Goal: Task Accomplishment & Management: Use online tool/utility

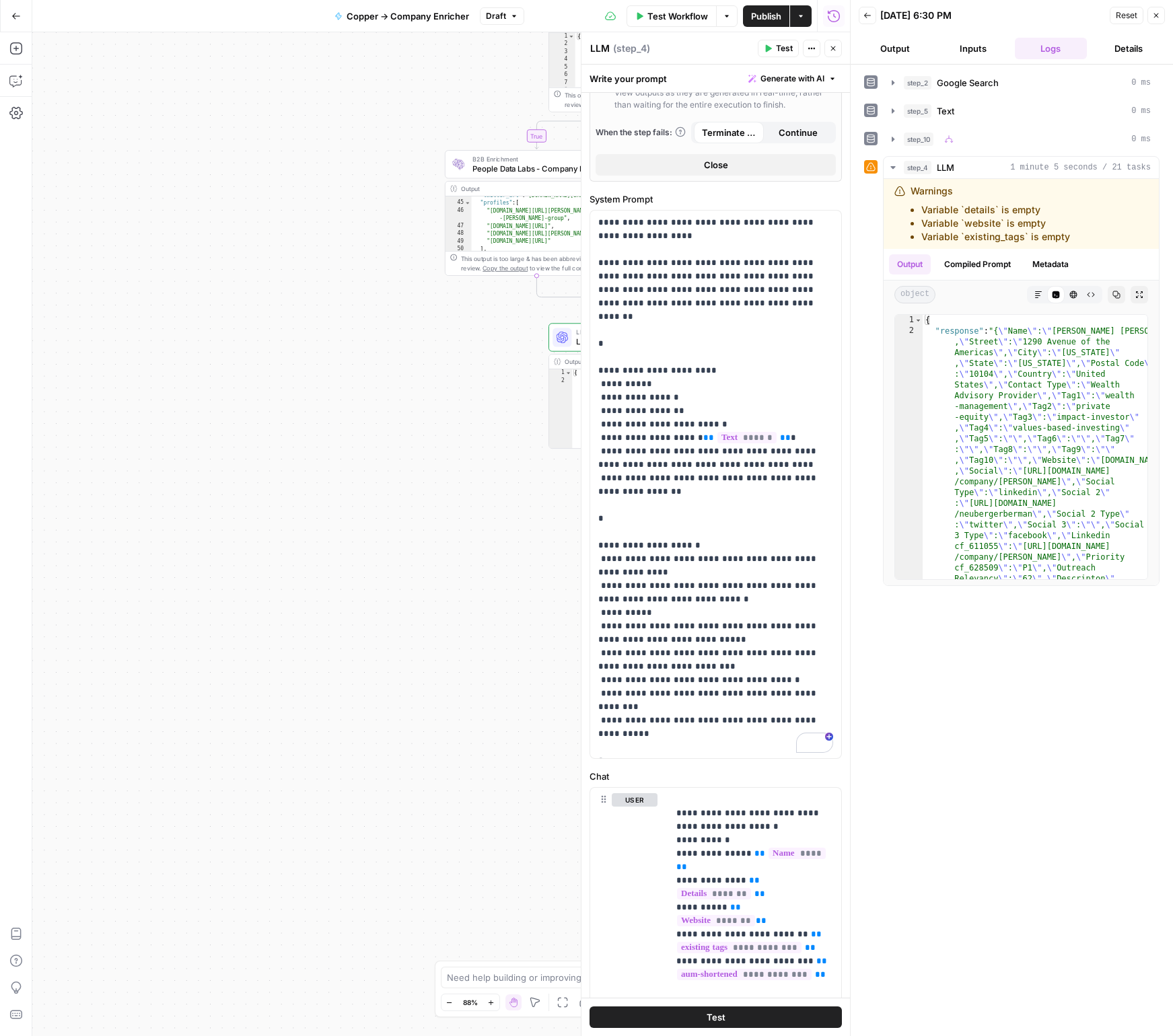
scroll to position [651, 0]
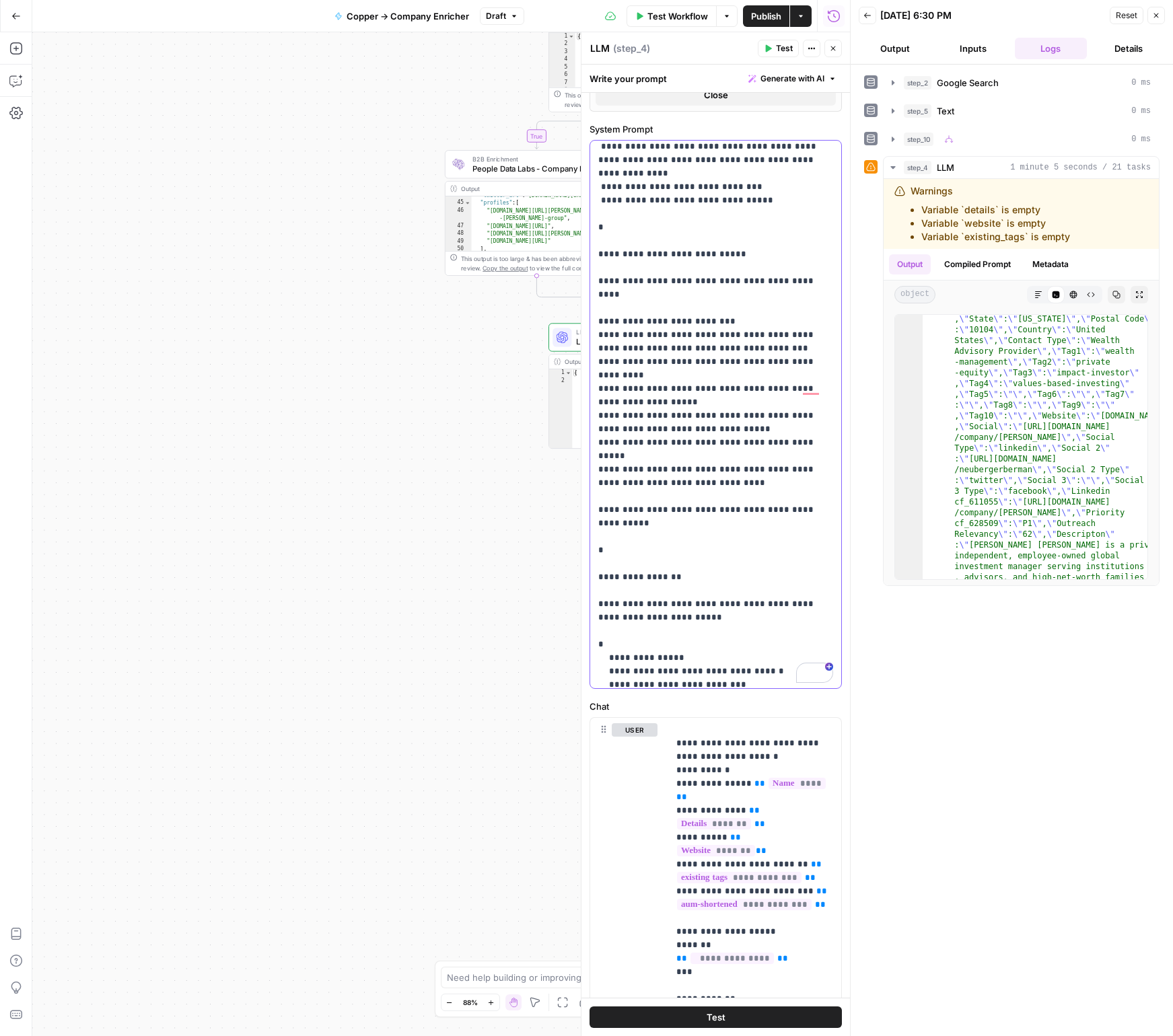
click at [702, 297] on p "**********" at bounding box center [715, 174] width 234 height 1871
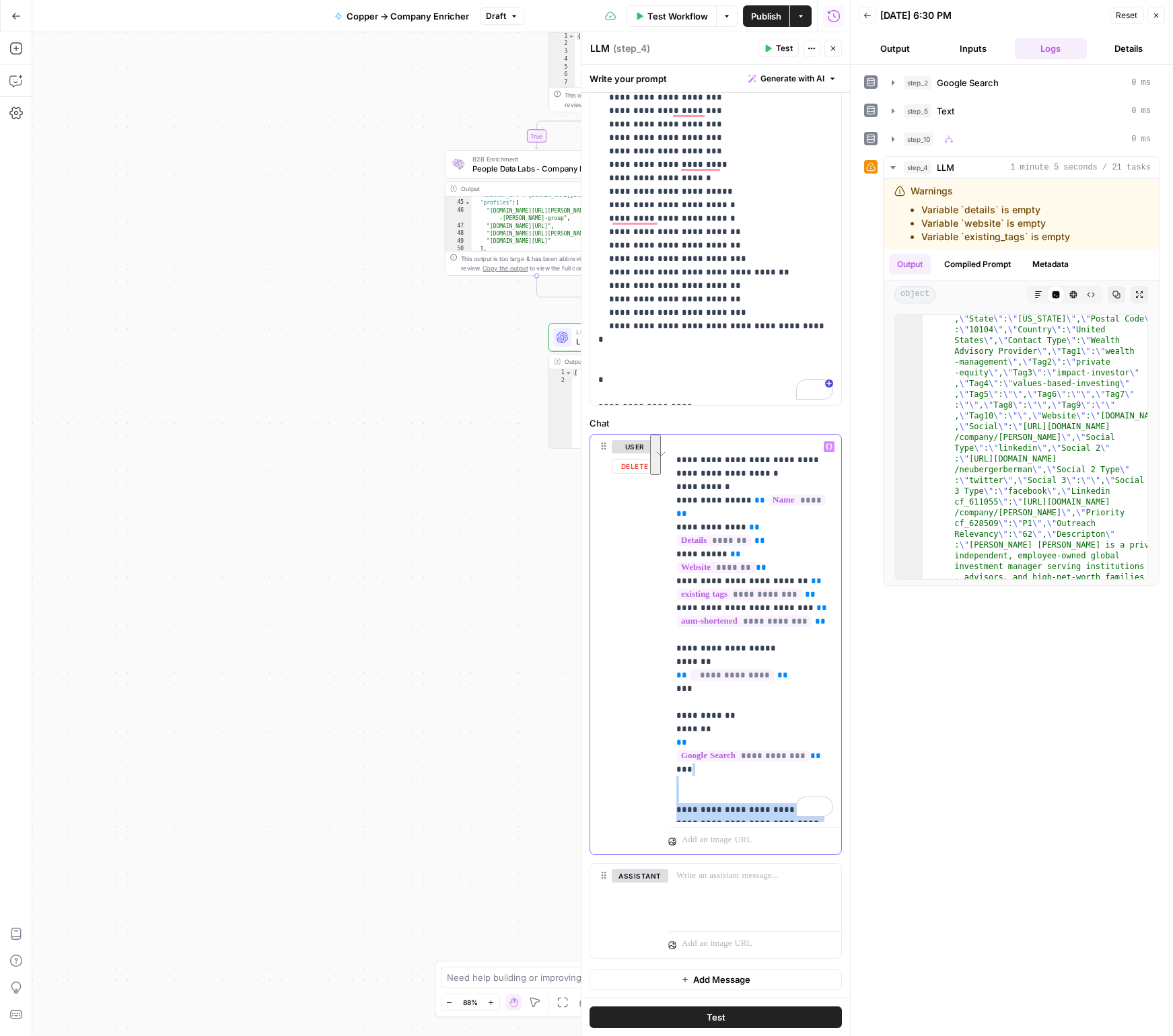
drag, startPoint x: 814, startPoint y: 783, endPoint x: 699, endPoint y: 732, distance: 125.8
click at [699, 732] on p "**********" at bounding box center [755, 629] width 157 height 377
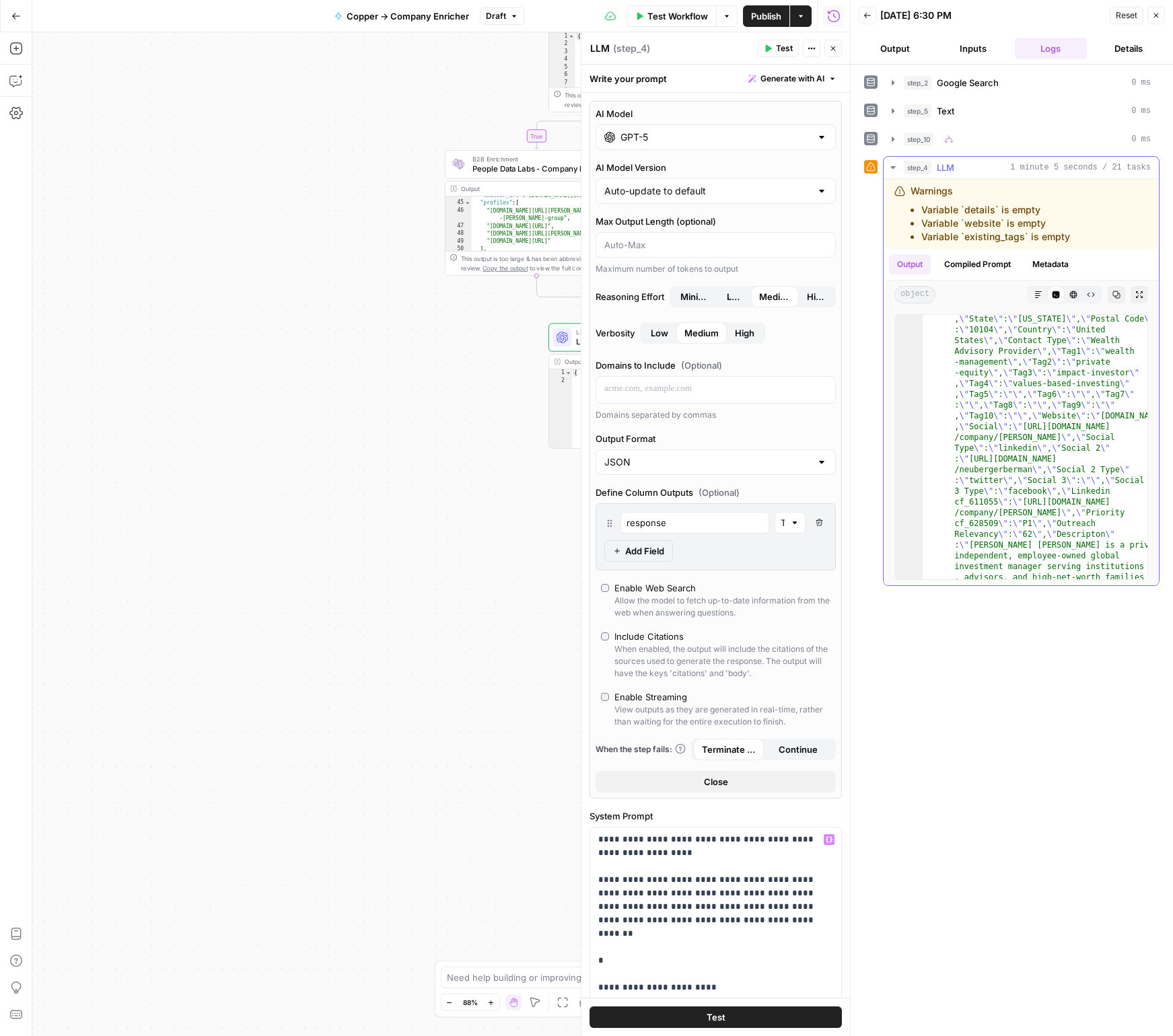
click at [990, 265] on button "Compiled Prompt" at bounding box center [977, 264] width 82 height 20
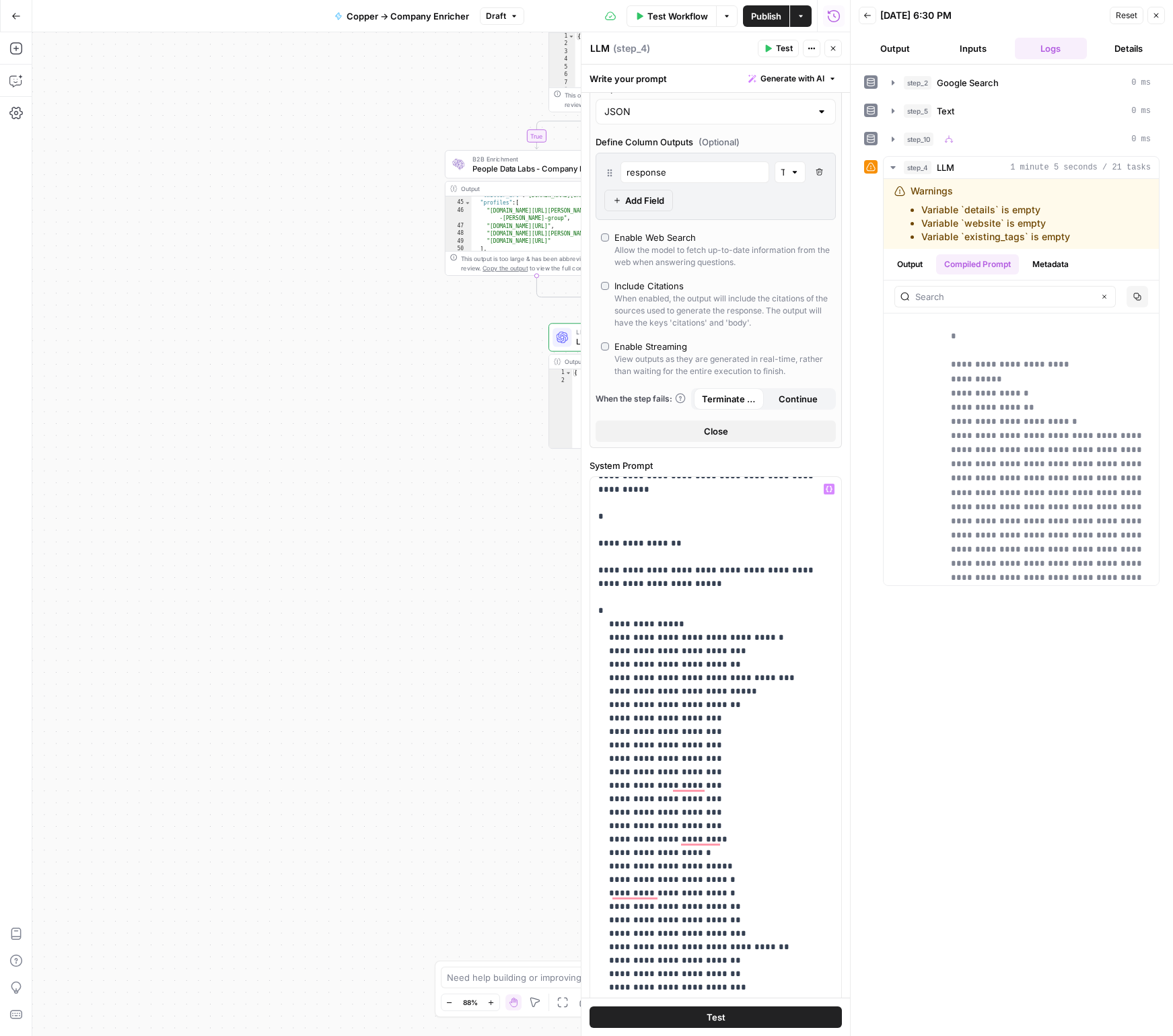
click at [733, 1015] on button "Test" at bounding box center [715, 1017] width 253 height 22
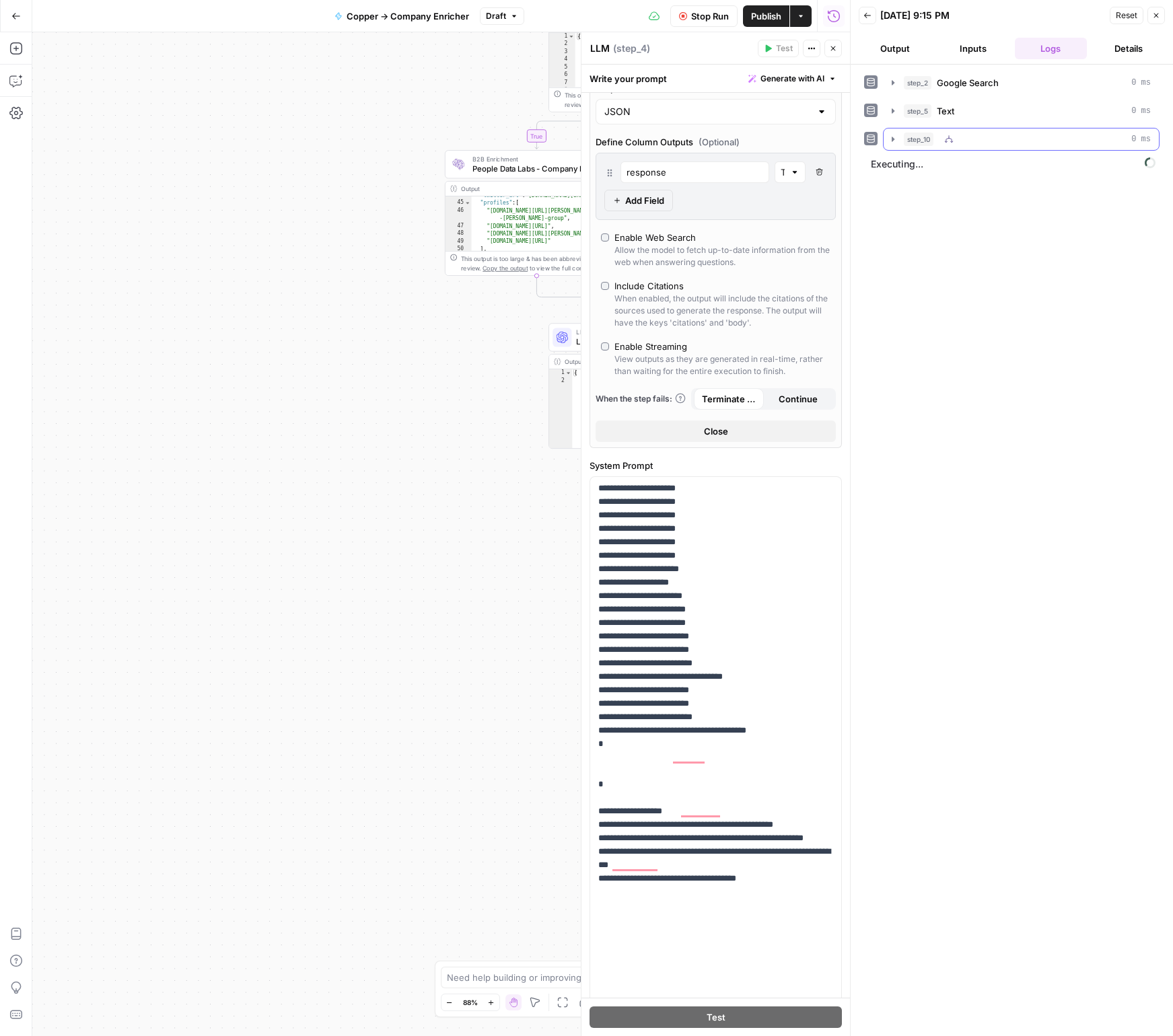
click at [895, 131] on button "step_10 0 ms" at bounding box center [1020, 139] width 275 height 22
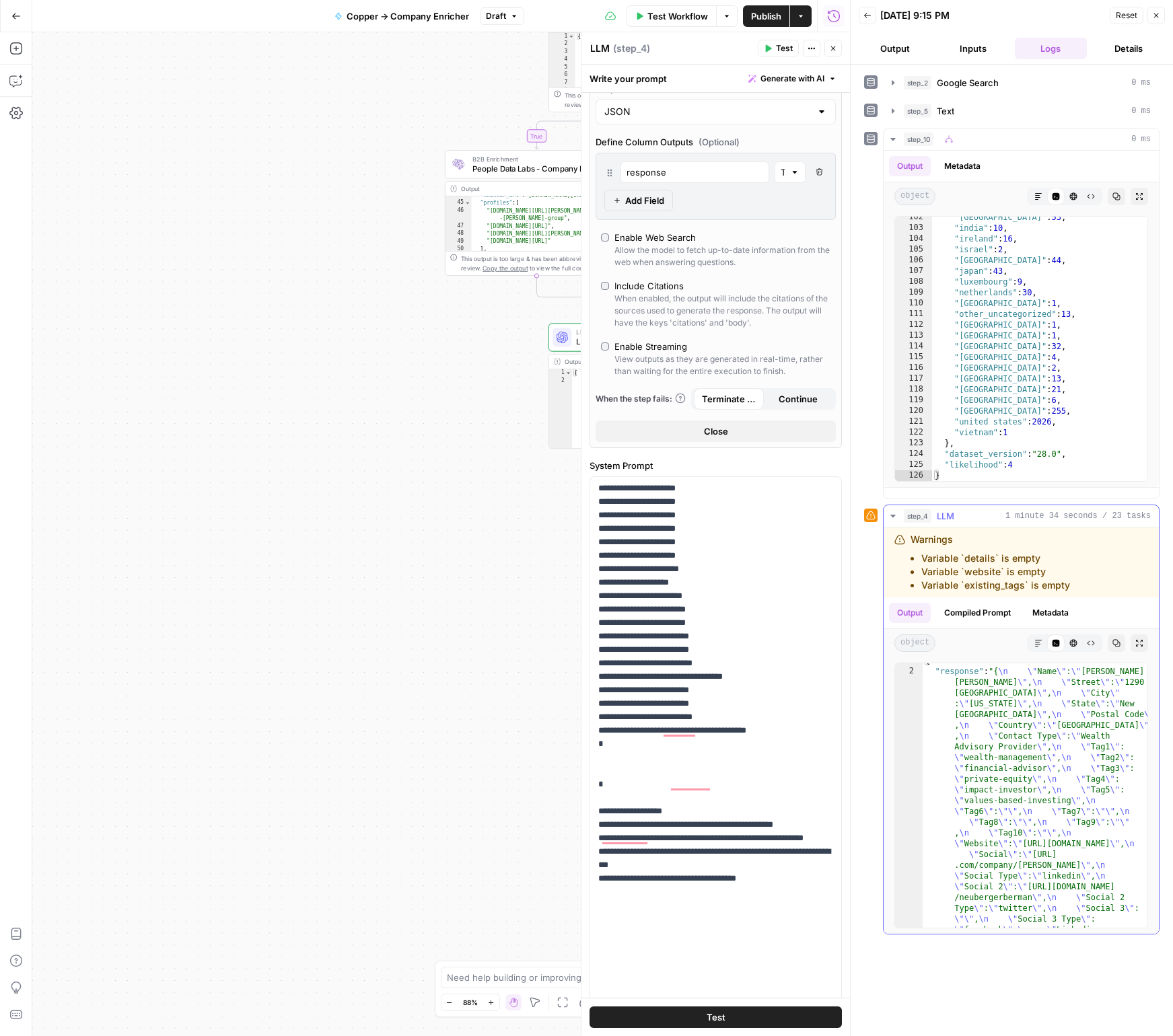
scroll to position [0, 0]
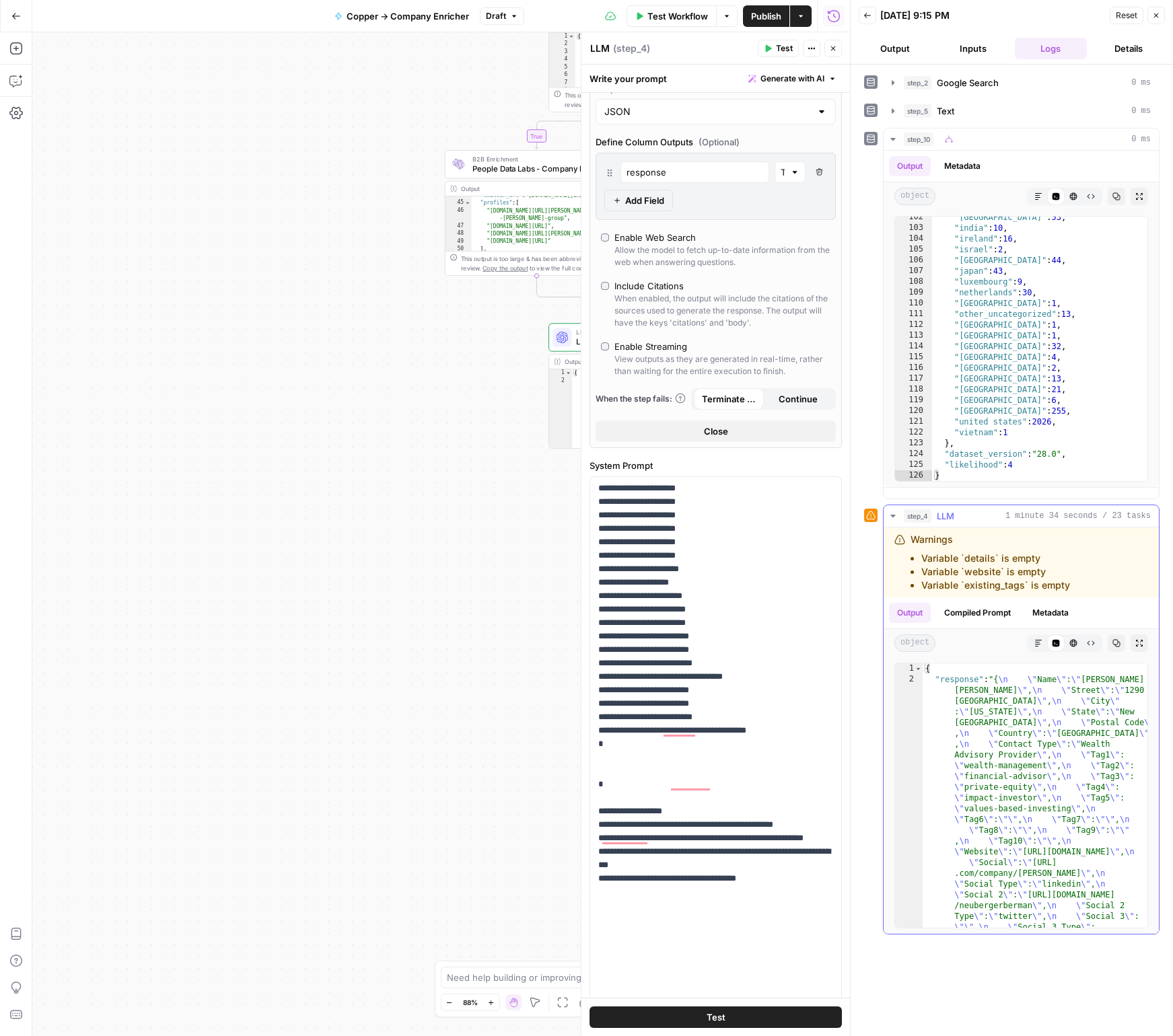
click at [1041, 644] on icon "button" at bounding box center [1038, 643] width 8 height 8
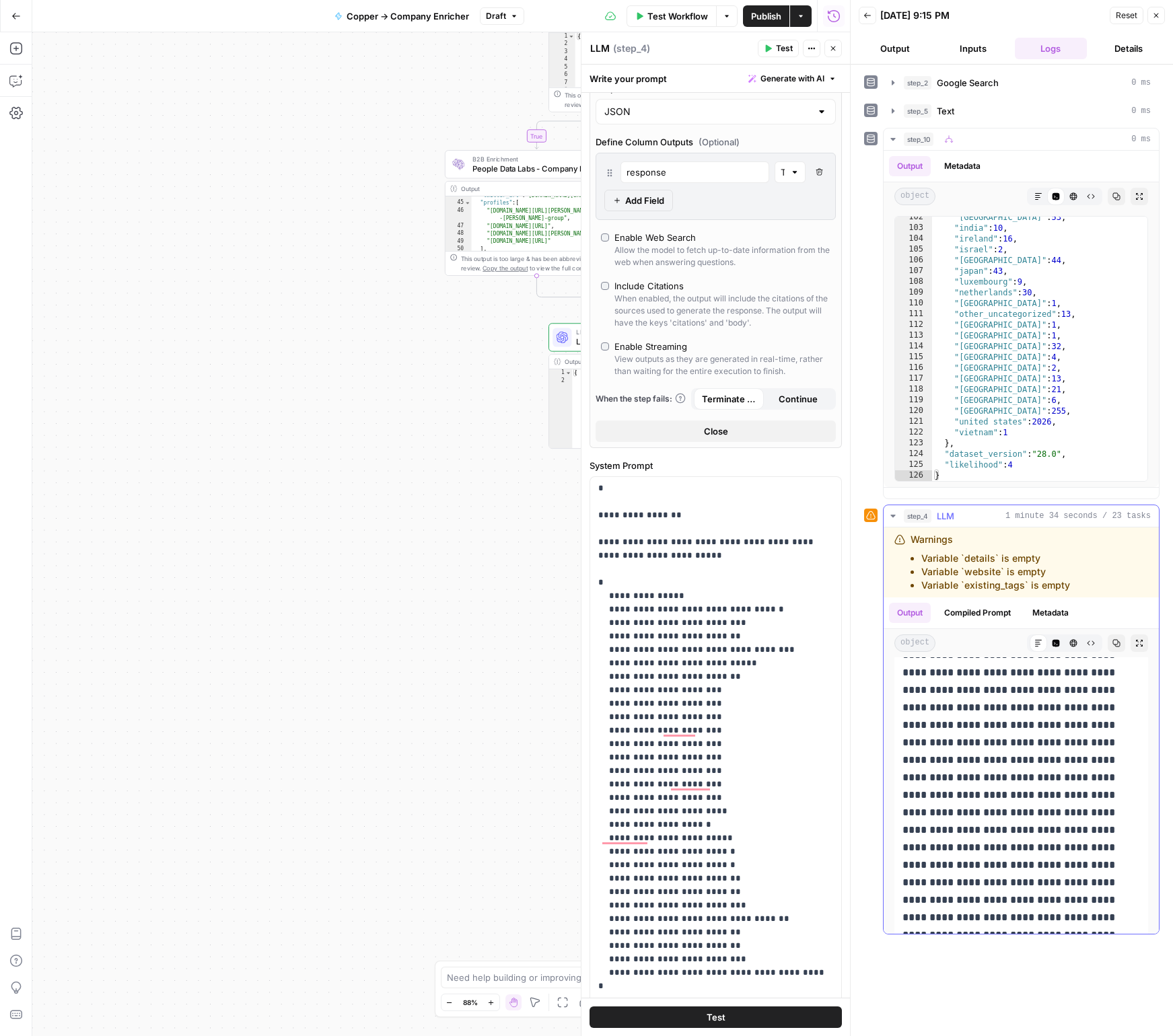
scroll to position [859, 0]
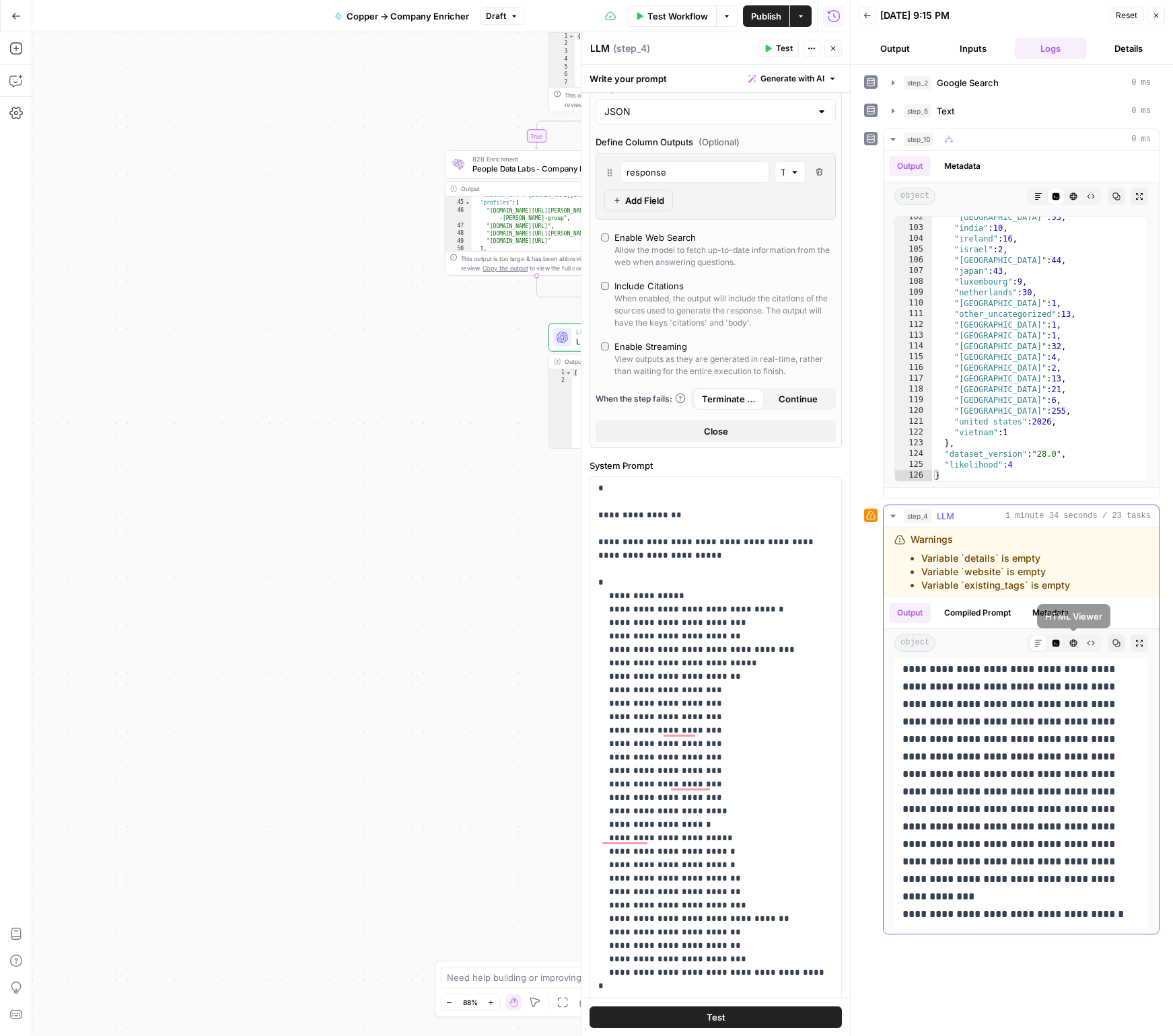
click at [1092, 639] on icon "button" at bounding box center [1090, 643] width 8 height 8
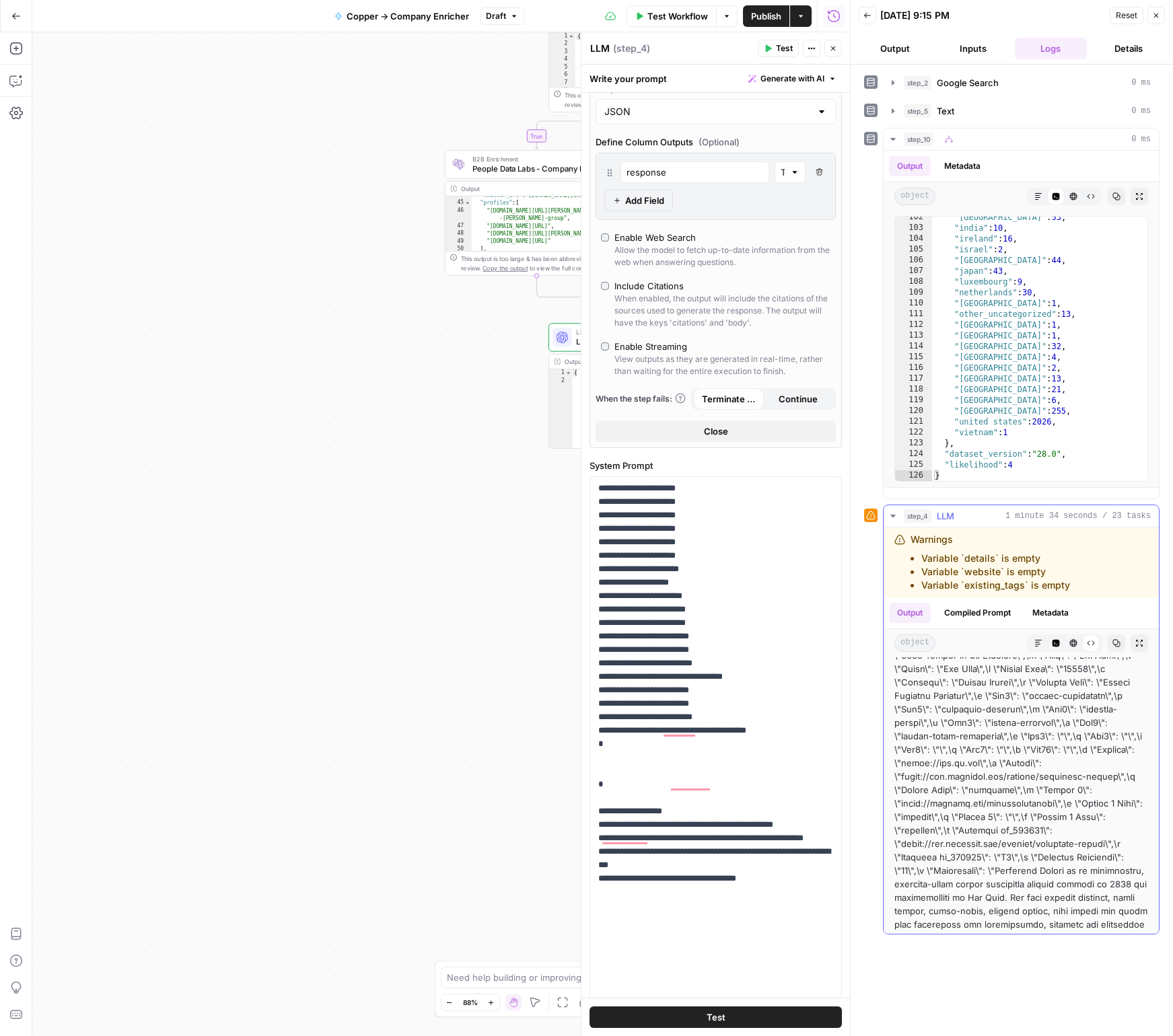
scroll to position [0, 0]
click at [1065, 648] on button "HTML Viewer" at bounding box center [1073, 643] width 17 height 17
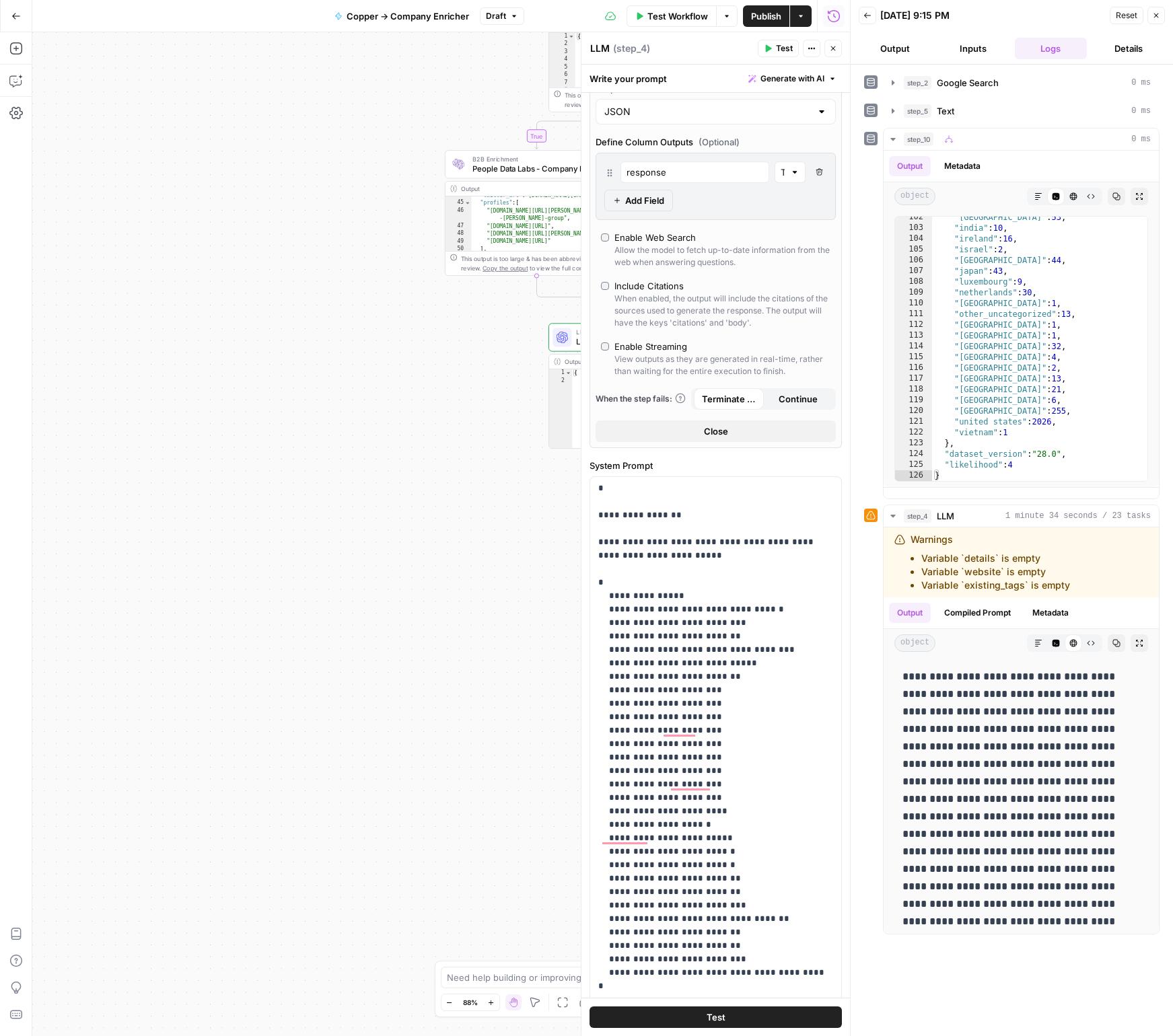
click at [510, 459] on div "**********" at bounding box center [440, 534] width 817 height 1004
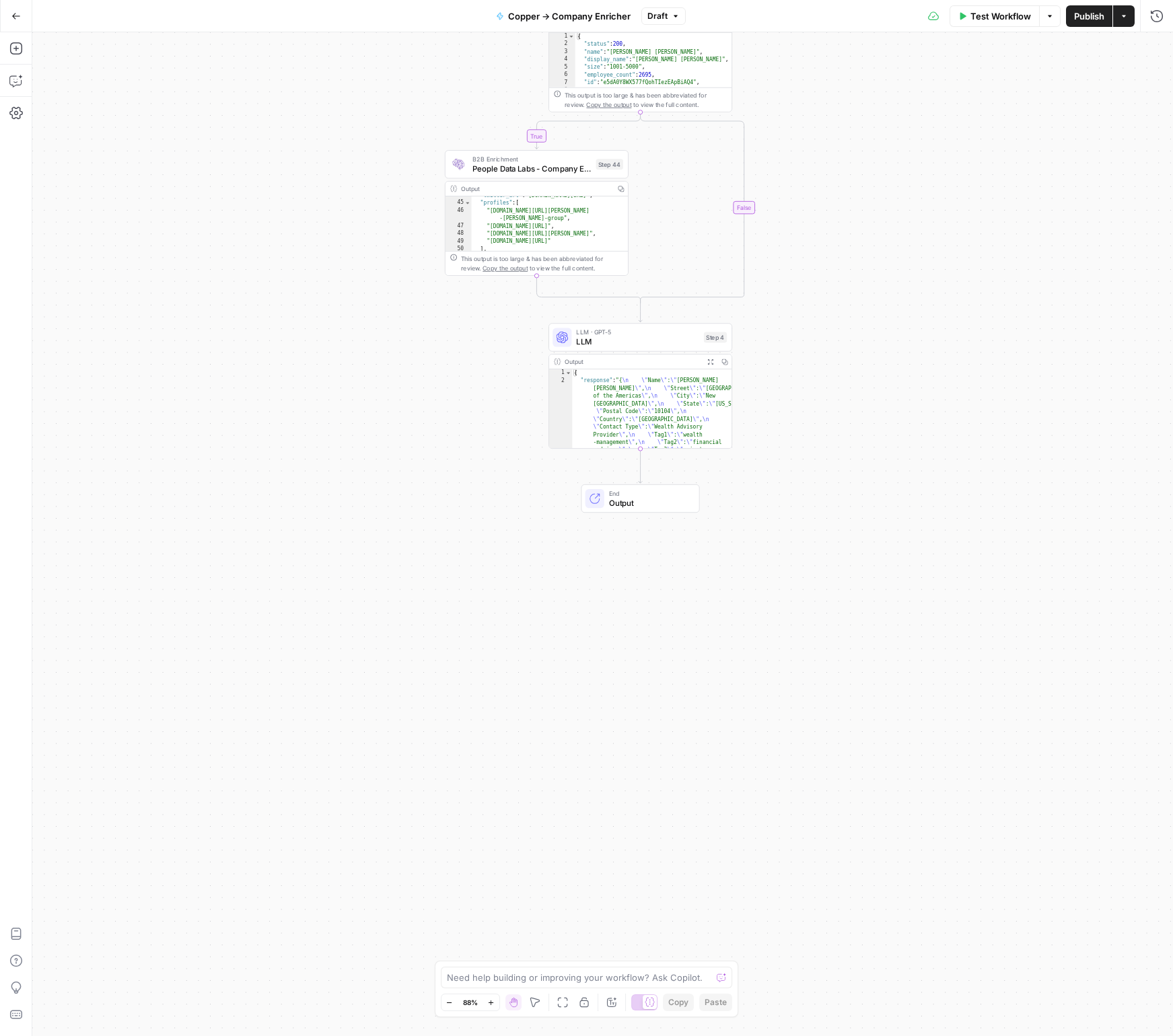
click at [641, 488] on div "End Output" at bounding box center [640, 498] width 118 height 29
click at [965, 202] on span "Code" at bounding box center [1051, 198] width 205 height 13
click at [1152, 46] on icon "button" at bounding box center [1156, 48] width 8 height 8
type textarea "**********"
click at [655, 426] on div "{ "response" : "{ \n \" Name \" : \" [PERSON_NAME] [PERSON_NAME] \" , \n \" Str…" at bounding box center [652, 640] width 160 height 543
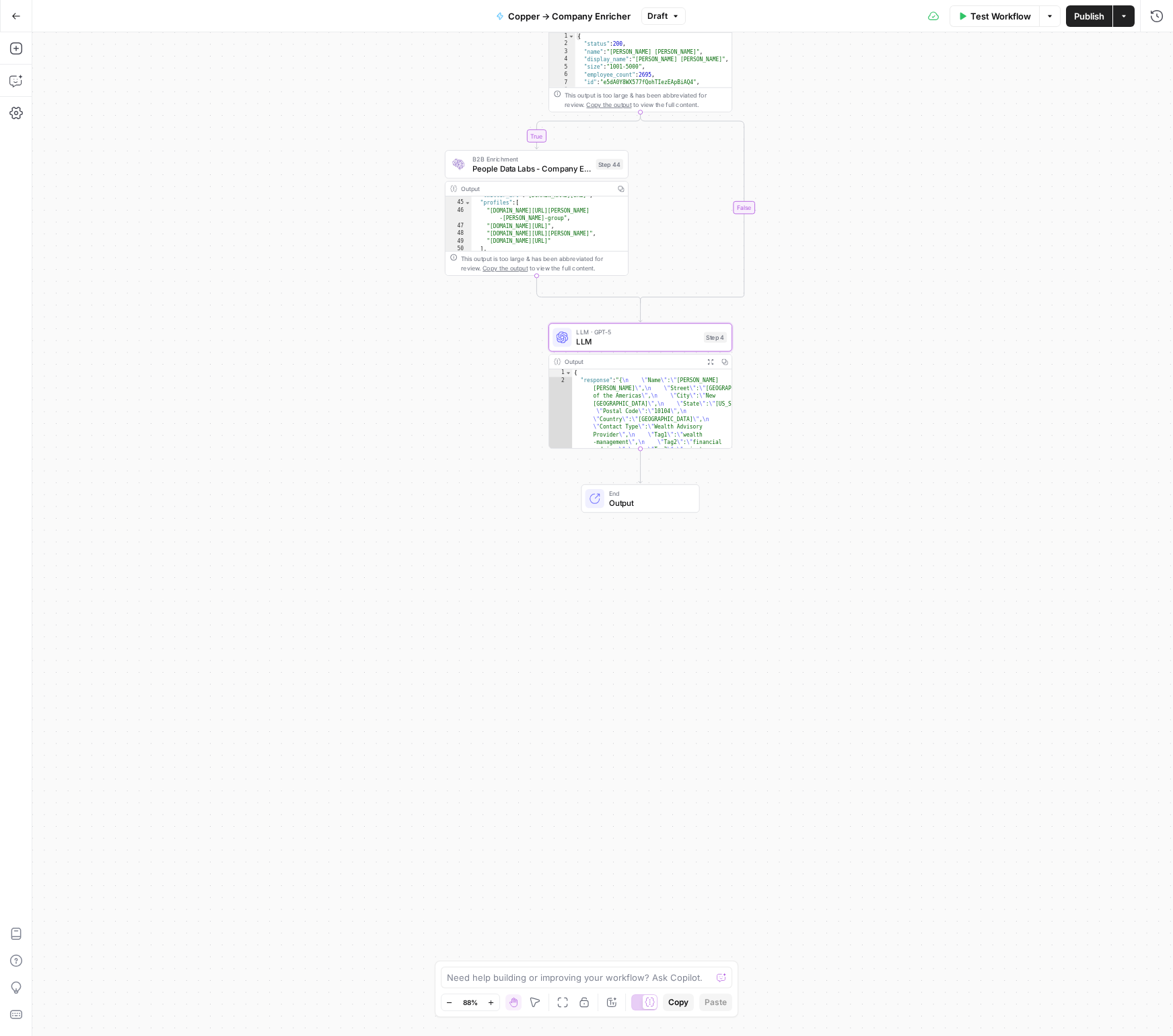
click at [634, 496] on span "End" at bounding box center [649, 493] width 81 height 10
click at [934, 205] on icon at bounding box center [930, 198] width 13 height 13
click at [821, 174] on div "**********" at bounding box center [602, 534] width 1140 height 1004
click at [985, 19] on span "Test Workflow" at bounding box center [1000, 16] width 61 height 13
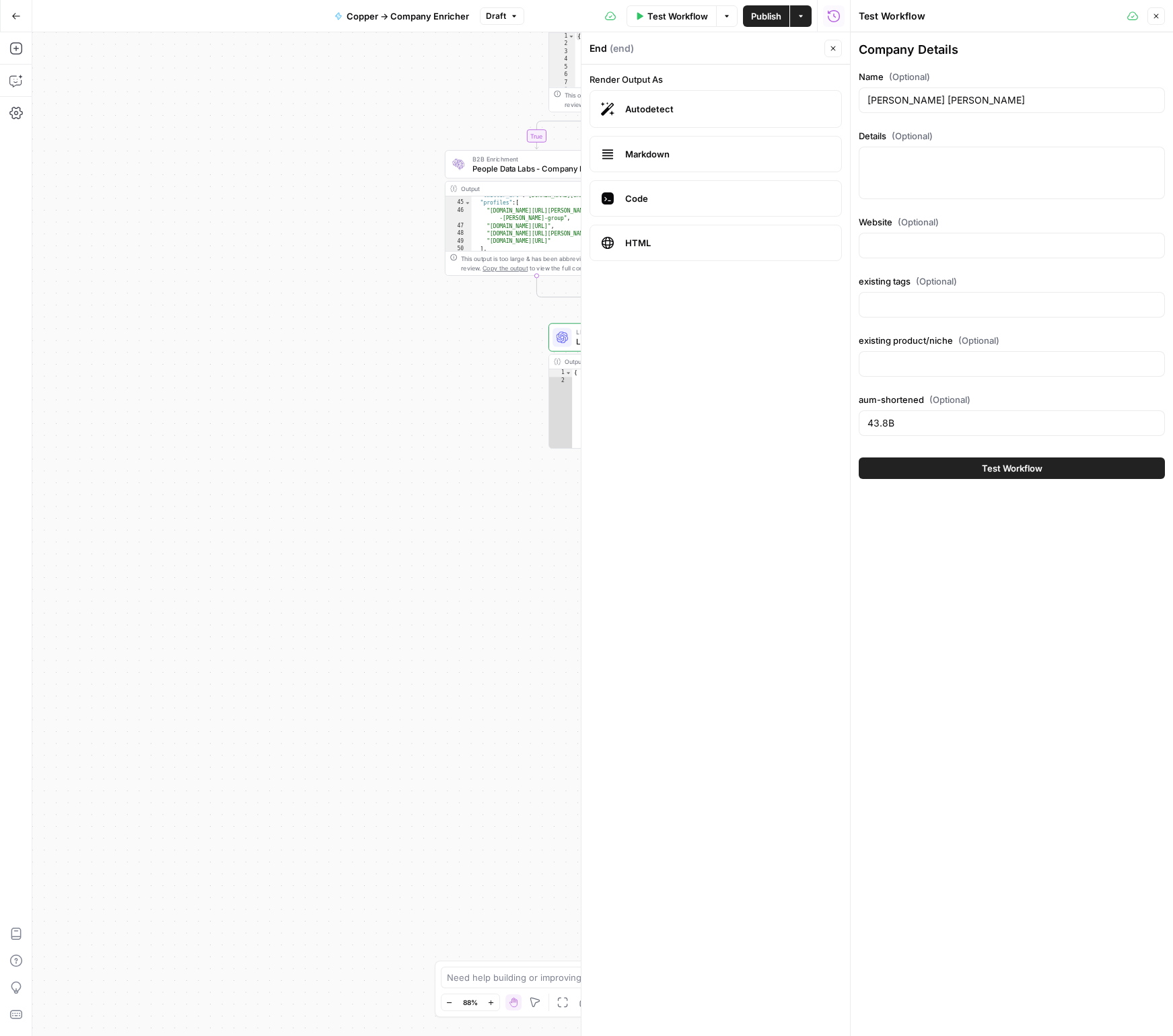
click at [942, 465] on button "Test Workflow" at bounding box center [1012, 468] width 306 height 22
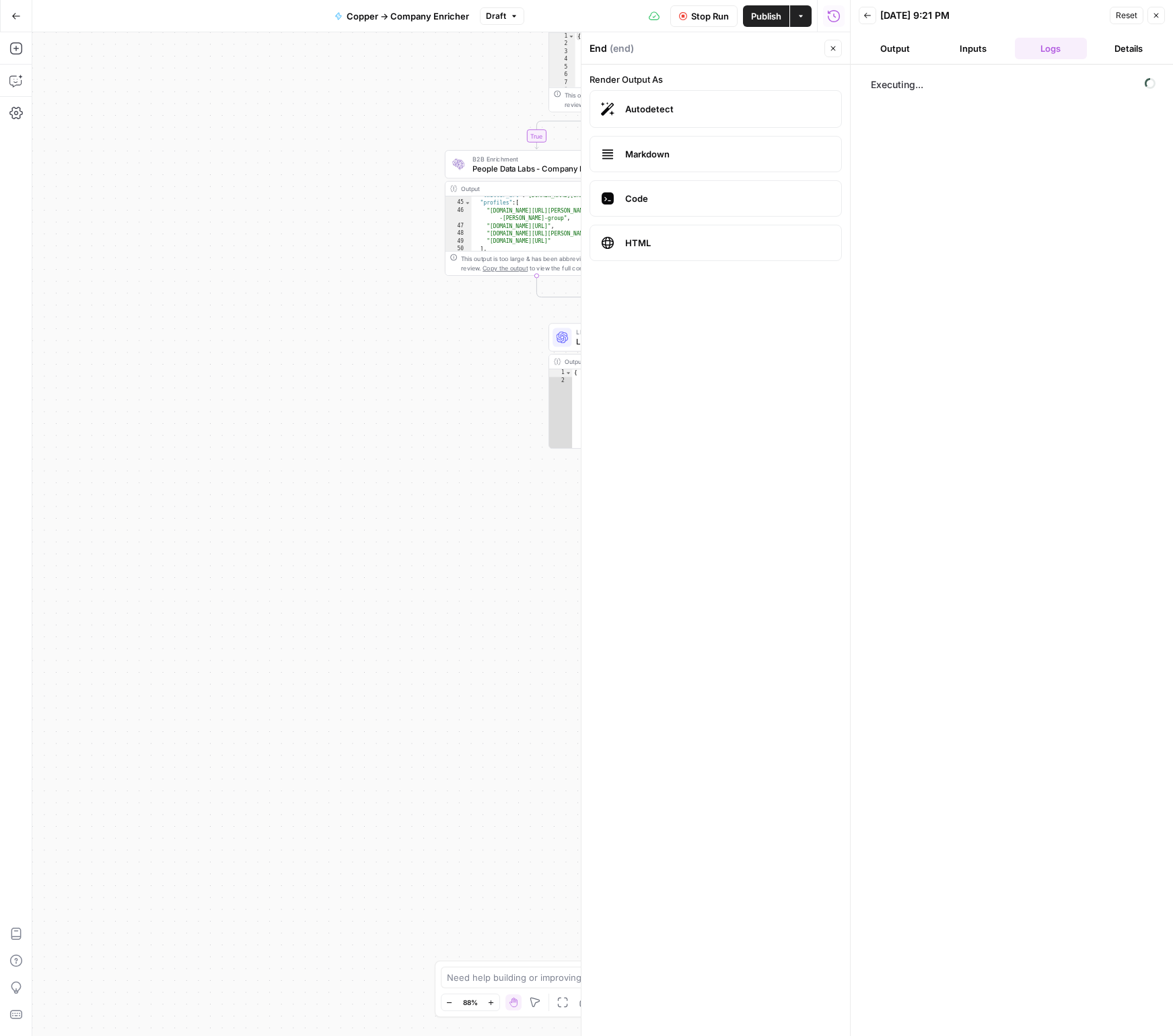
click at [877, 58] on button "Output" at bounding box center [895, 48] width 73 height 22
click at [509, 191] on div "Output" at bounding box center [529, 188] width 135 height 10
click at [577, 333] on div at bounding box center [581, 534] width 13 height 1004
click at [570, 336] on div at bounding box center [562, 337] width 19 height 19
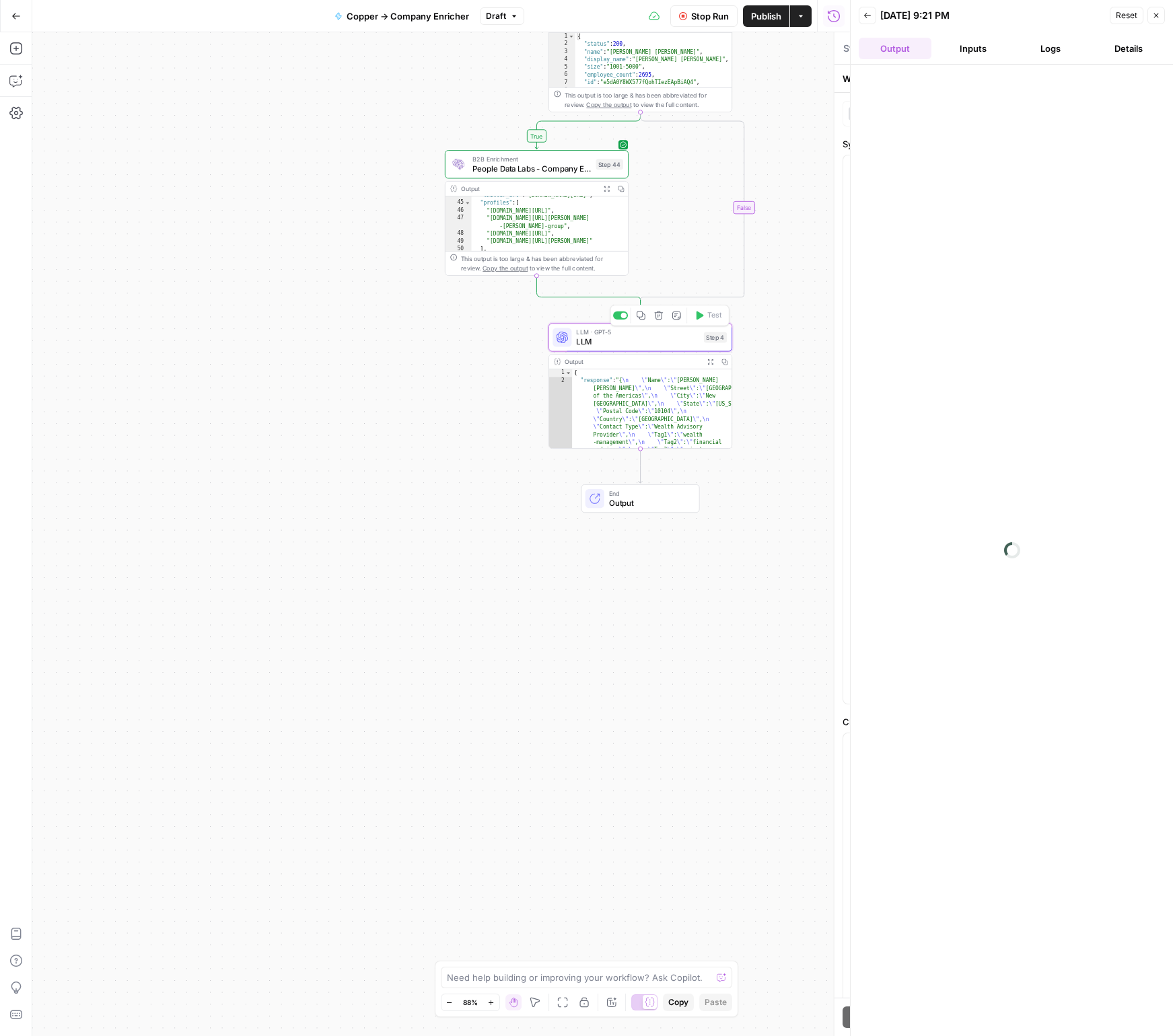
type textarea "LLM"
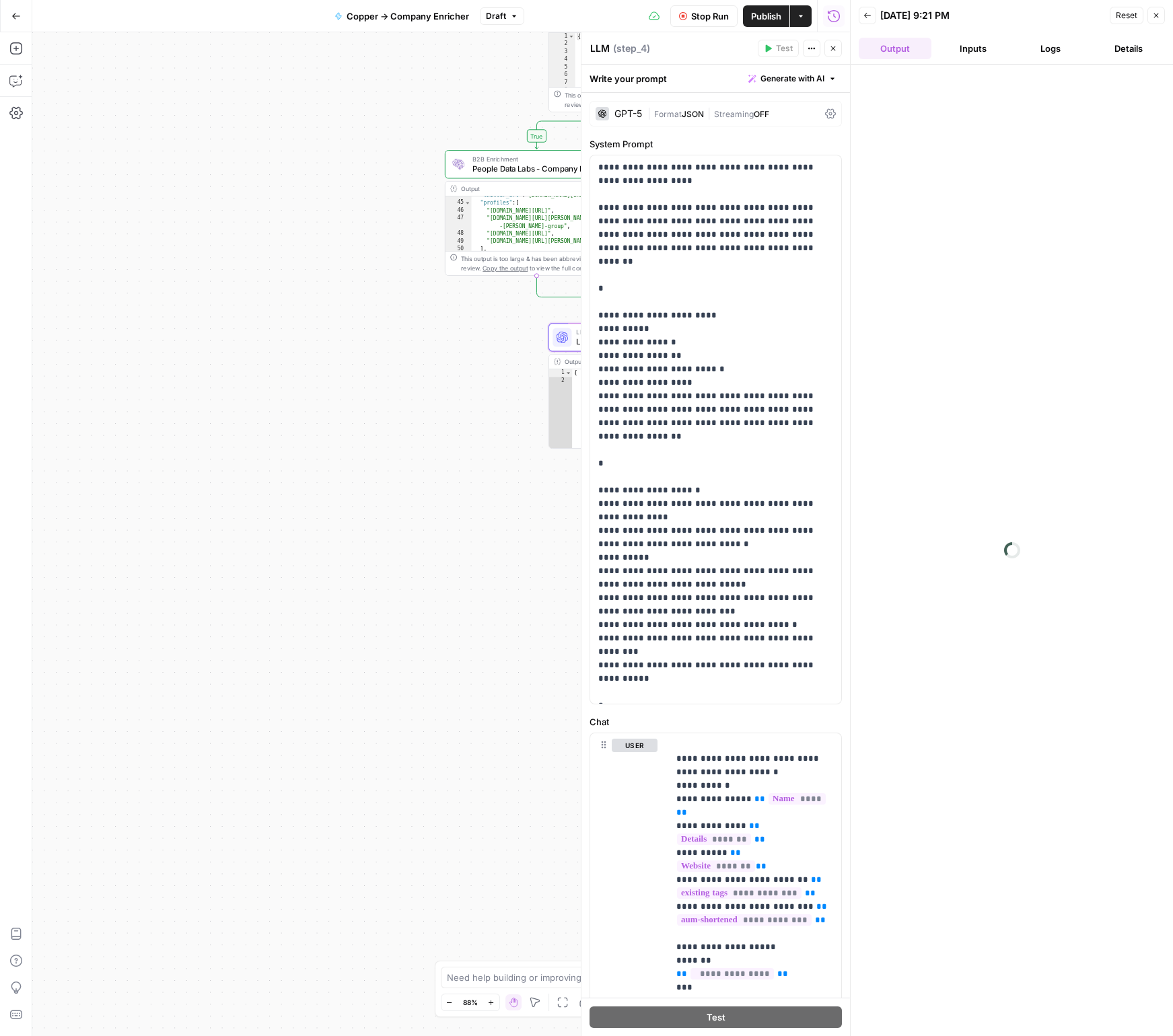
click at [702, 109] on span "JSON" at bounding box center [693, 115] width 23 height 10
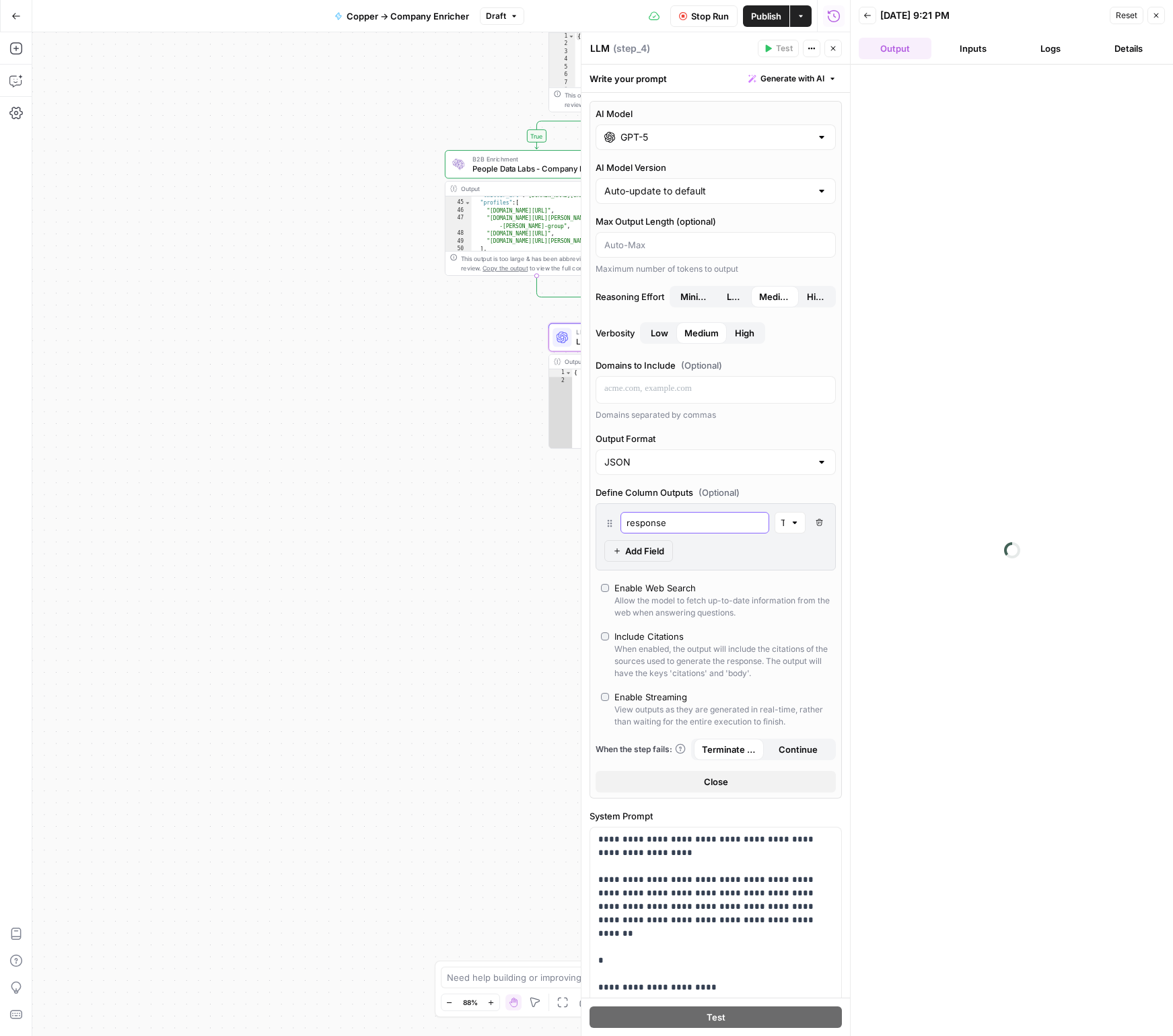
click at [722, 524] on input "response" at bounding box center [694, 522] width 136 height 13
click at [813, 520] on button "Delete Field" at bounding box center [819, 523] width 16 height 22
click at [819, 524] on icon "button" at bounding box center [819, 522] width 8 height 8
click at [613, 524] on icon at bounding box center [610, 524] width 10 height 10
click at [817, 525] on icon "button" at bounding box center [819, 523] width 7 height 7
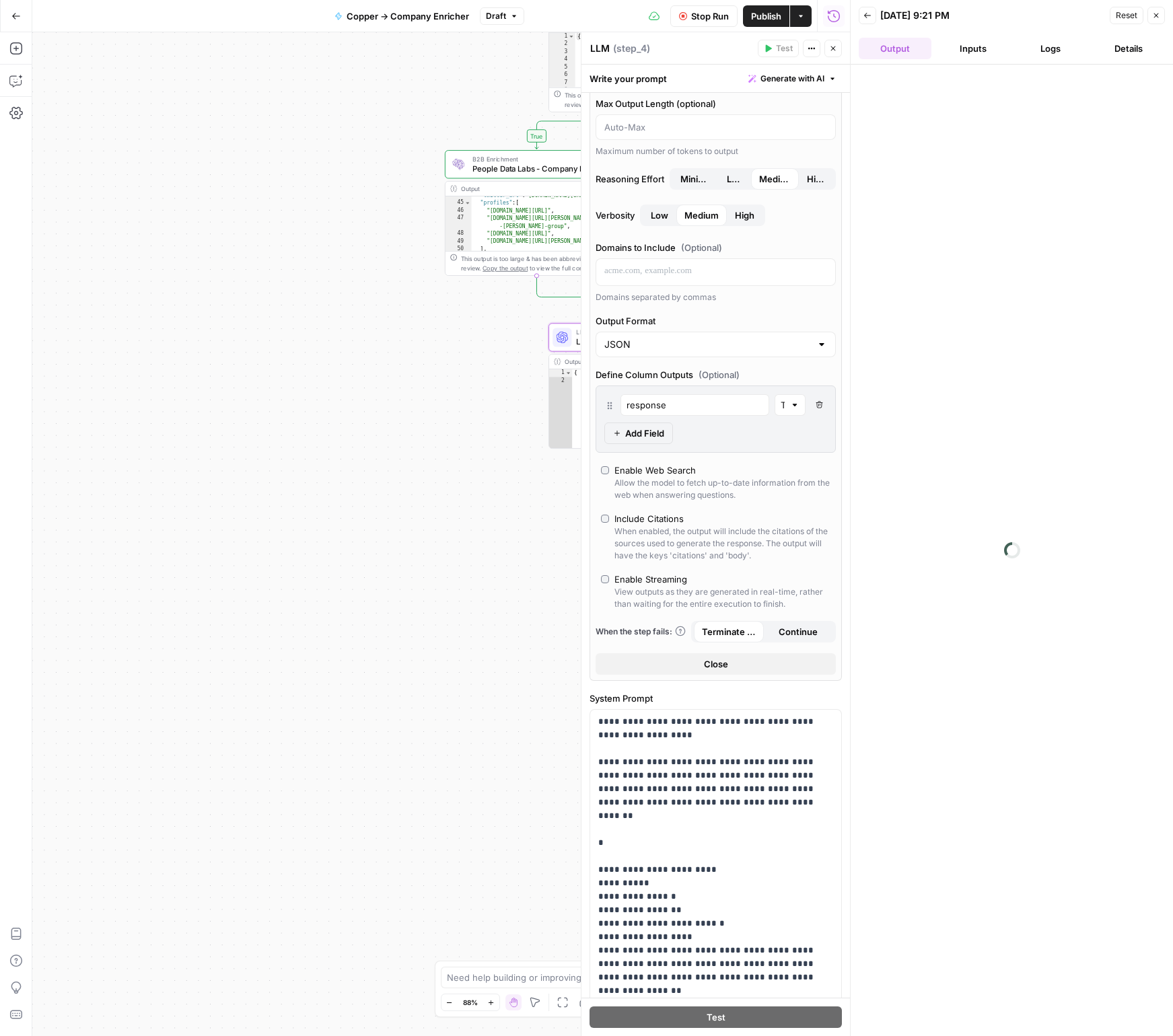
scroll to position [112, 0]
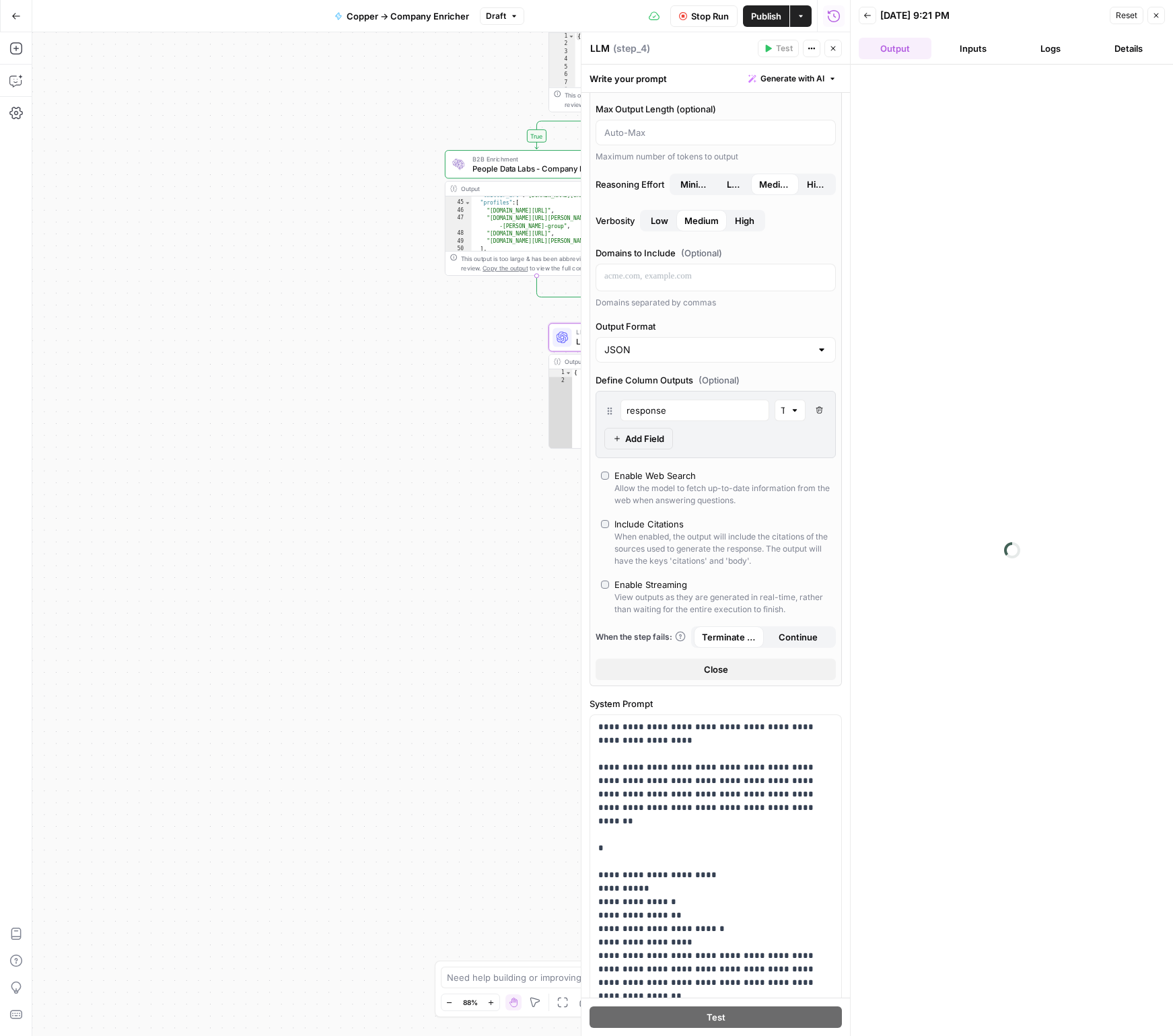
click at [716, 498] on div "Allow the model to fetch up-to-date information from the web when answering que…" at bounding box center [722, 495] width 216 height 24
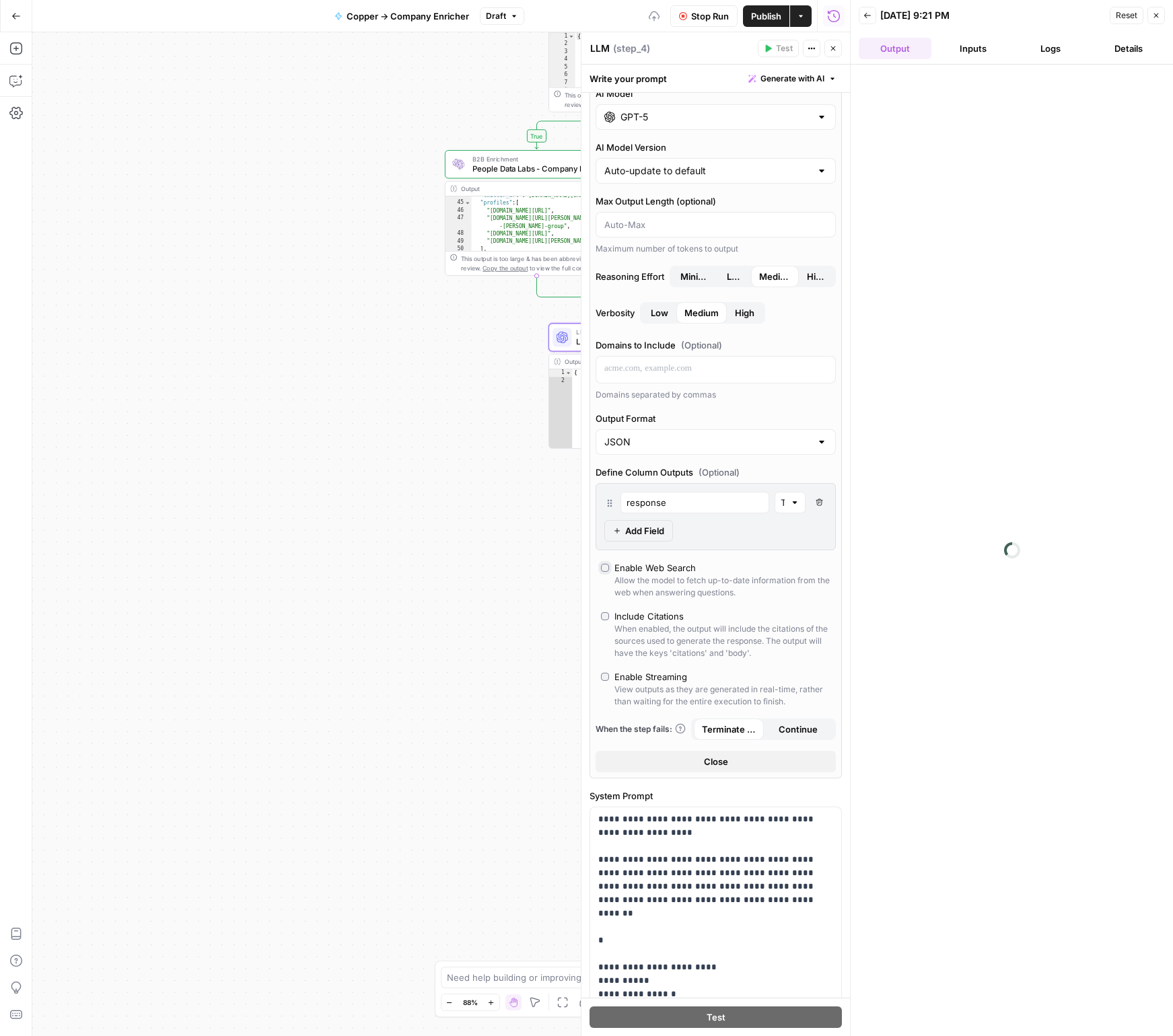
scroll to position [22, 0]
click at [638, 572] on div "Enable Web Search" at bounding box center [655, 566] width 82 height 13
click at [713, 446] on input "Output Format" at bounding box center [708, 440] width 207 height 13
click at [702, 476] on span "Text" at bounding box center [713, 474] width 212 height 13
type input "Text"
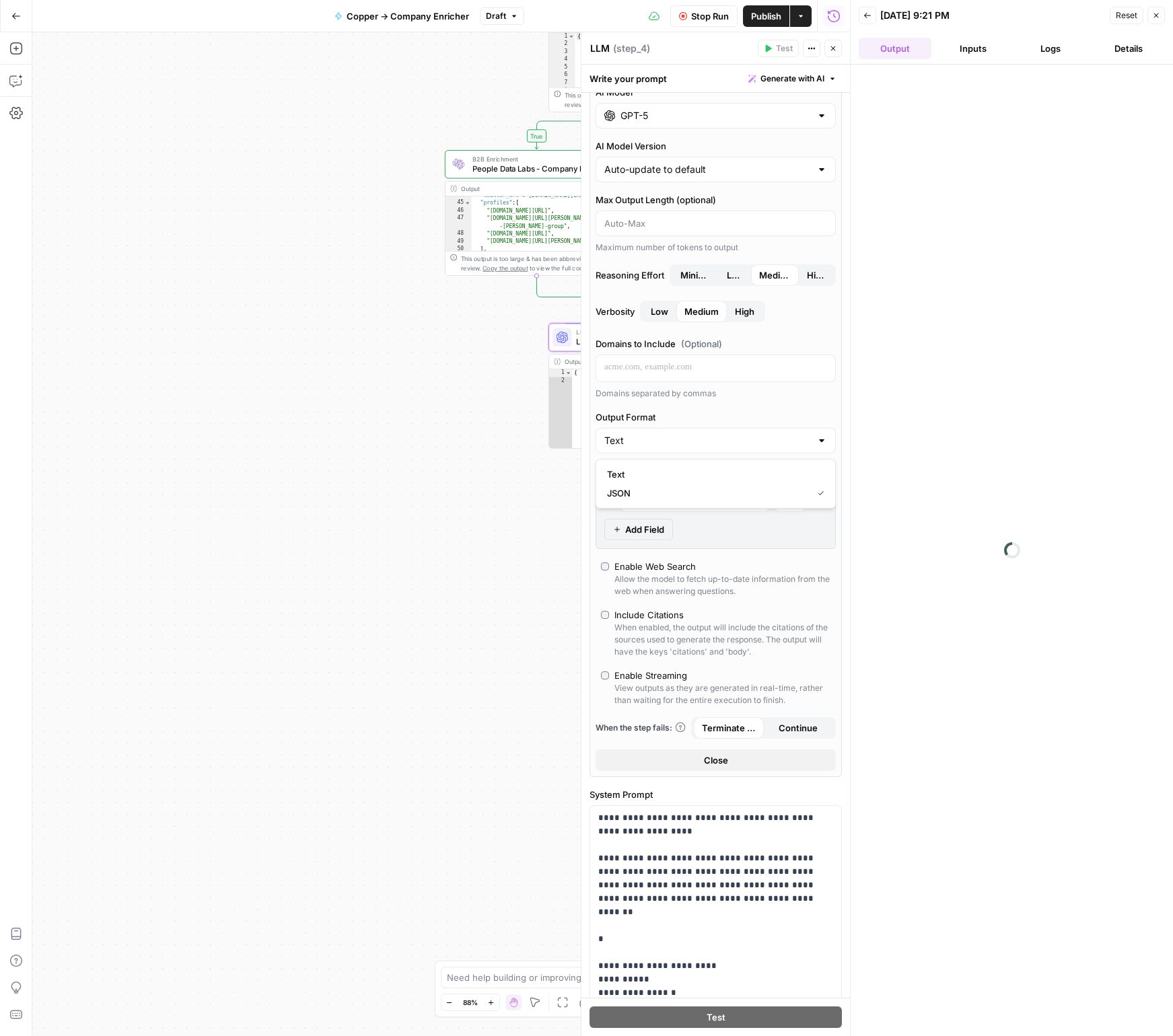
scroll to position [83, 0]
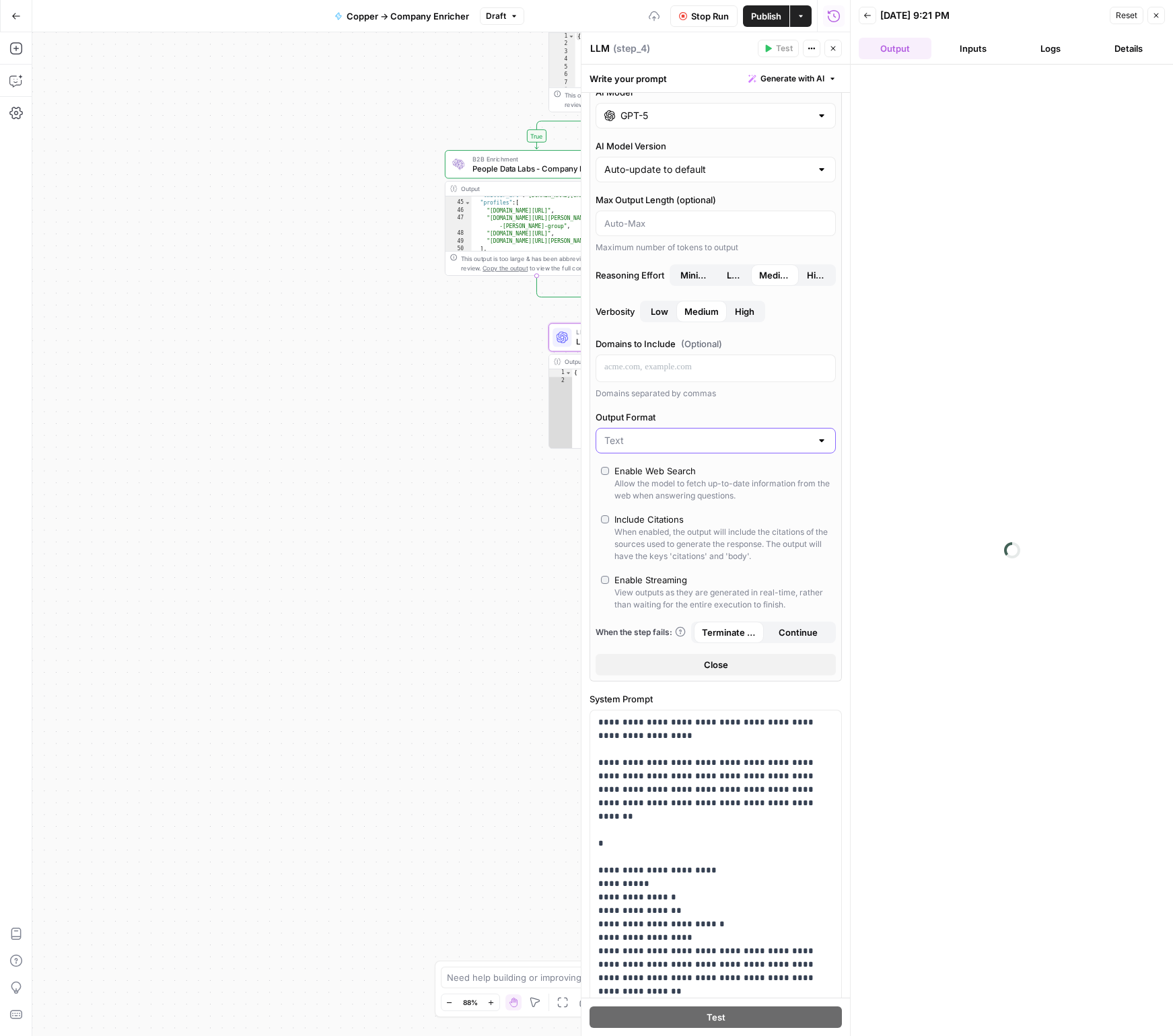
click at [710, 440] on input "Output Format" at bounding box center [708, 440] width 207 height 13
click at [687, 485] on button "JSON" at bounding box center [715, 493] width 228 height 19
type input "JSON"
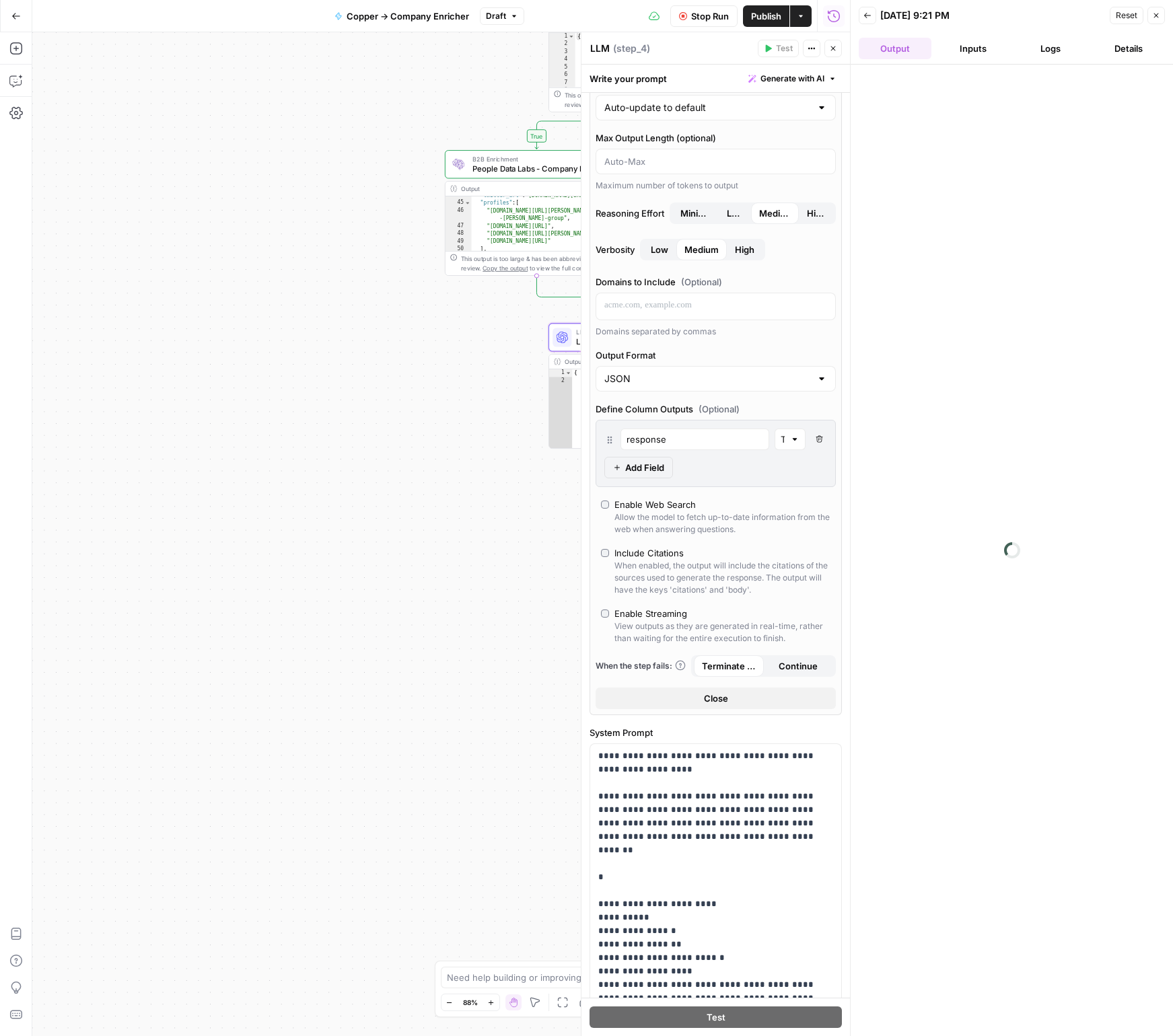
scroll to position [22, 0]
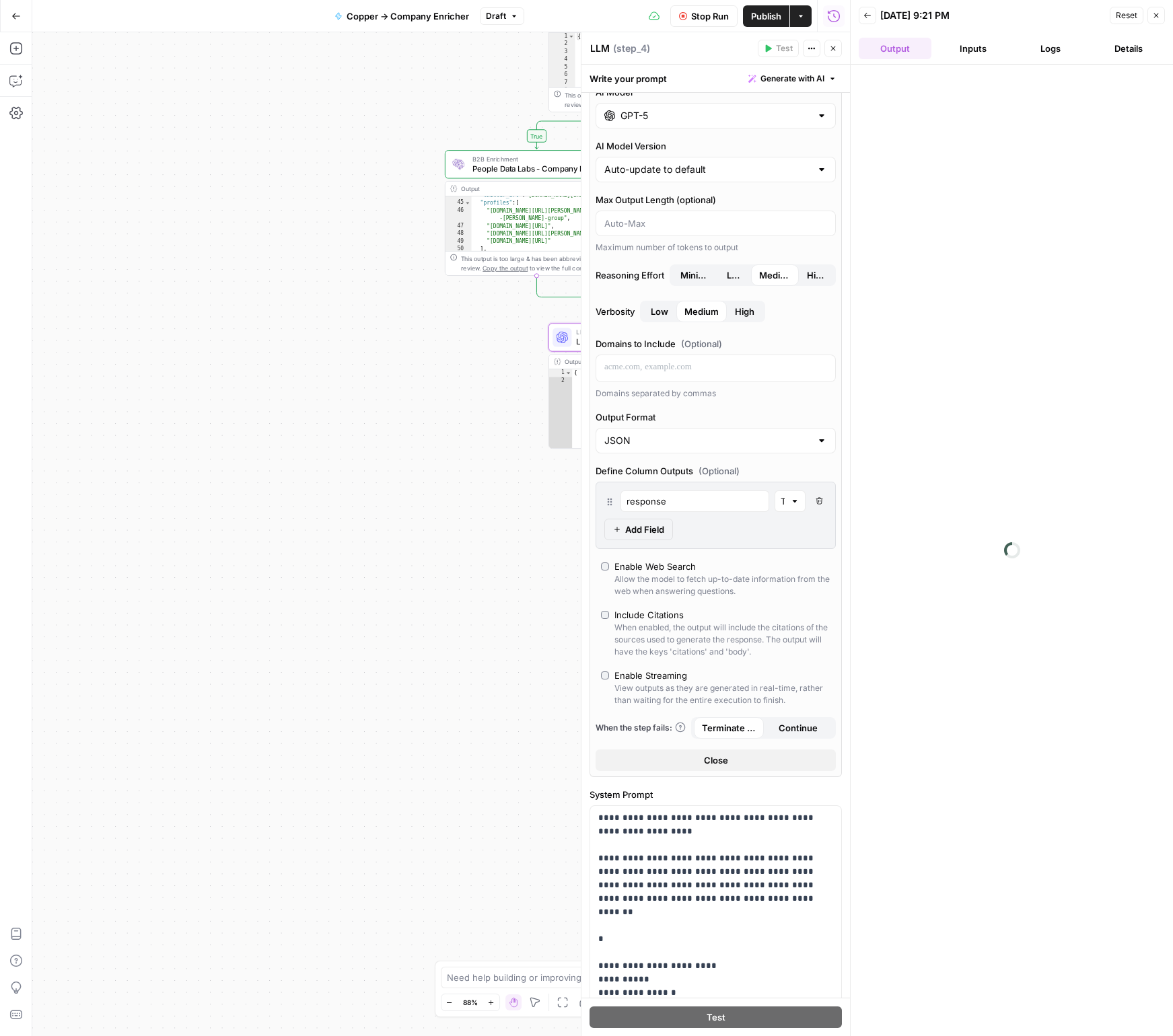
click at [815, 500] on icon "button" at bounding box center [819, 501] width 8 height 8
click at [686, 491] on div "response" at bounding box center [694, 501] width 148 height 22
click at [781, 500] on input "text" at bounding box center [782, 501] width 4 height 13
type input "Text"
click at [726, 445] on input "Output Format" at bounding box center [708, 440] width 207 height 13
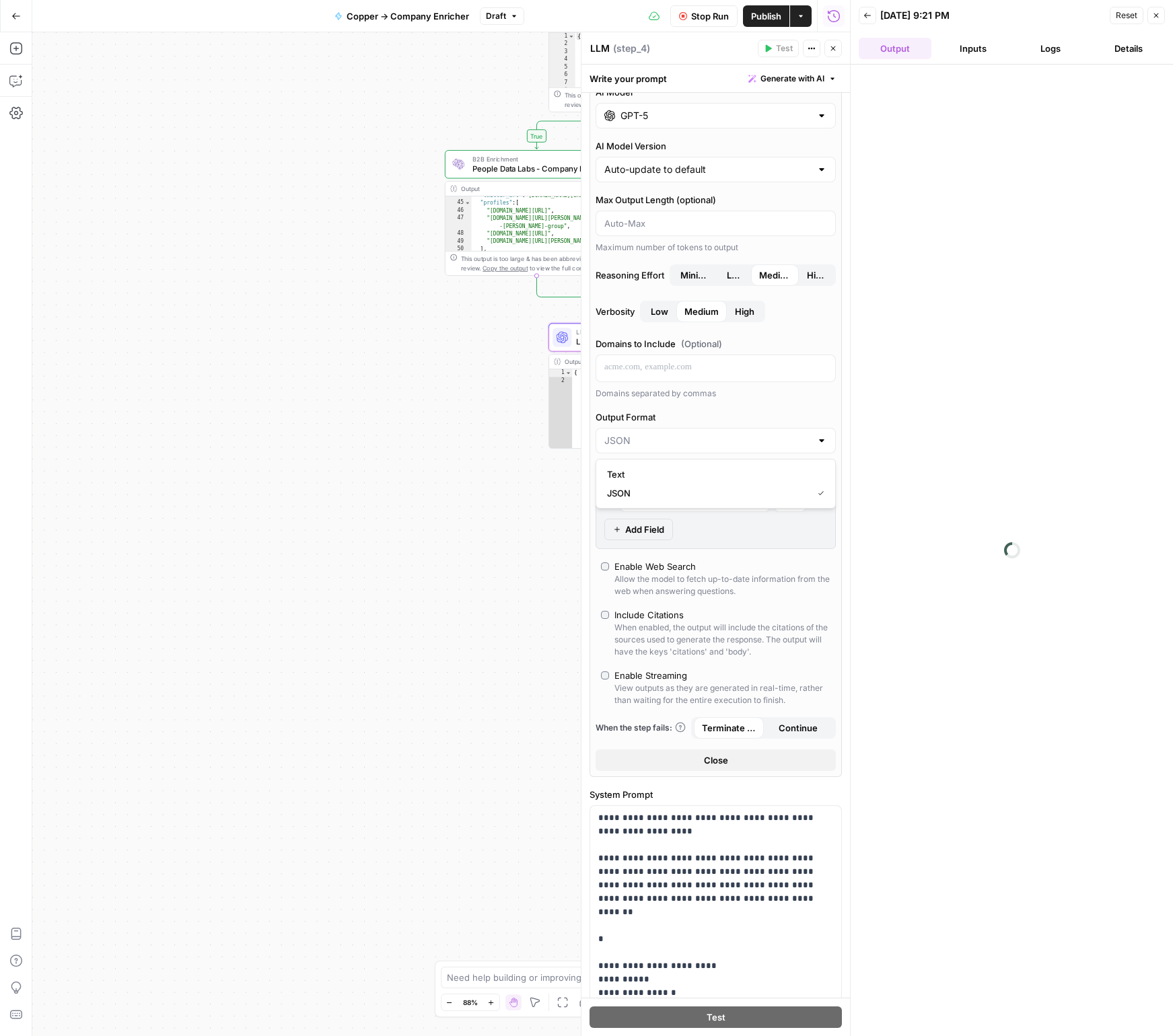
type input "JSON"
click at [731, 405] on div "AI Model GPT-5 AI Model Version Auto-update to default Max Output Length (optio…" at bounding box center [715, 428] width 253 height 698
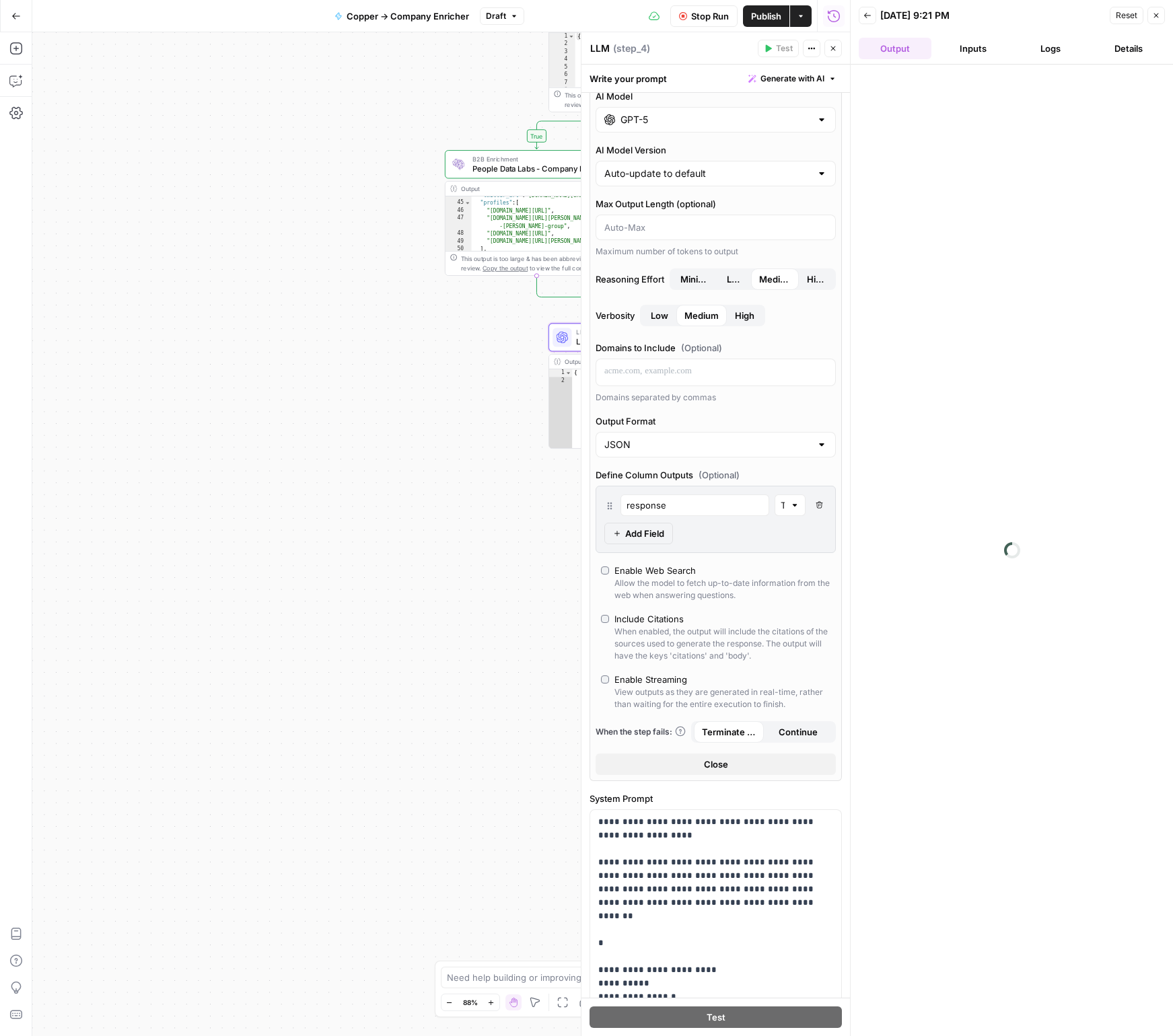
click at [631, 532] on span "Add Field" at bounding box center [644, 533] width 39 height 13
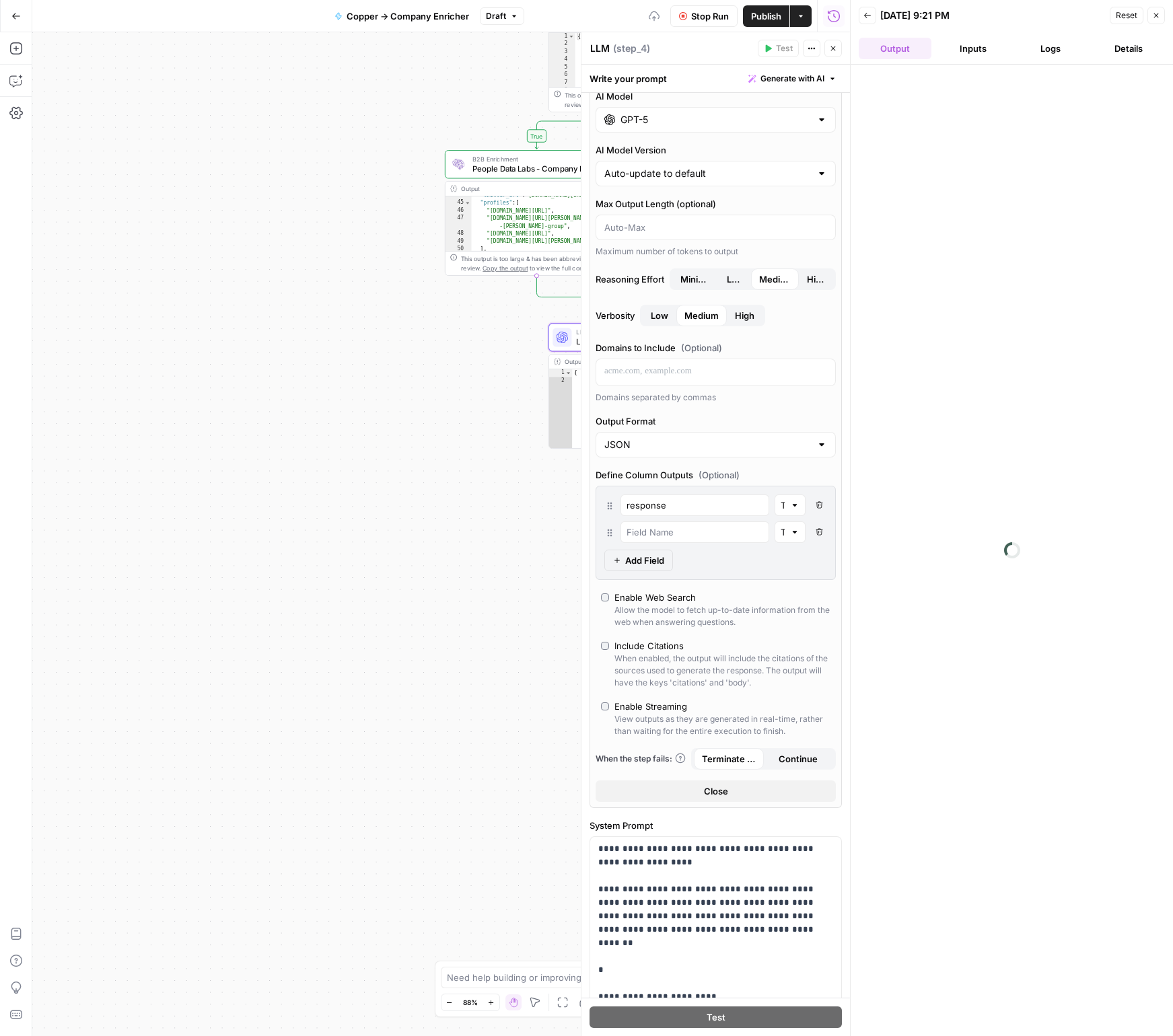
click at [820, 502] on icon "button" at bounding box center [819, 505] width 8 height 8
type input "response"
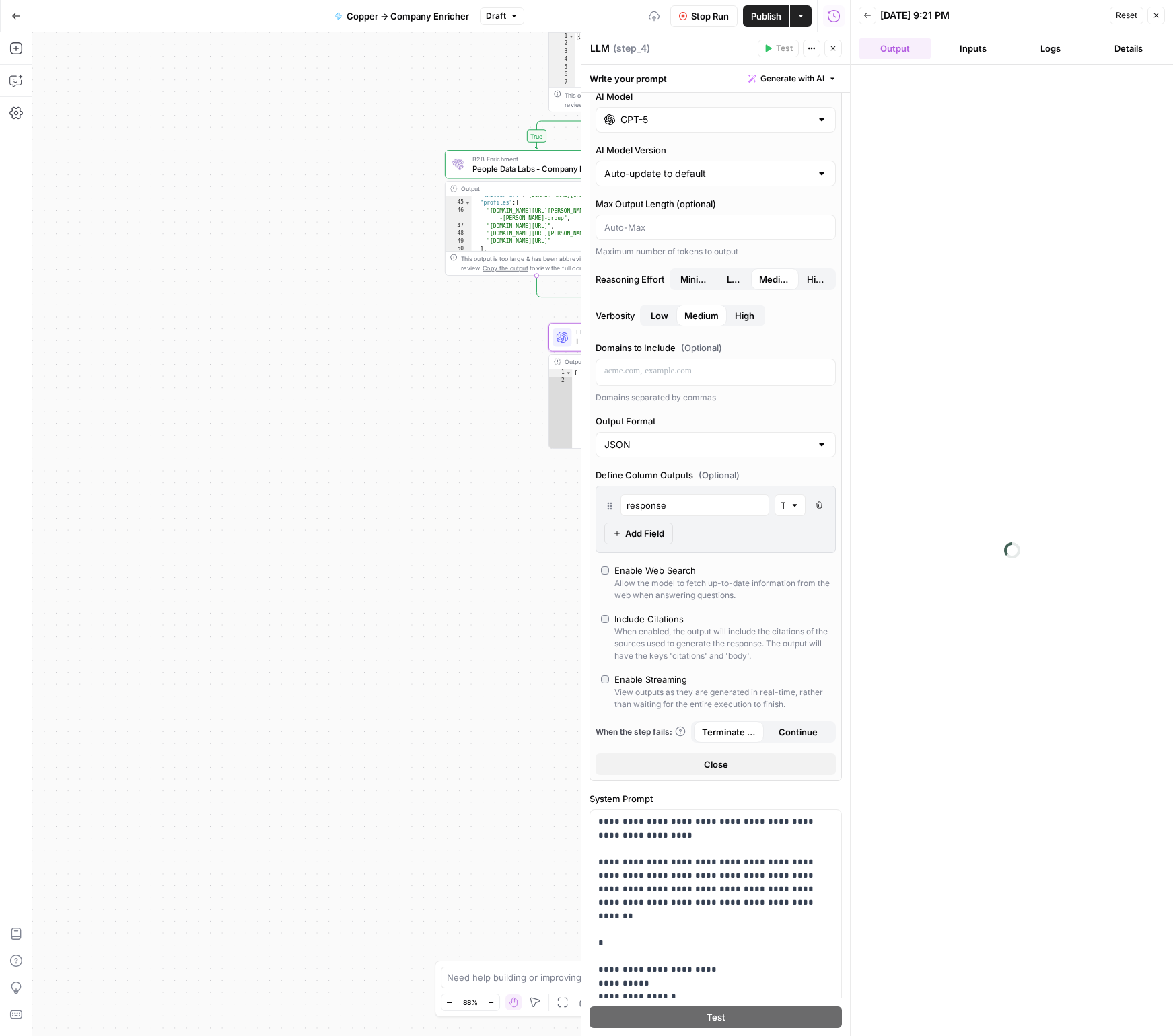
click at [817, 506] on icon "button" at bounding box center [819, 505] width 8 height 8
click at [972, 49] on button "Inputs" at bounding box center [973, 48] width 73 height 22
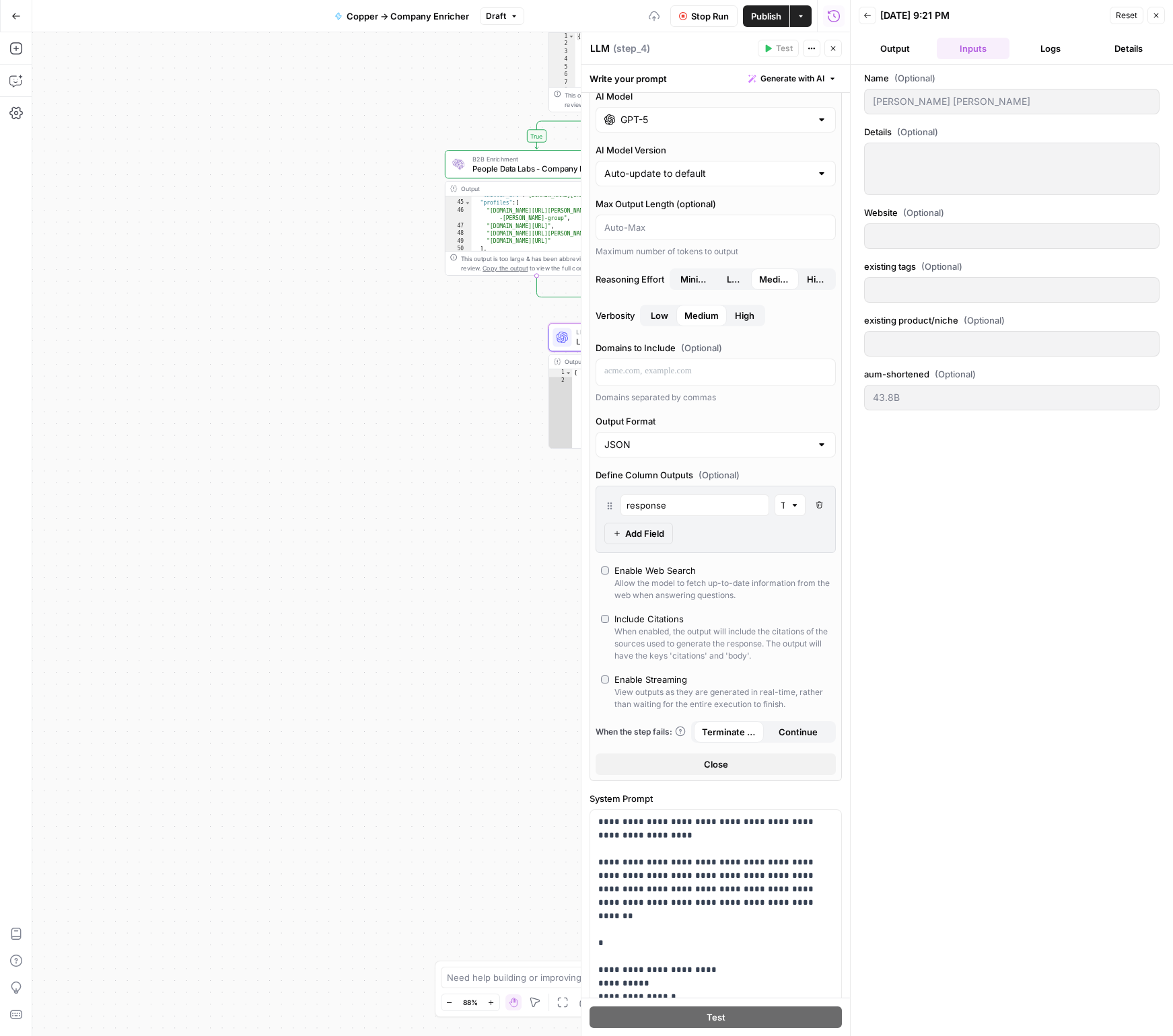
click at [1058, 48] on button "Logs" at bounding box center [1051, 48] width 73 height 22
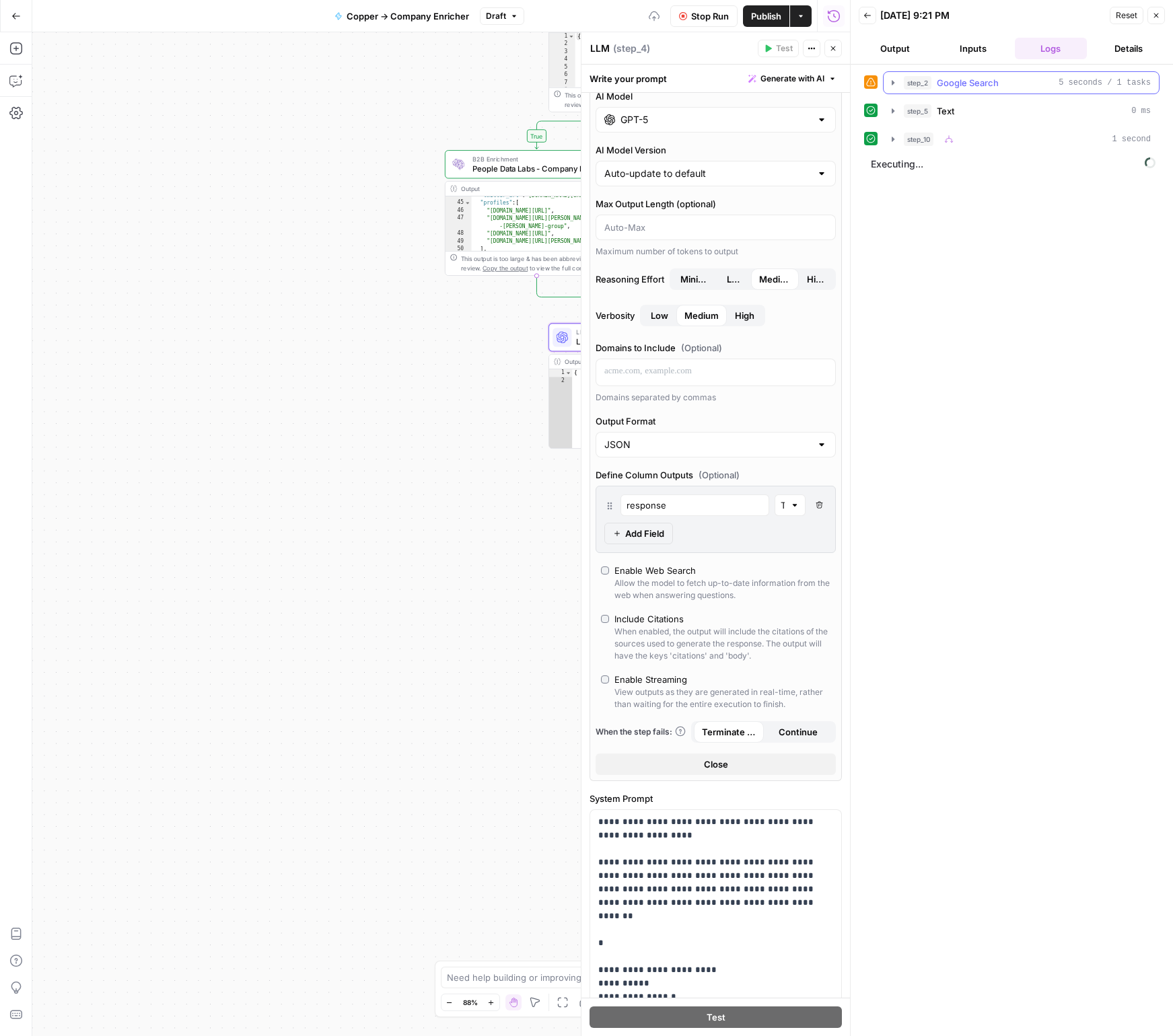
click at [988, 78] on span "Google Search" at bounding box center [967, 82] width 62 height 13
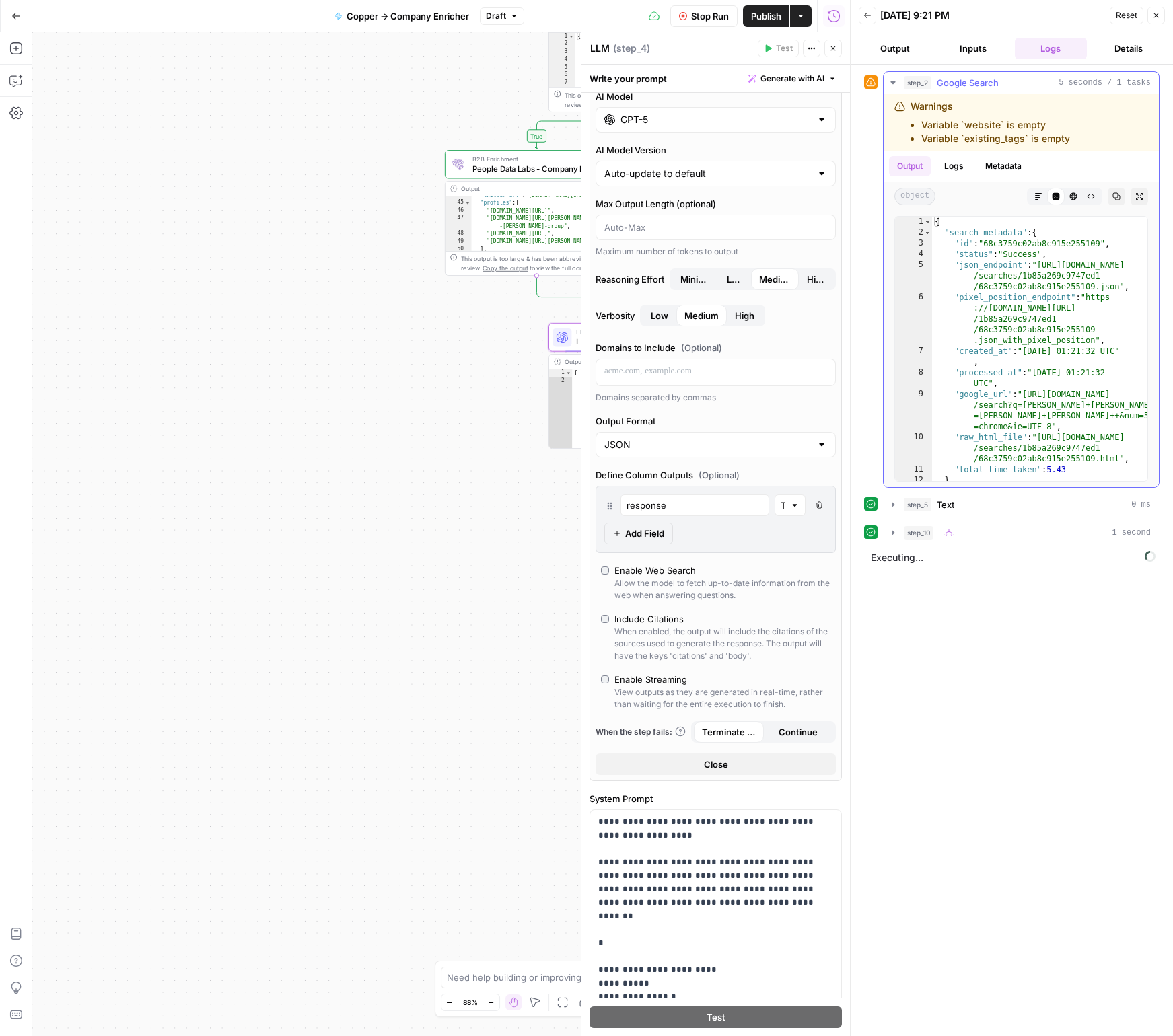
click at [988, 78] on span "Google Search" at bounding box center [967, 82] width 62 height 13
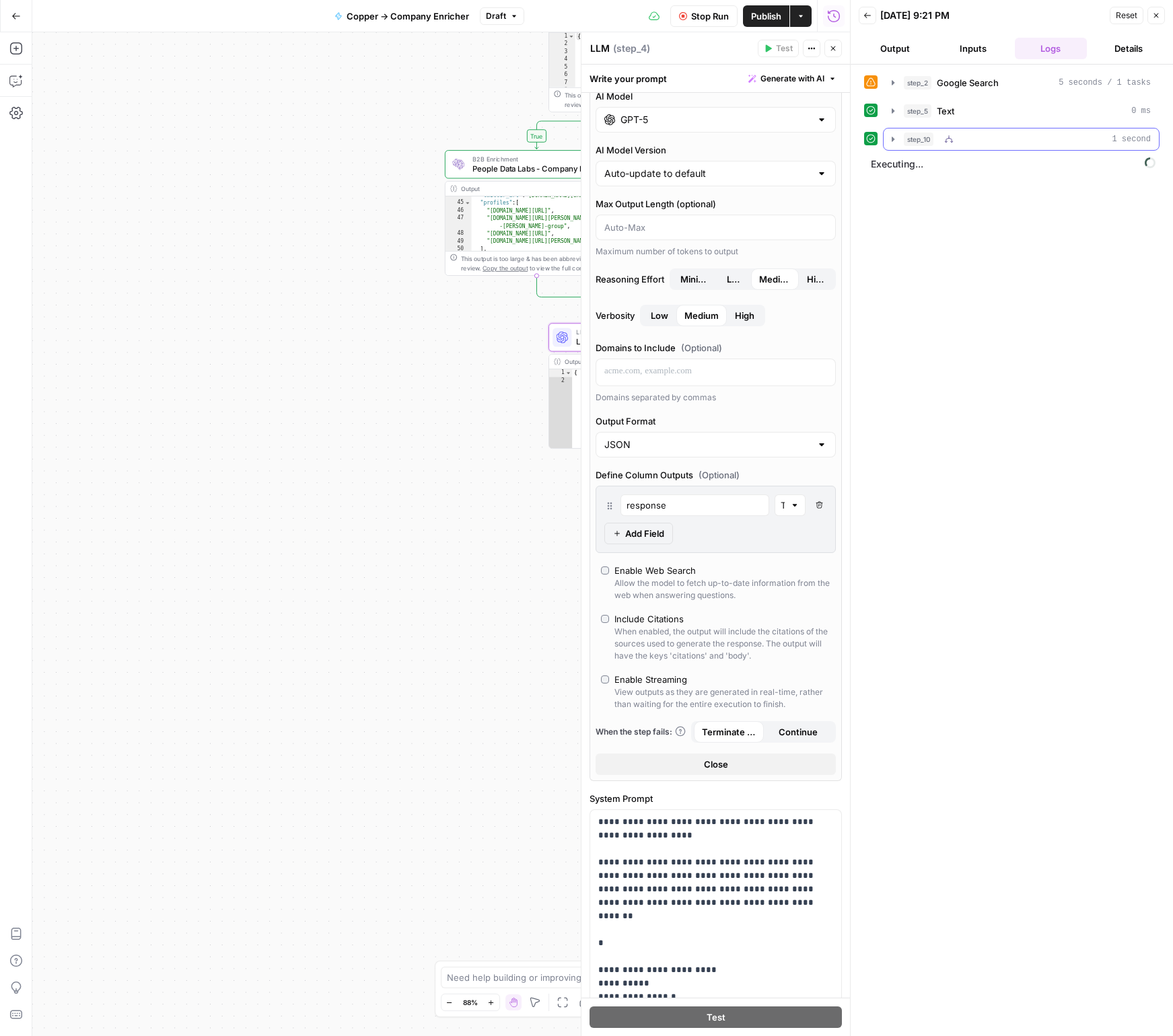
click at [895, 136] on icon "button" at bounding box center [893, 139] width 10 height 10
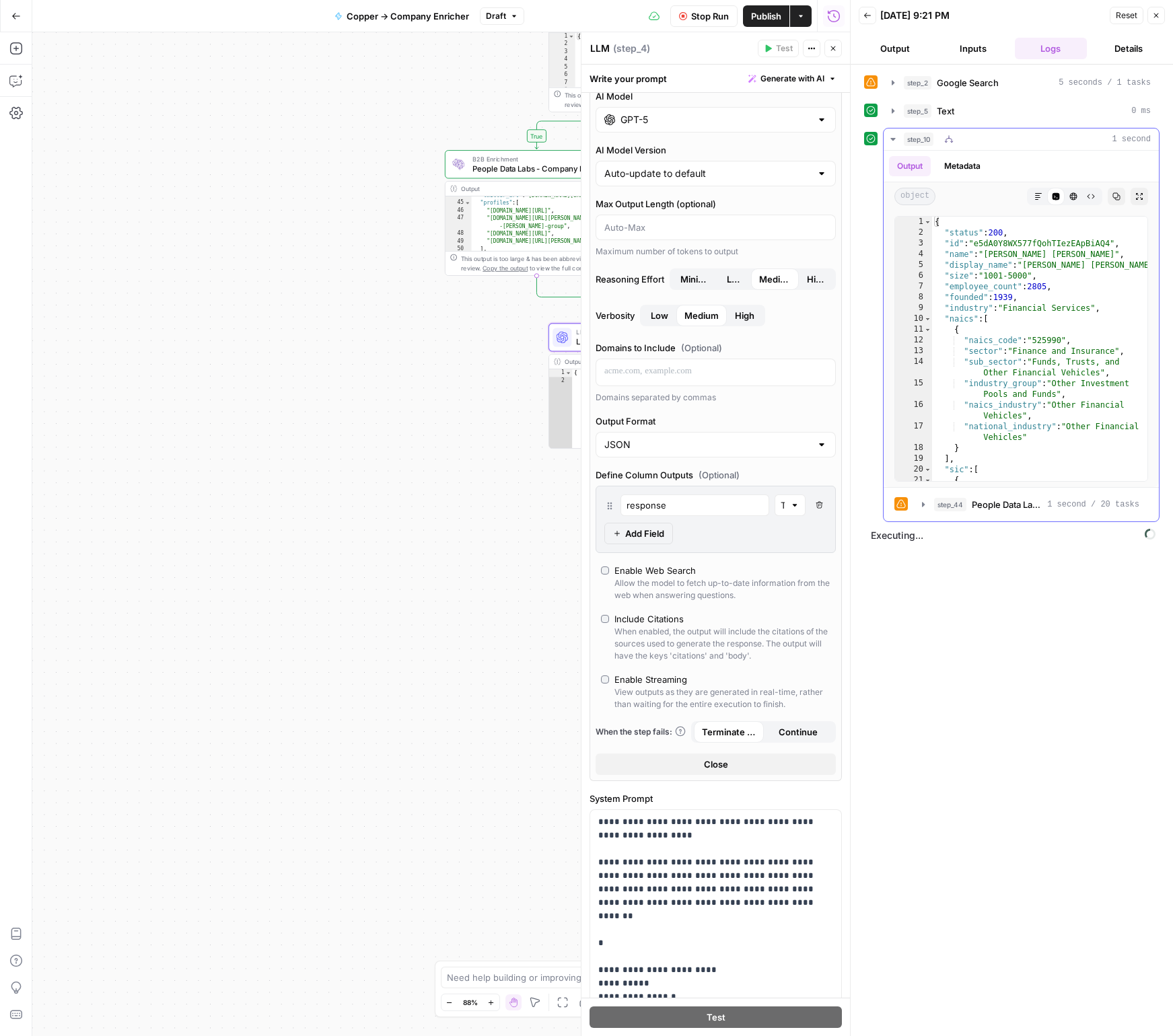
click at [895, 136] on icon "button" at bounding box center [893, 139] width 10 height 10
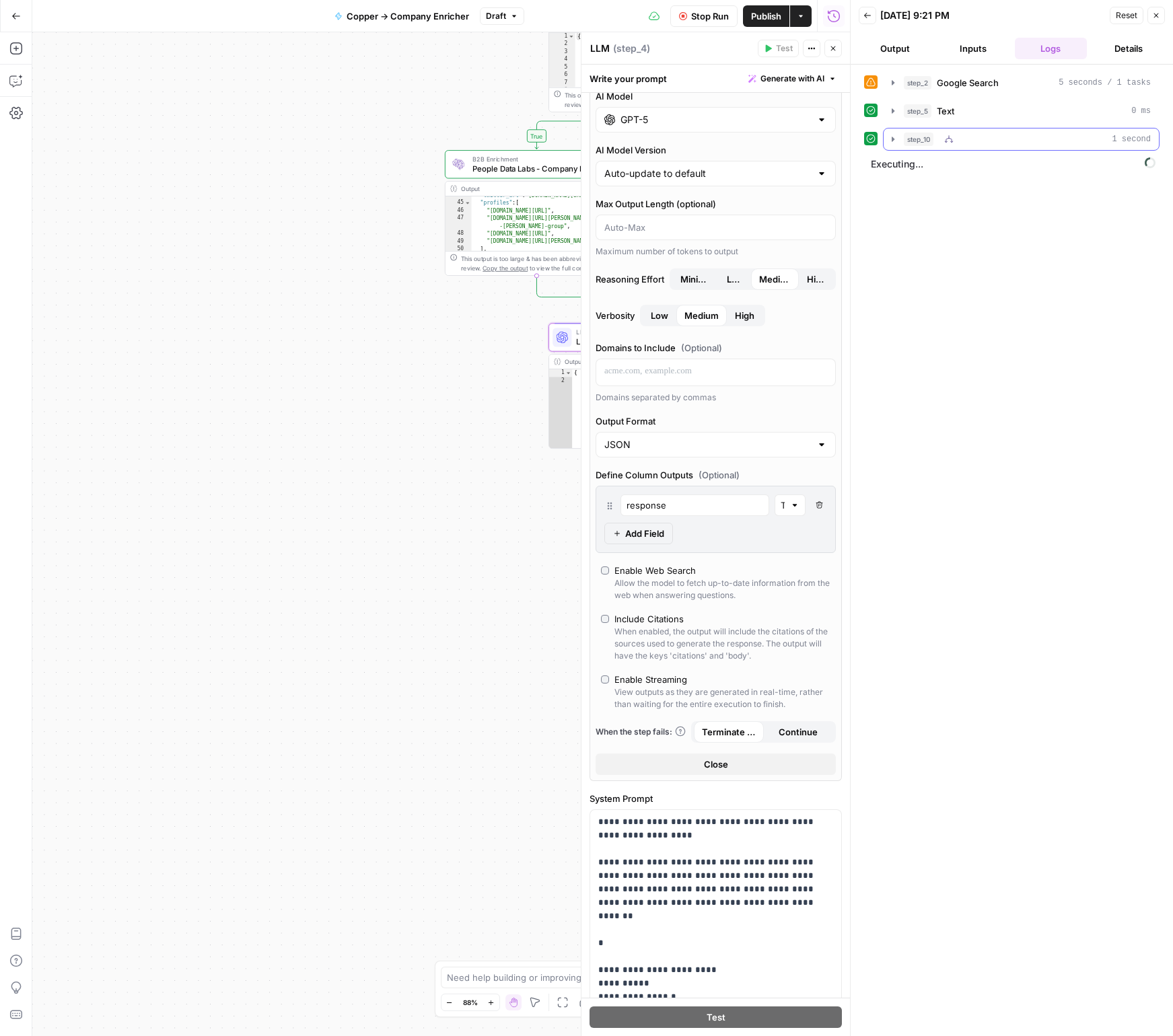
click at [895, 139] on icon "button" at bounding box center [893, 139] width 10 height 10
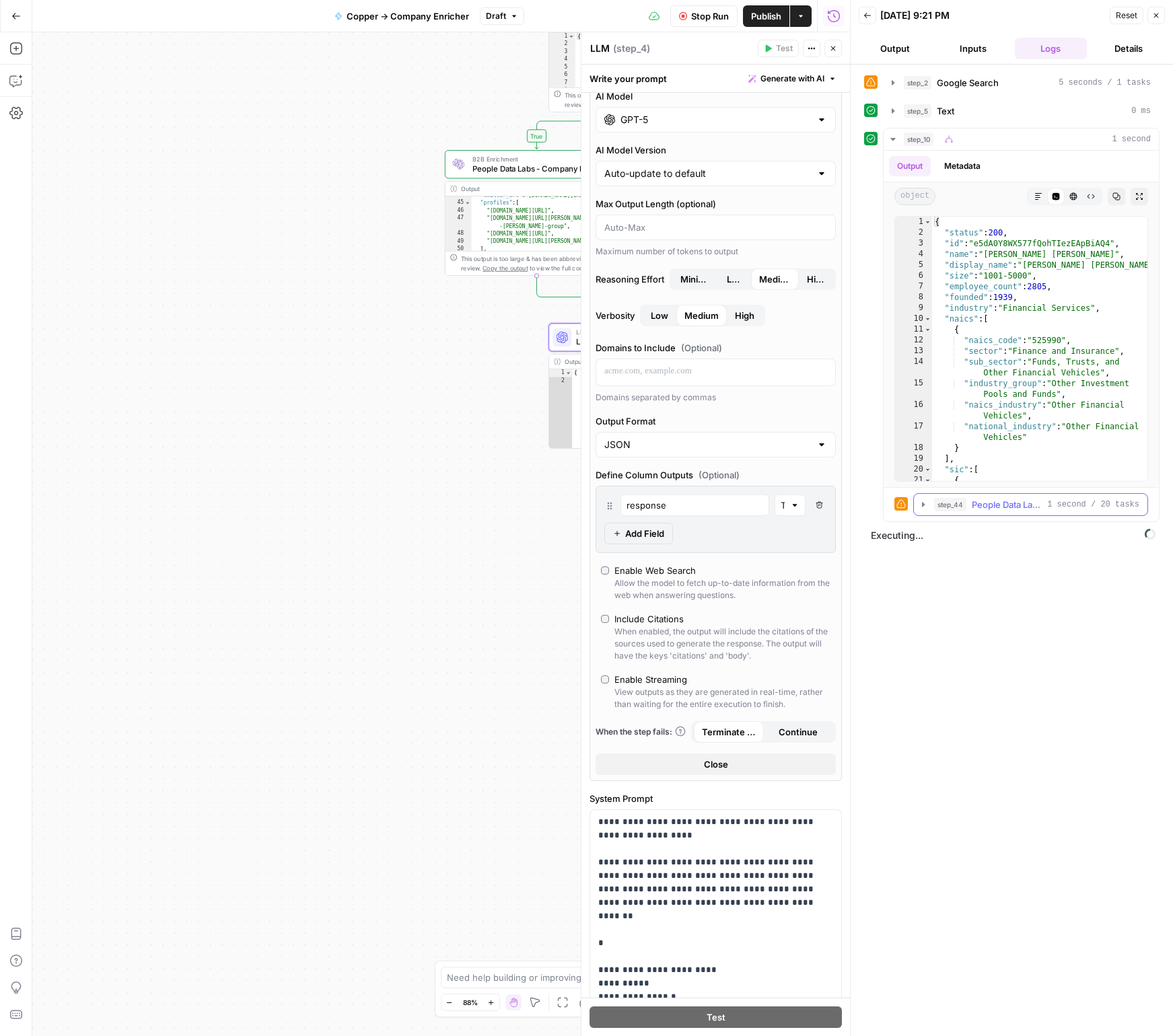
click at [948, 502] on span "step_44" at bounding box center [949, 504] width 32 height 13
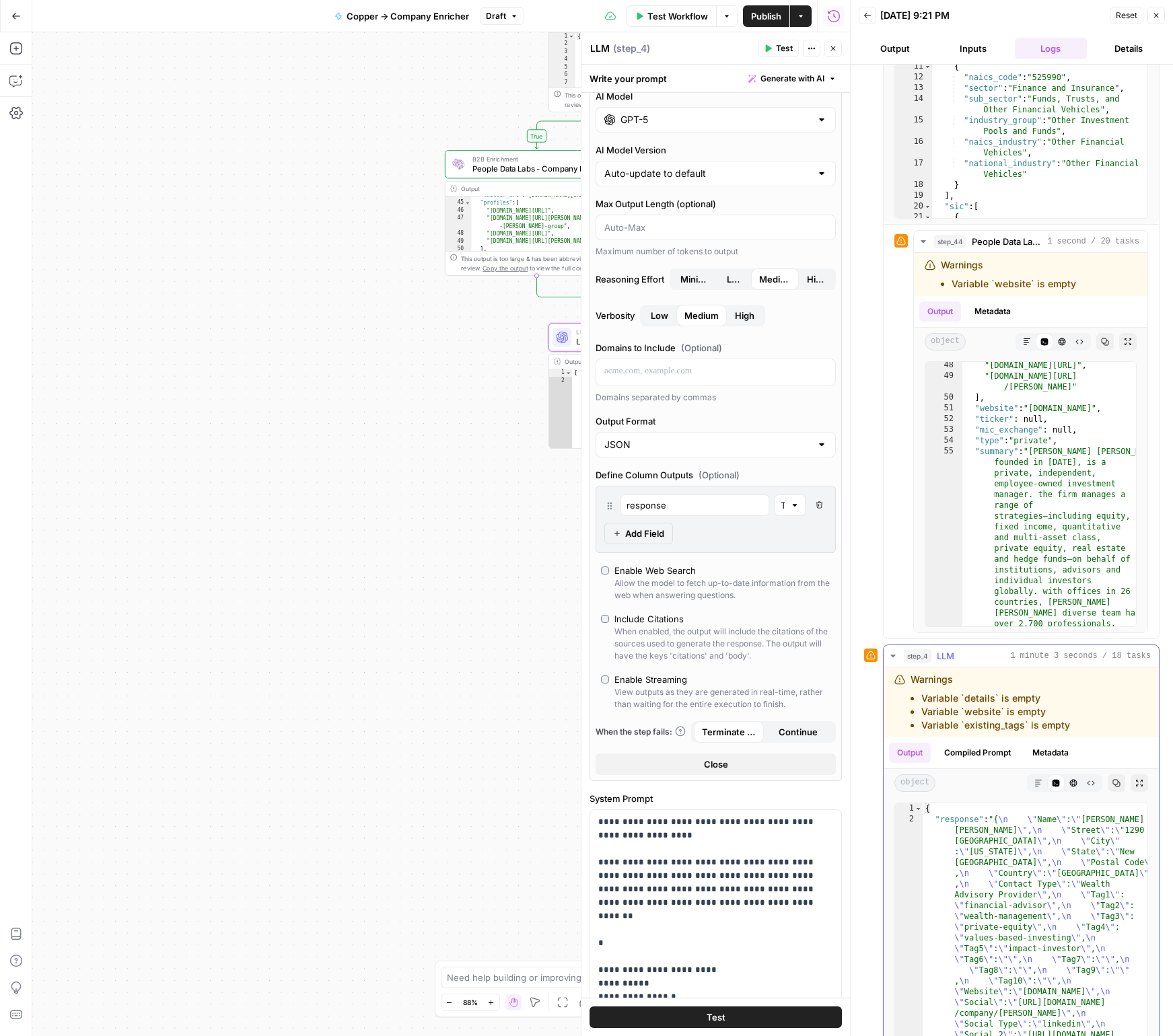
scroll to position [308, 0]
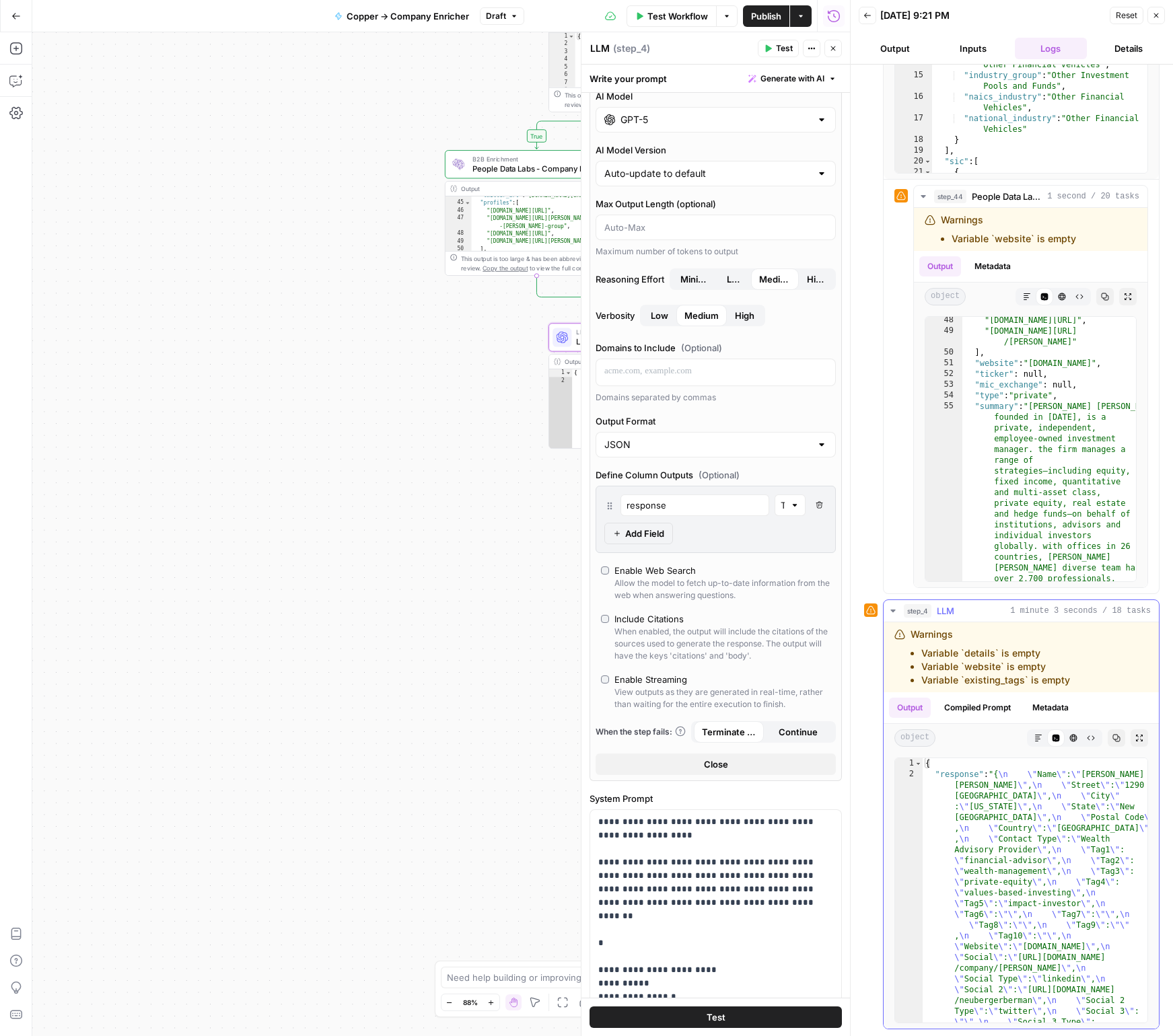
click at [1058, 702] on button "Metadata" at bounding box center [1050, 708] width 52 height 20
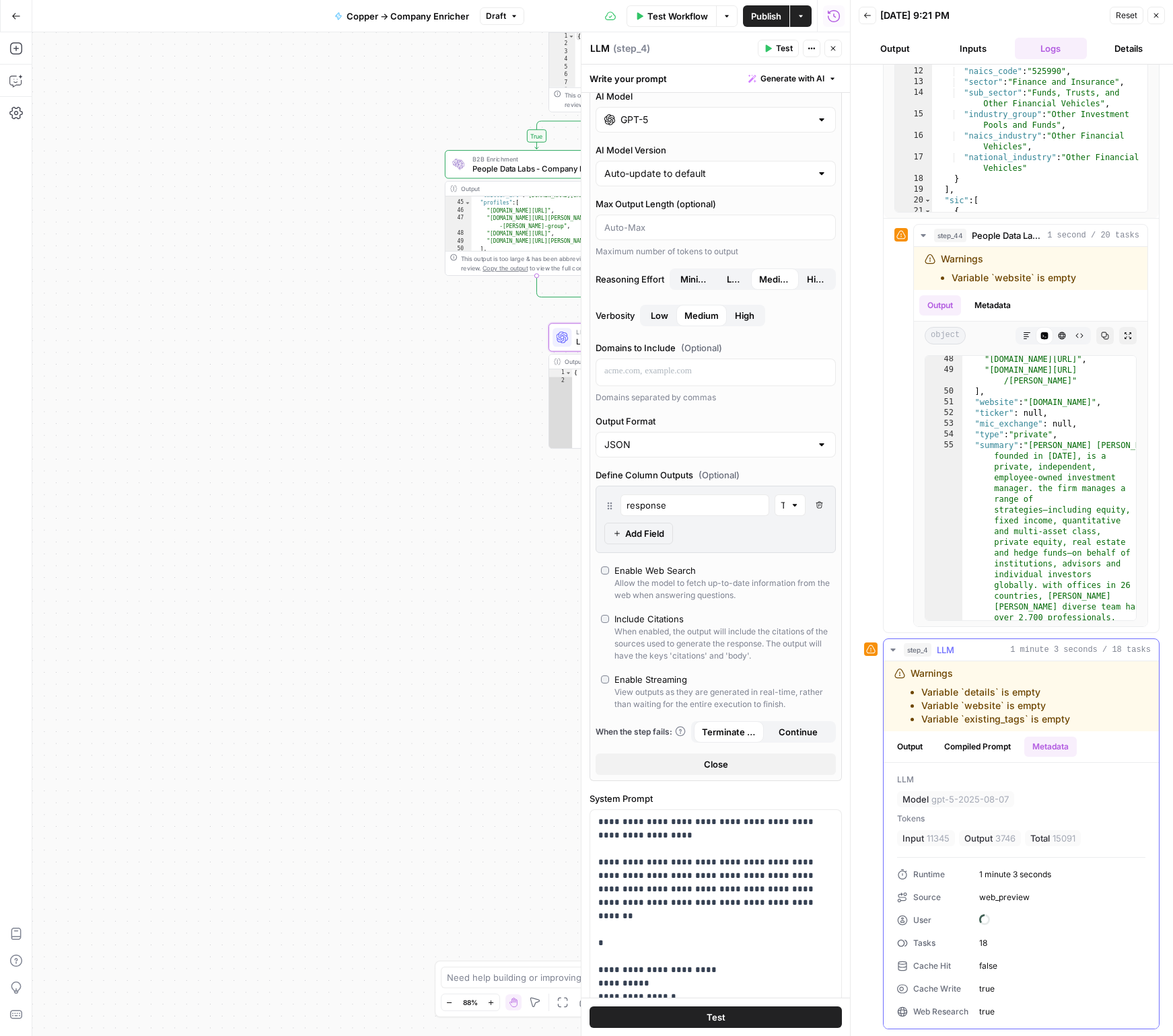
click at [979, 743] on button "Compiled Prompt" at bounding box center [977, 746] width 82 height 20
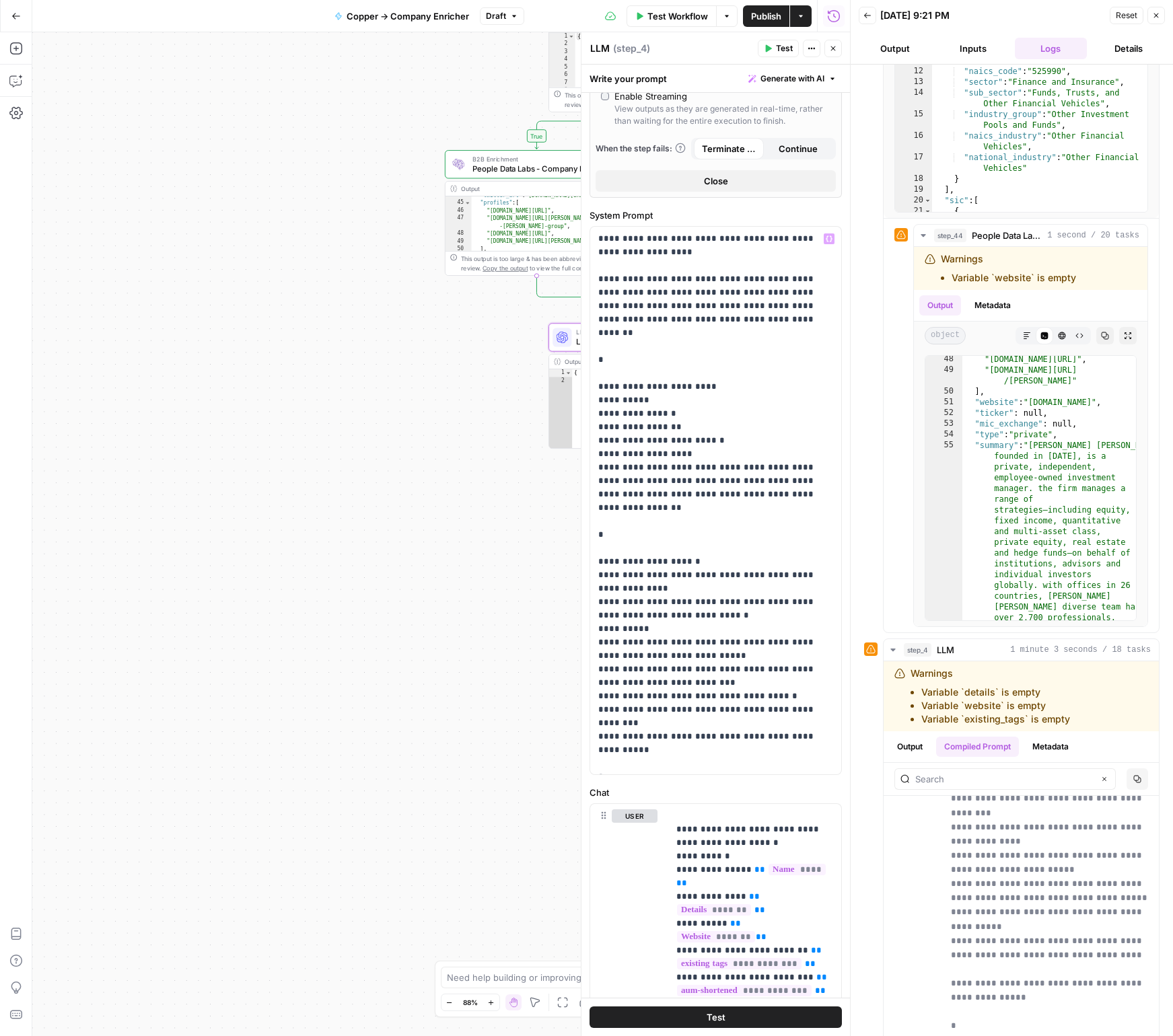
scroll to position [308, 0]
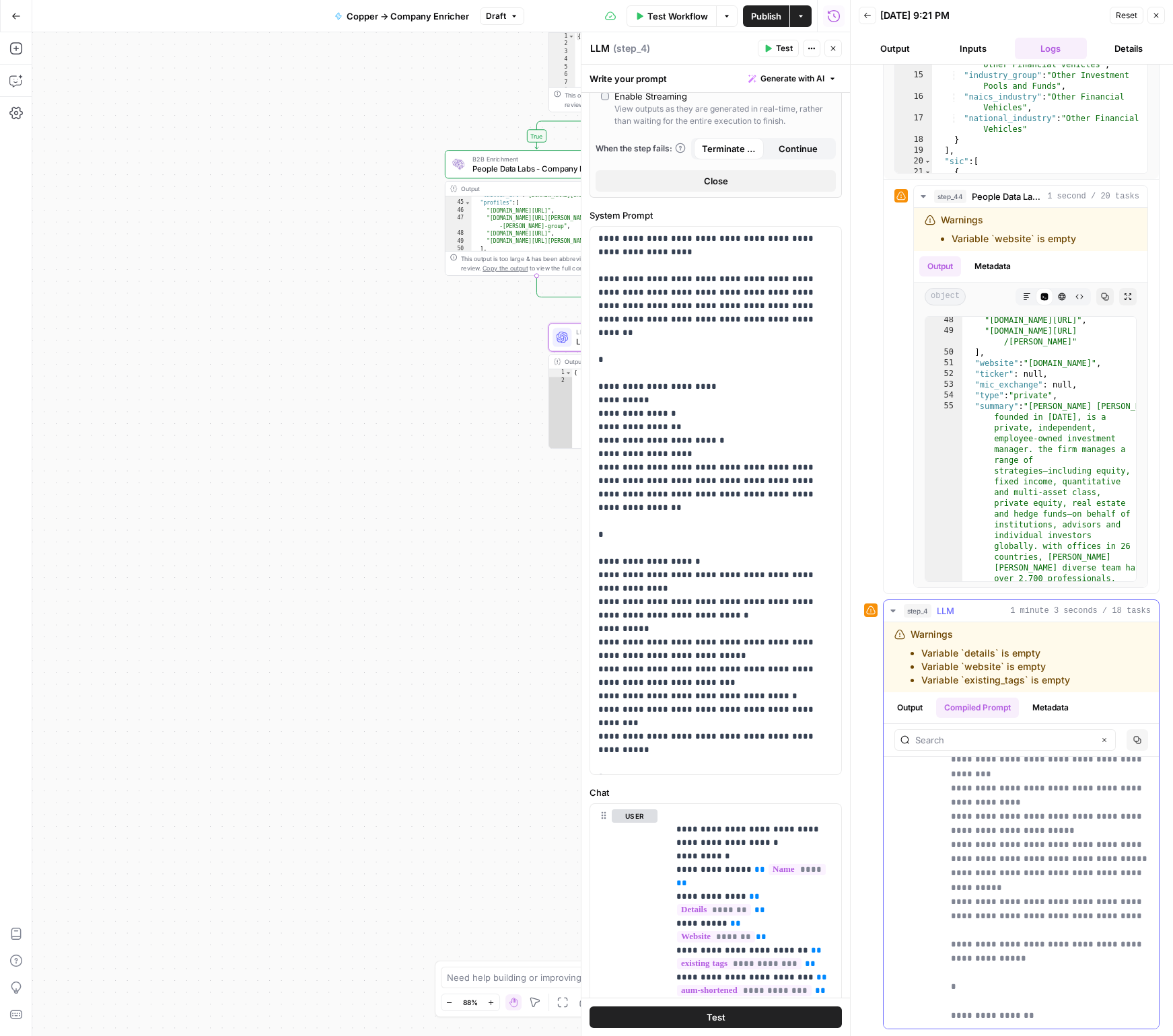
click at [926, 714] on button "Output" at bounding box center [910, 708] width 42 height 20
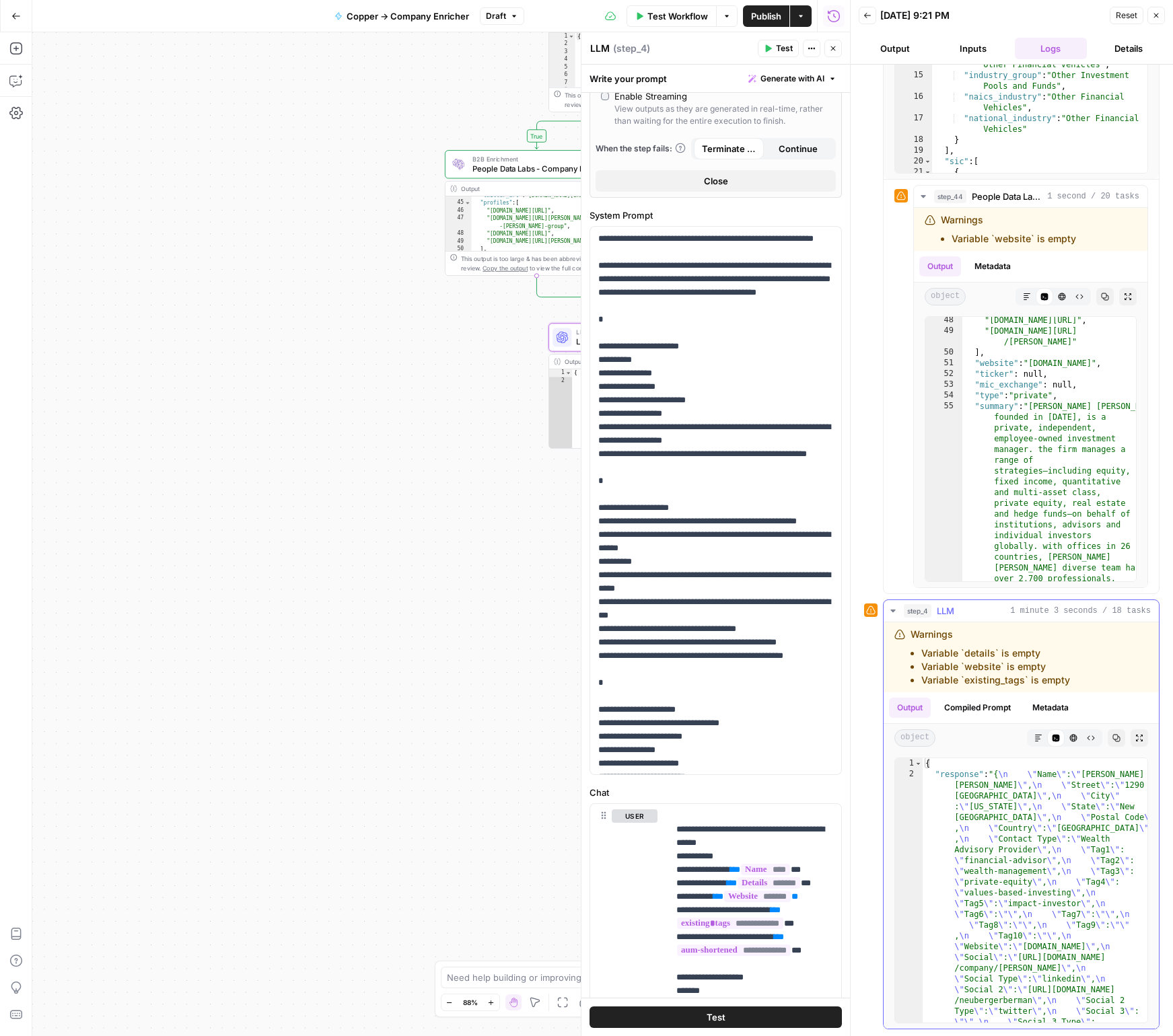
click at [1042, 738] on button "Markdown" at bounding box center [1038, 738] width 17 height 17
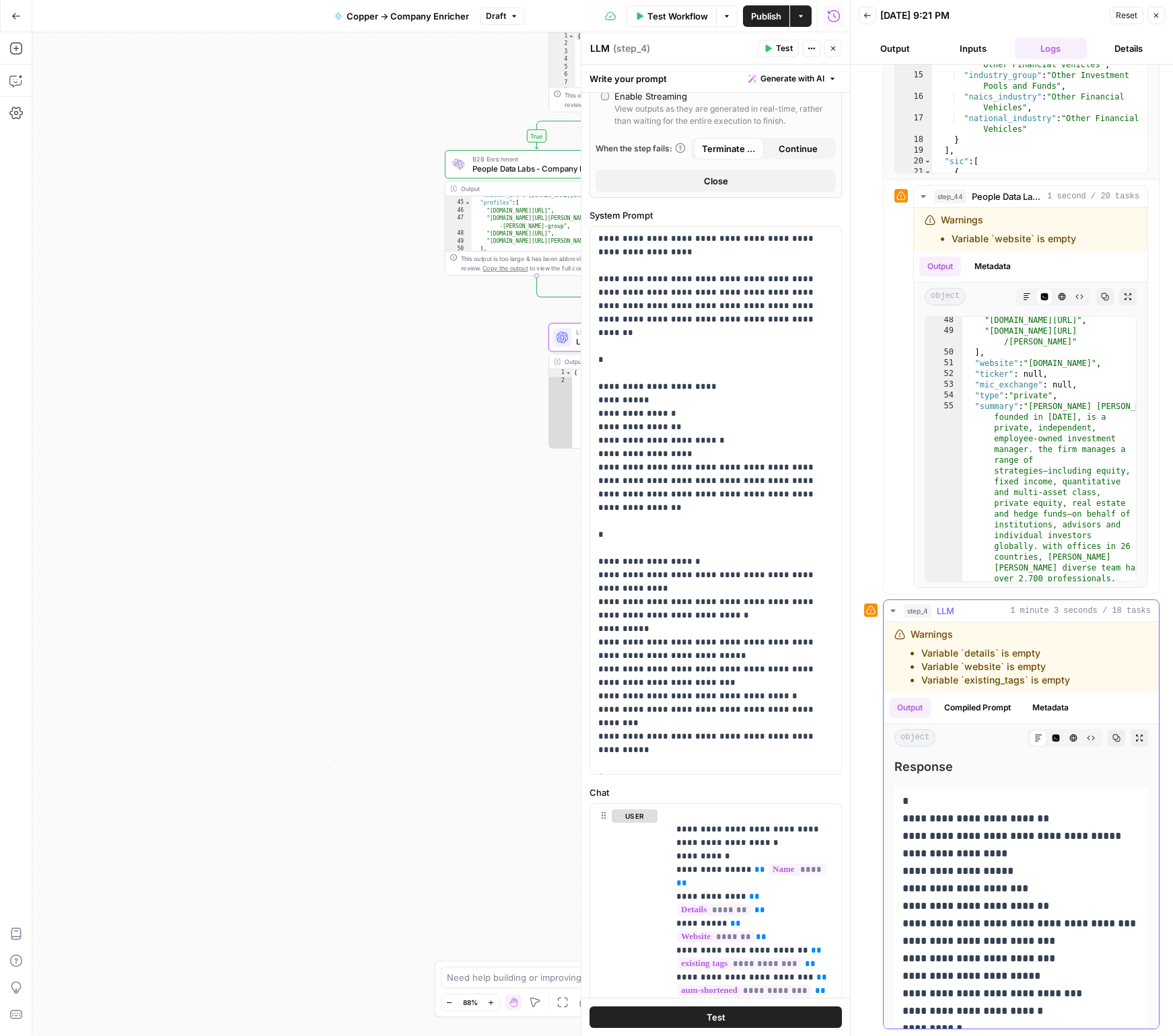
scroll to position [0, 0]
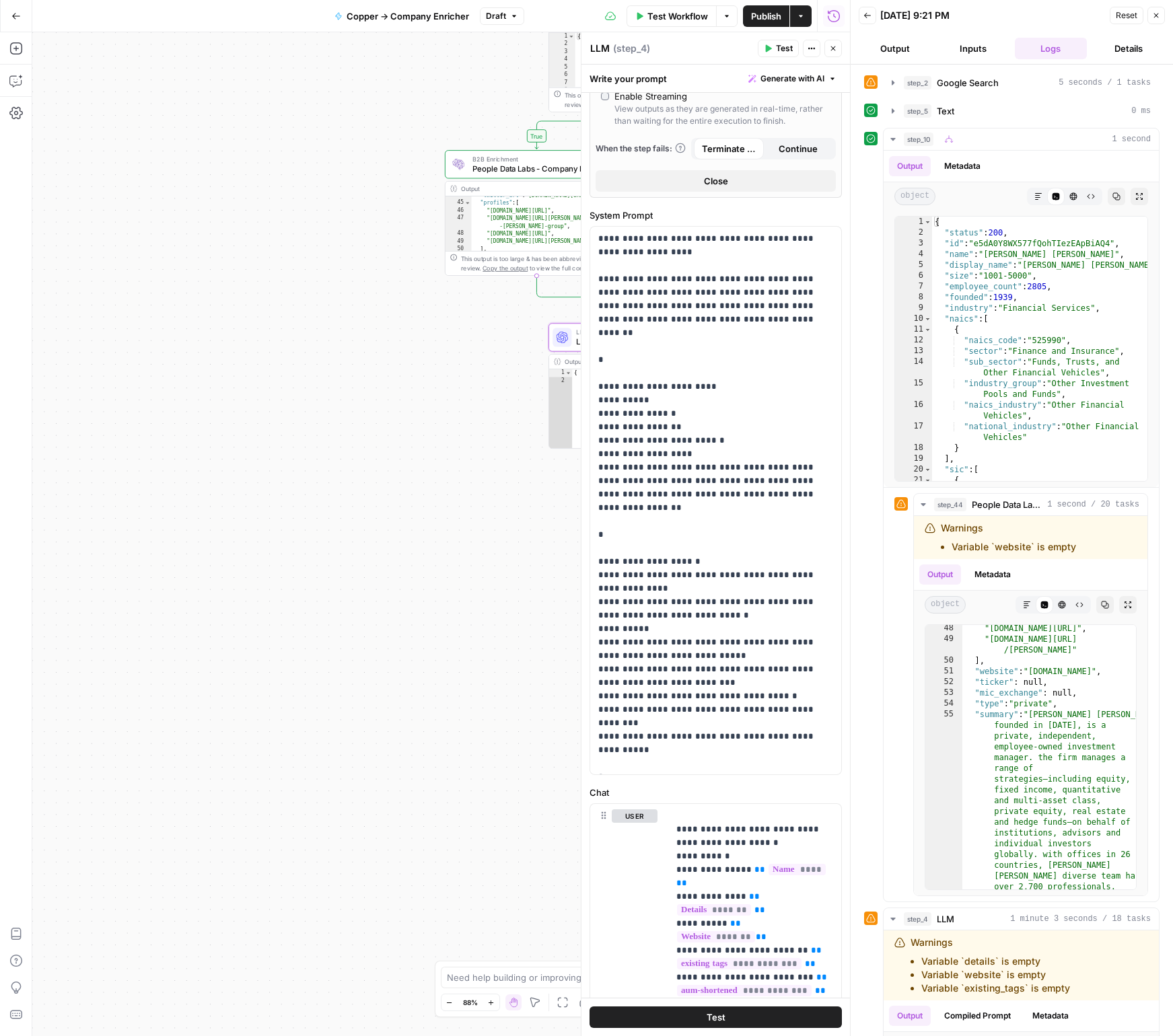
click at [746, 1028] on div "Test" at bounding box center [715, 1017] width 268 height 38
click at [751, 1021] on button "Test" at bounding box center [715, 1017] width 253 height 22
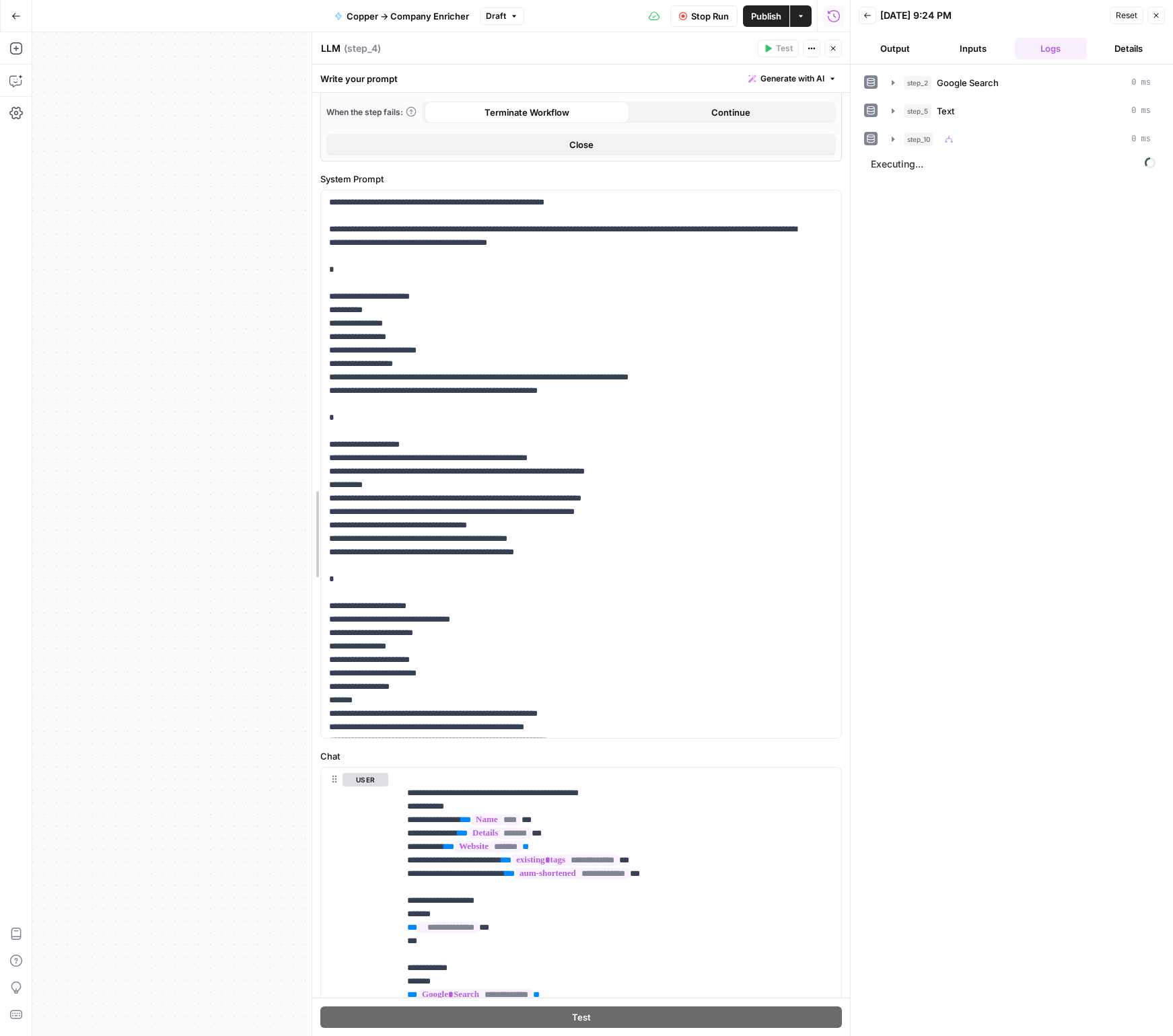
scroll to position [589, 0]
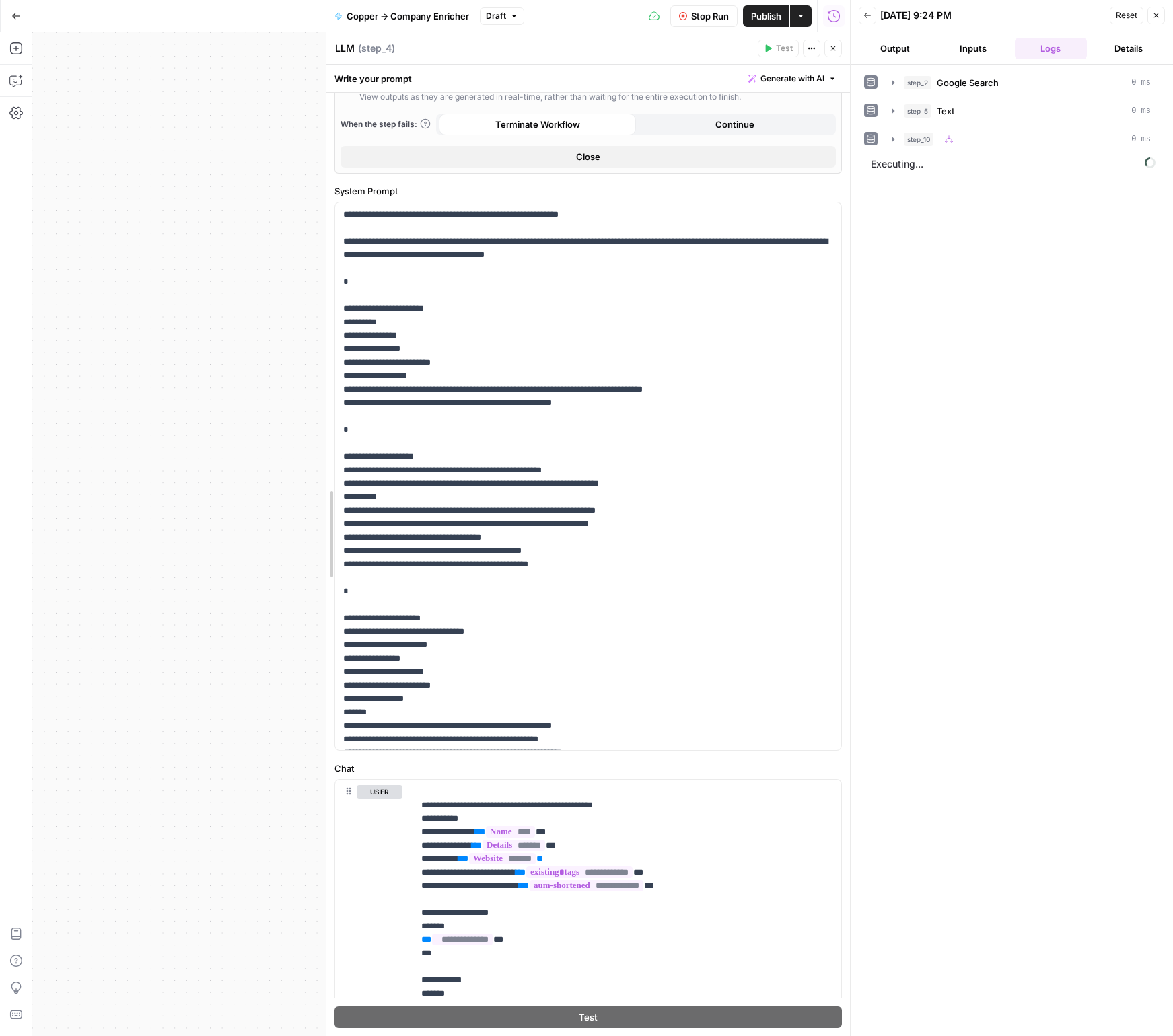
drag, startPoint x: 581, startPoint y: 208, endPoint x: 326, endPoint y: 189, distance: 255.7
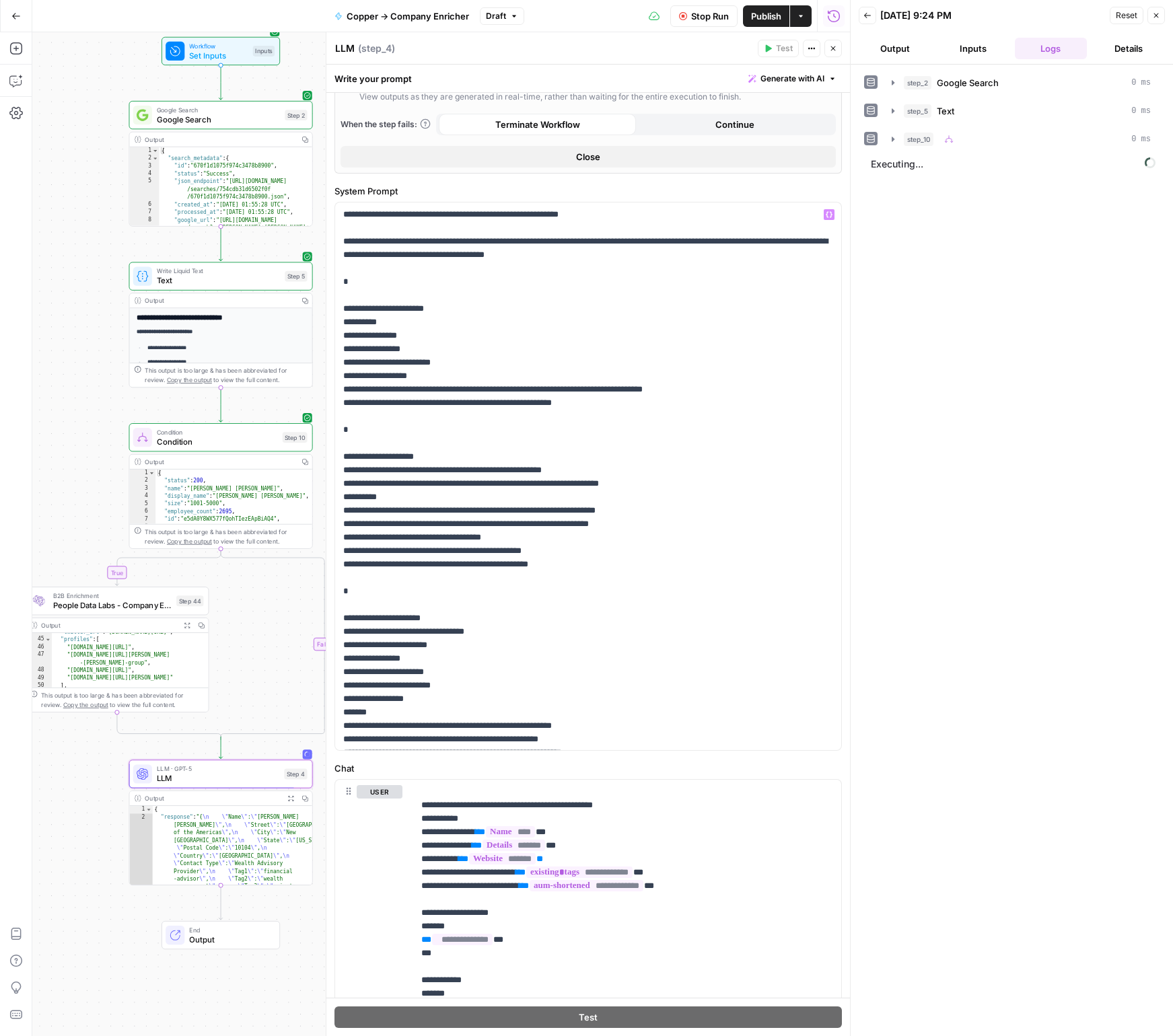
drag, startPoint x: 244, startPoint y: 243, endPoint x: 349, endPoint y: 467, distance: 247.4
click at [349, 467] on body "Endaoment New Home Browse Insights Opportunities Your Data Recent Grids attende…" at bounding box center [586, 518] width 1173 height 1036
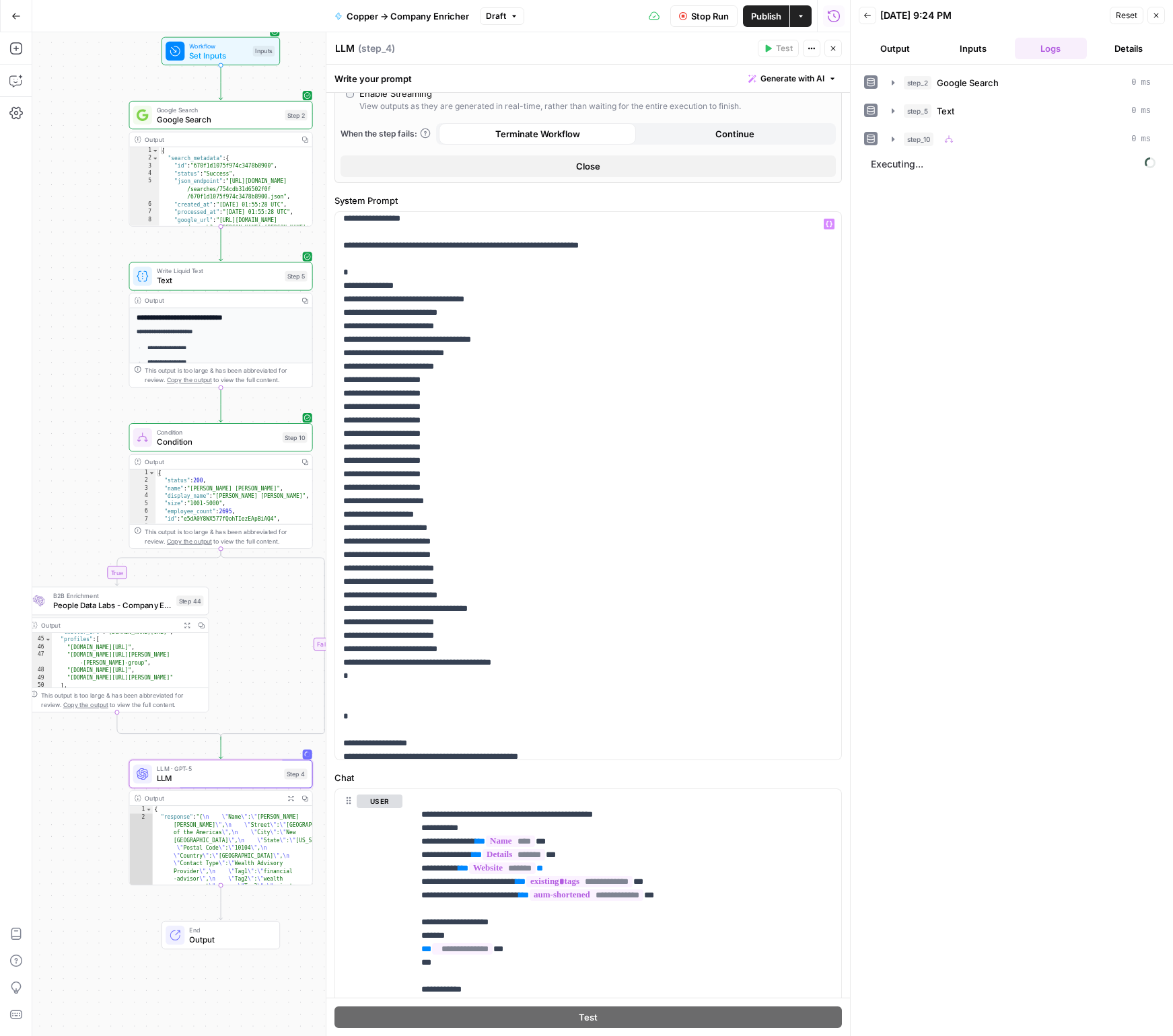
scroll to position [1010, 0]
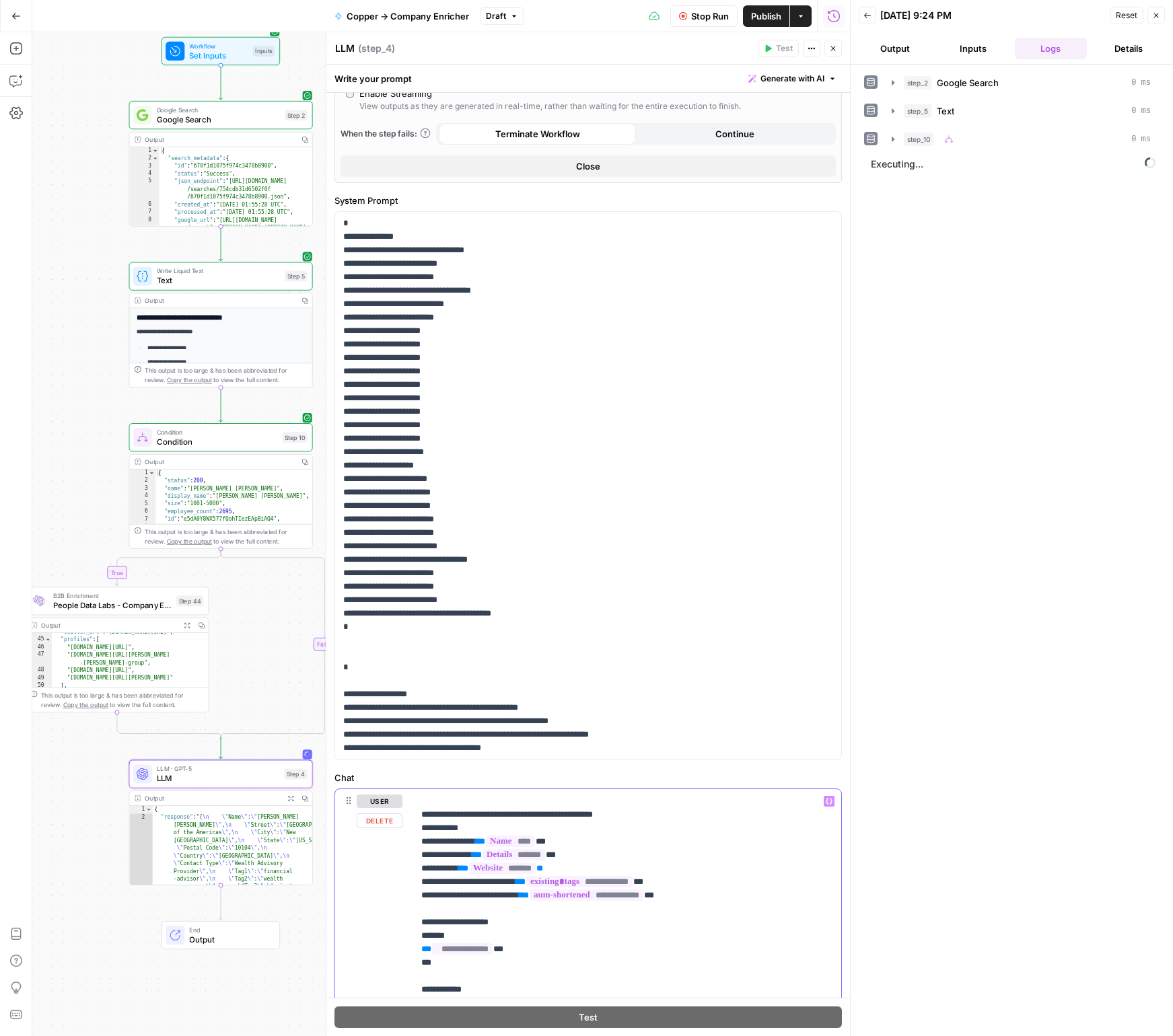
click at [459, 815] on p "**********" at bounding box center [627, 935] width 412 height 282
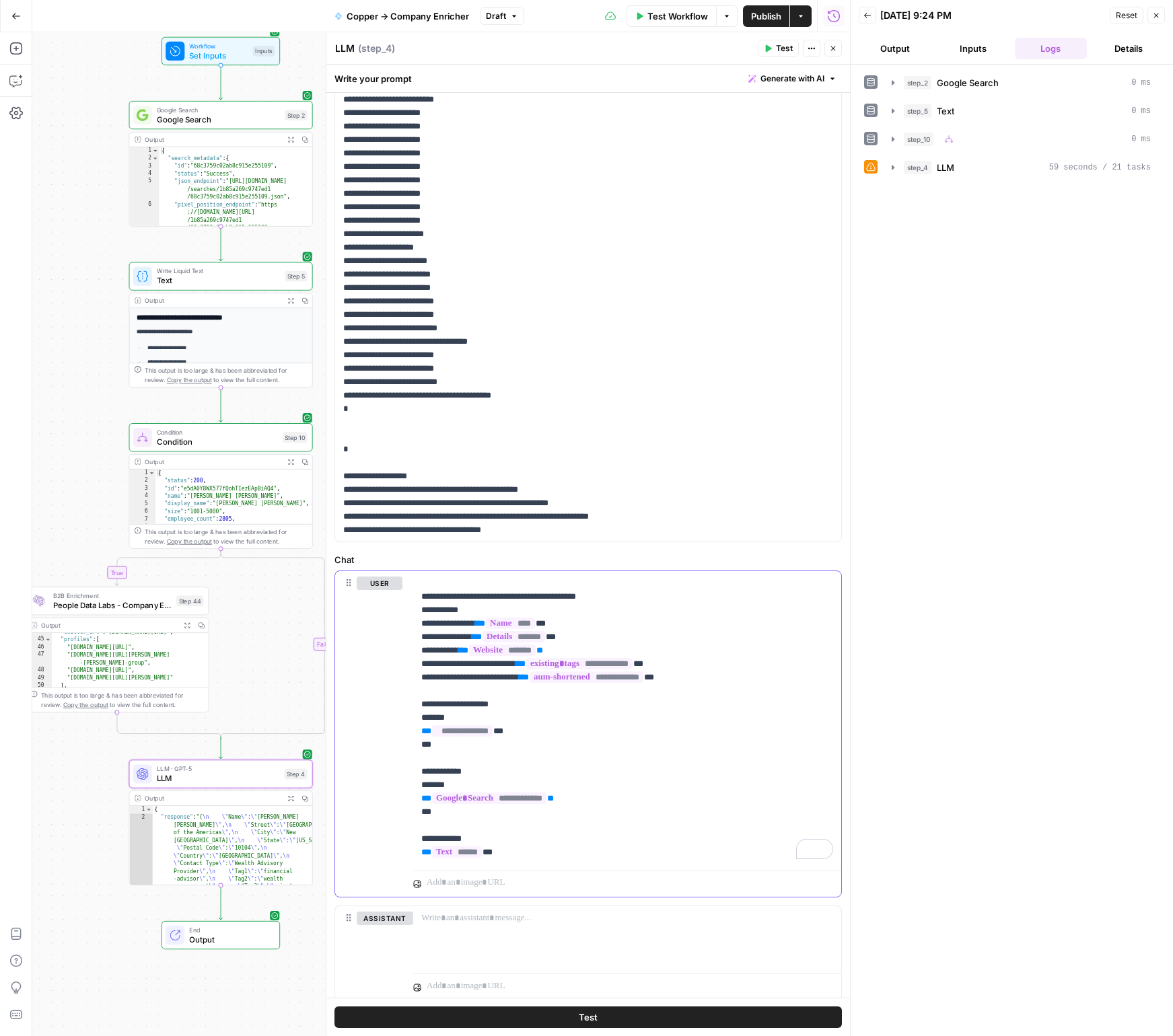
scroll to position [840, 0]
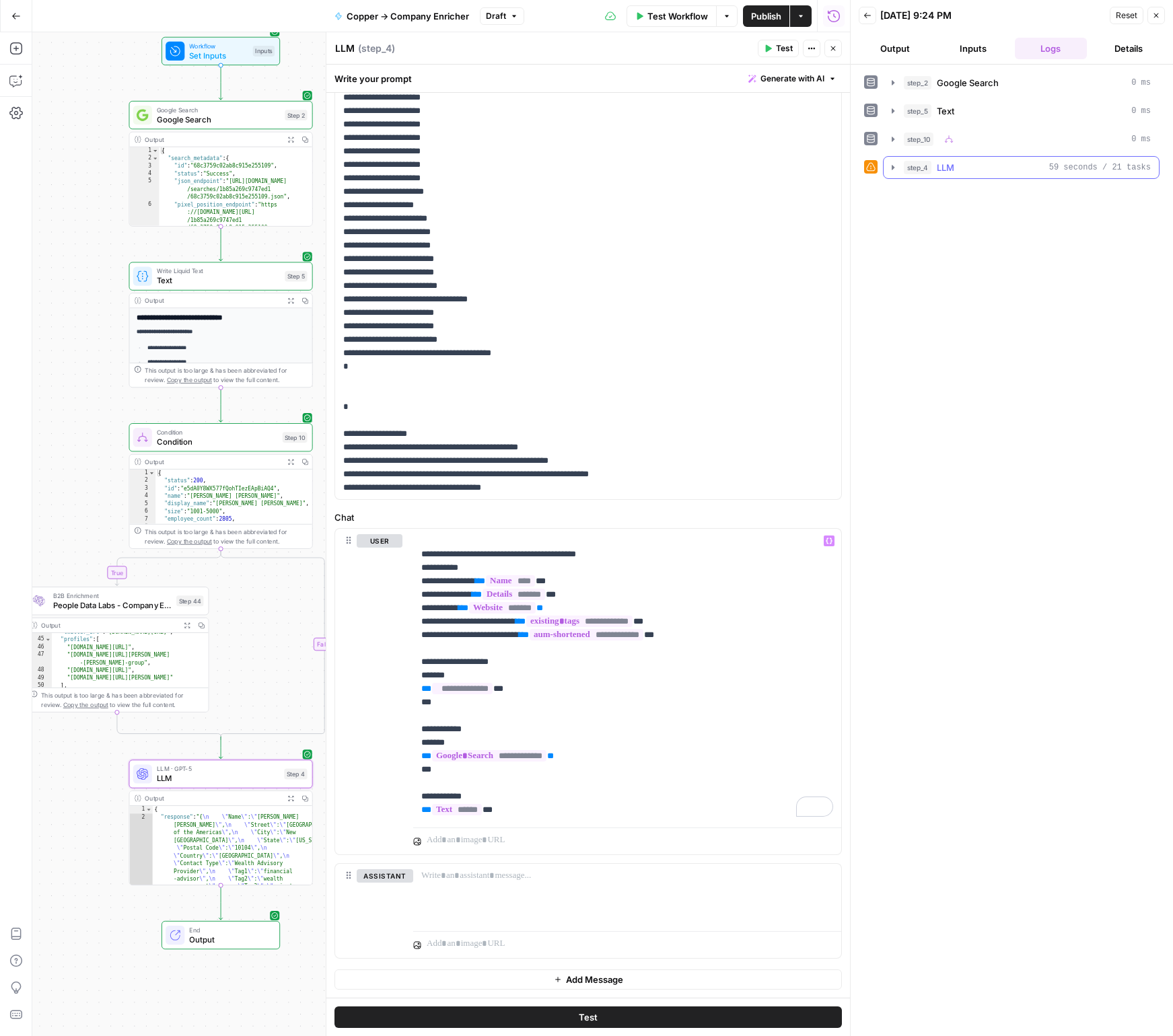
click at [895, 168] on icon "button" at bounding box center [893, 168] width 10 height 10
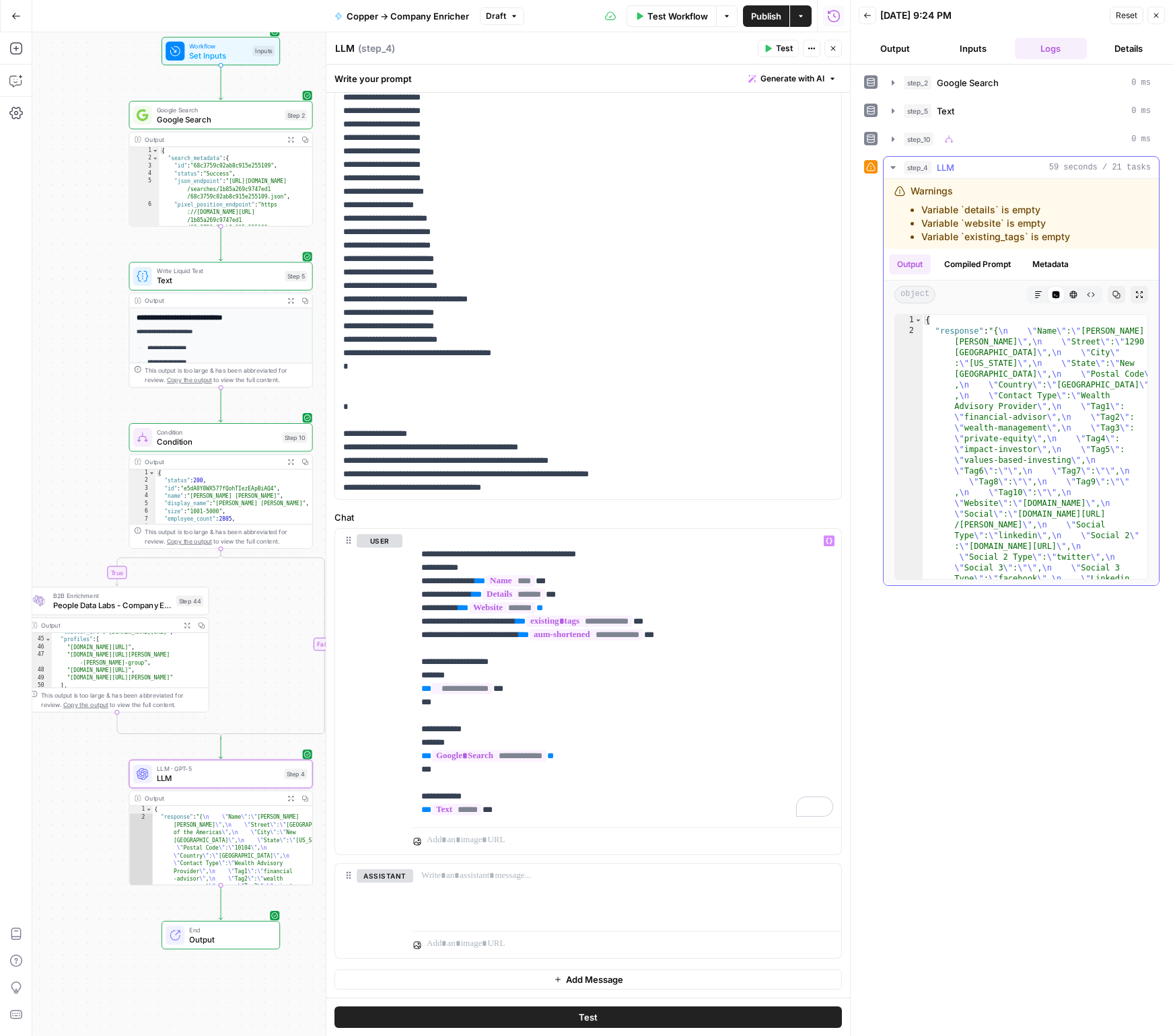
click at [931, 168] on div "step_4 LLM 59 seconds / 21 tasks" at bounding box center [1027, 167] width 247 height 13
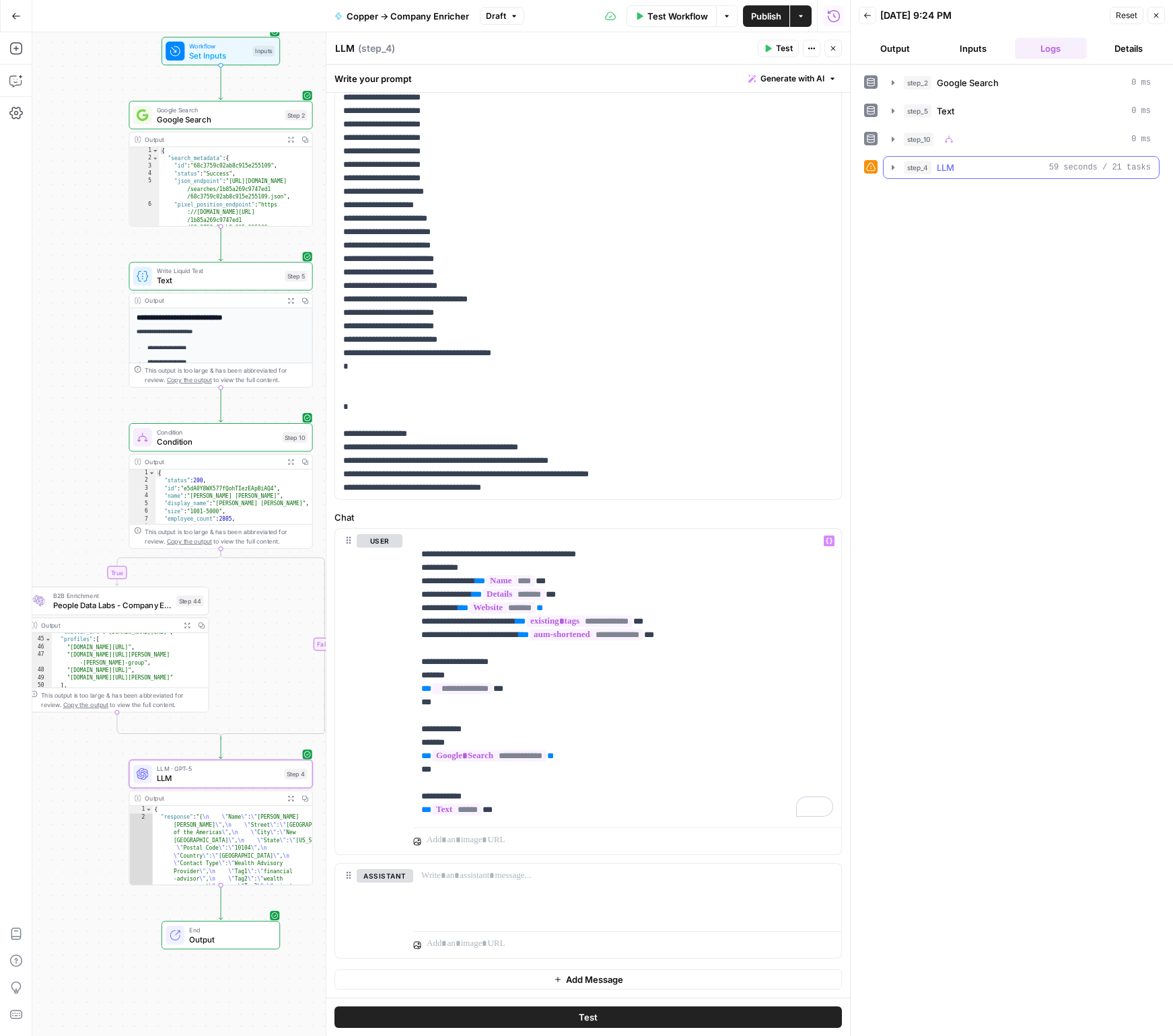
click at [944, 168] on span "LLM" at bounding box center [946, 167] width 17 height 13
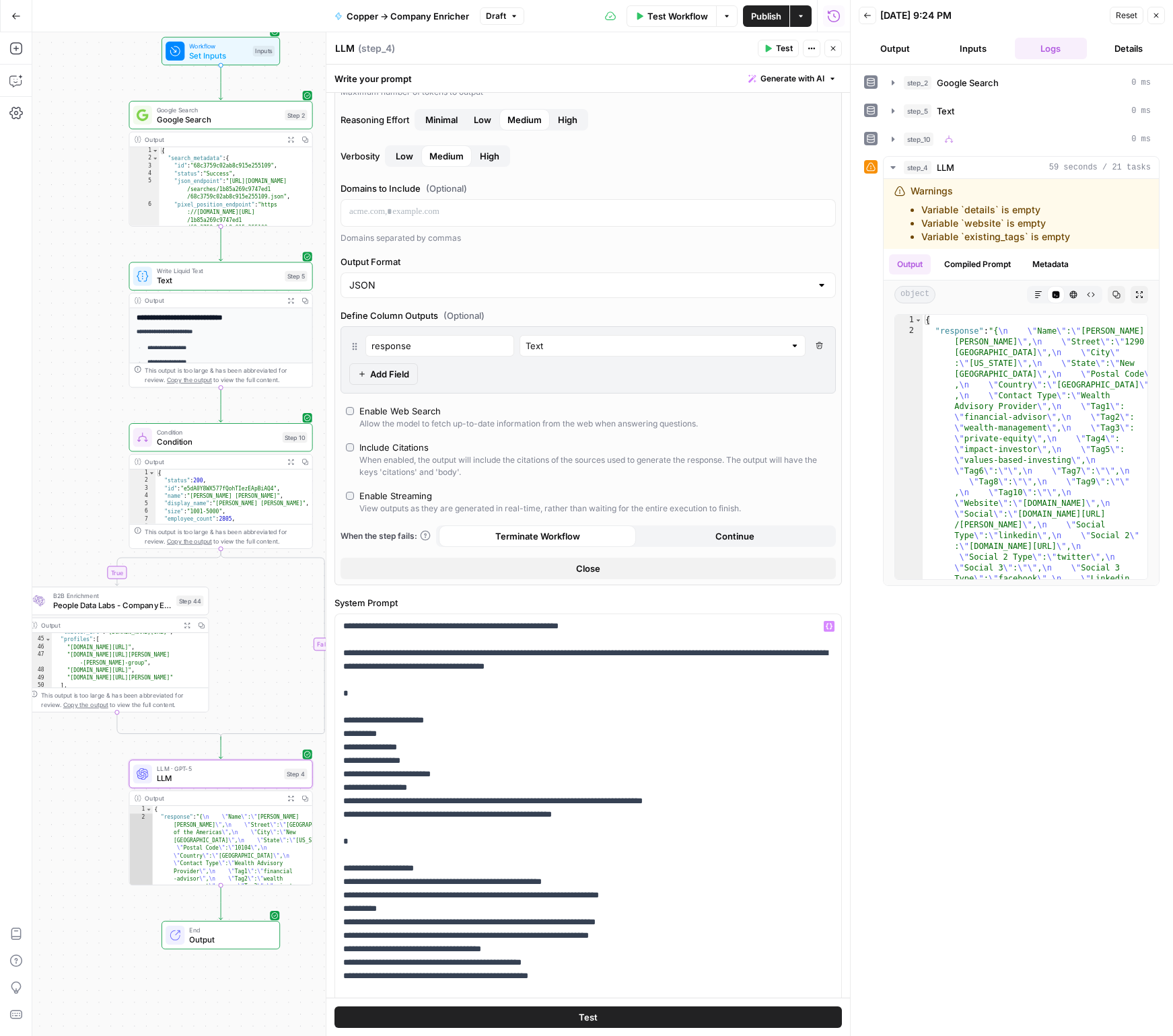
scroll to position [0, 0]
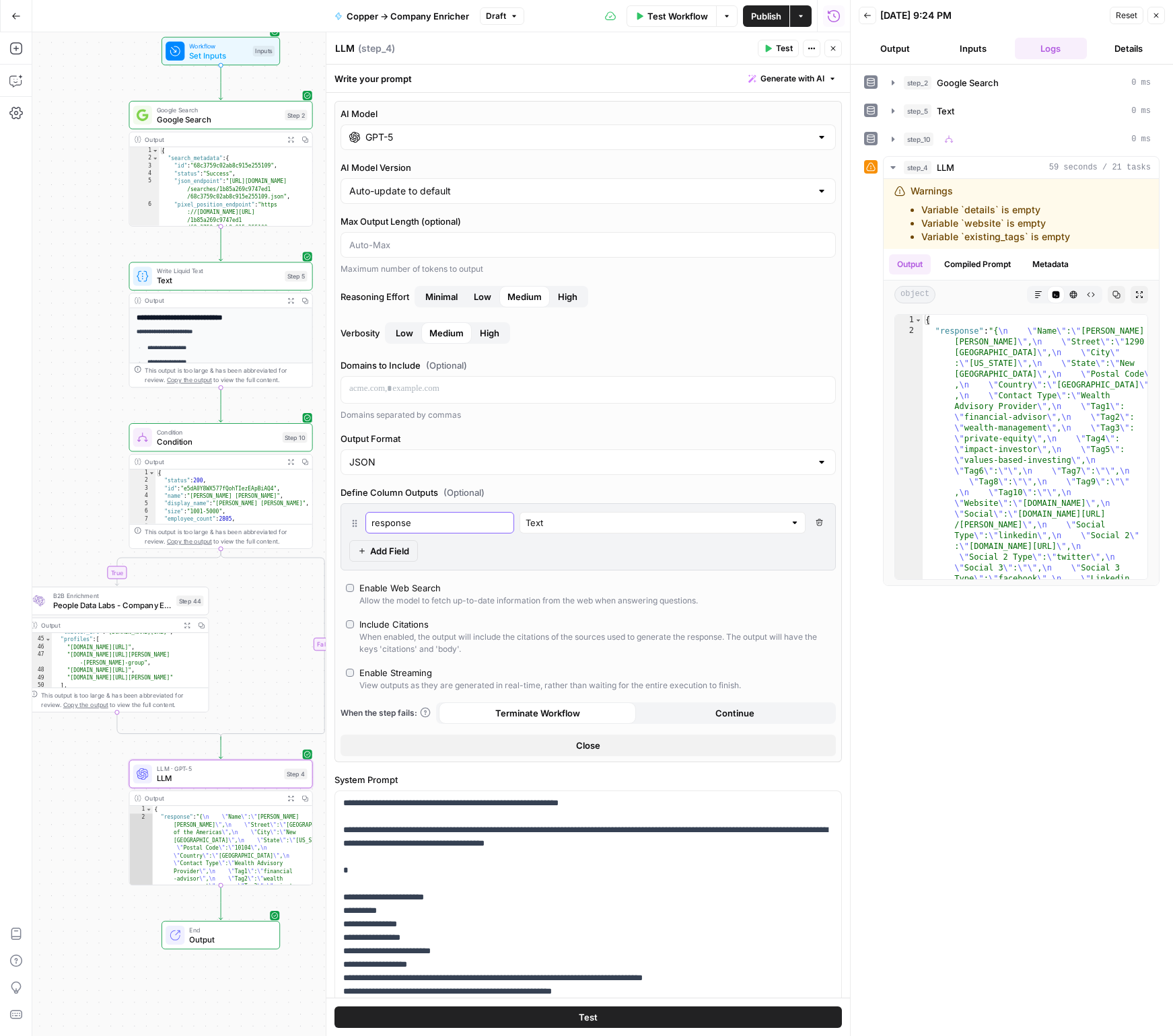
click at [429, 517] on input "response" at bounding box center [439, 522] width 136 height 13
click at [626, 558] on div "Text Delete Field Add Field" at bounding box center [588, 537] width 495 height 67
click at [557, 1014] on button "Test" at bounding box center [588, 1017] width 507 height 22
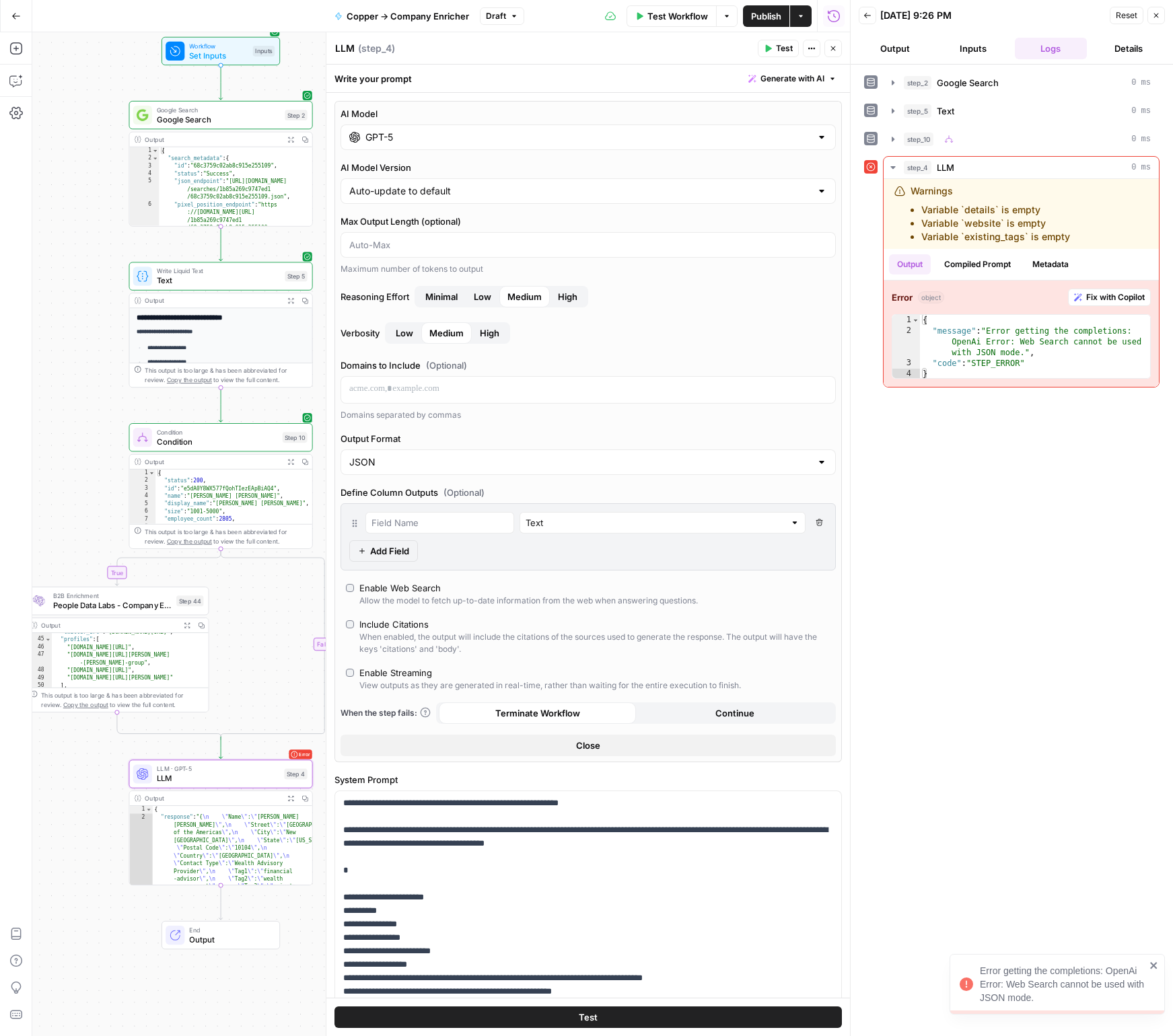
click at [391, 584] on div "Enable Web Search" at bounding box center [400, 587] width 82 height 13
click at [744, 1016] on button "Test" at bounding box center [588, 1017] width 507 height 22
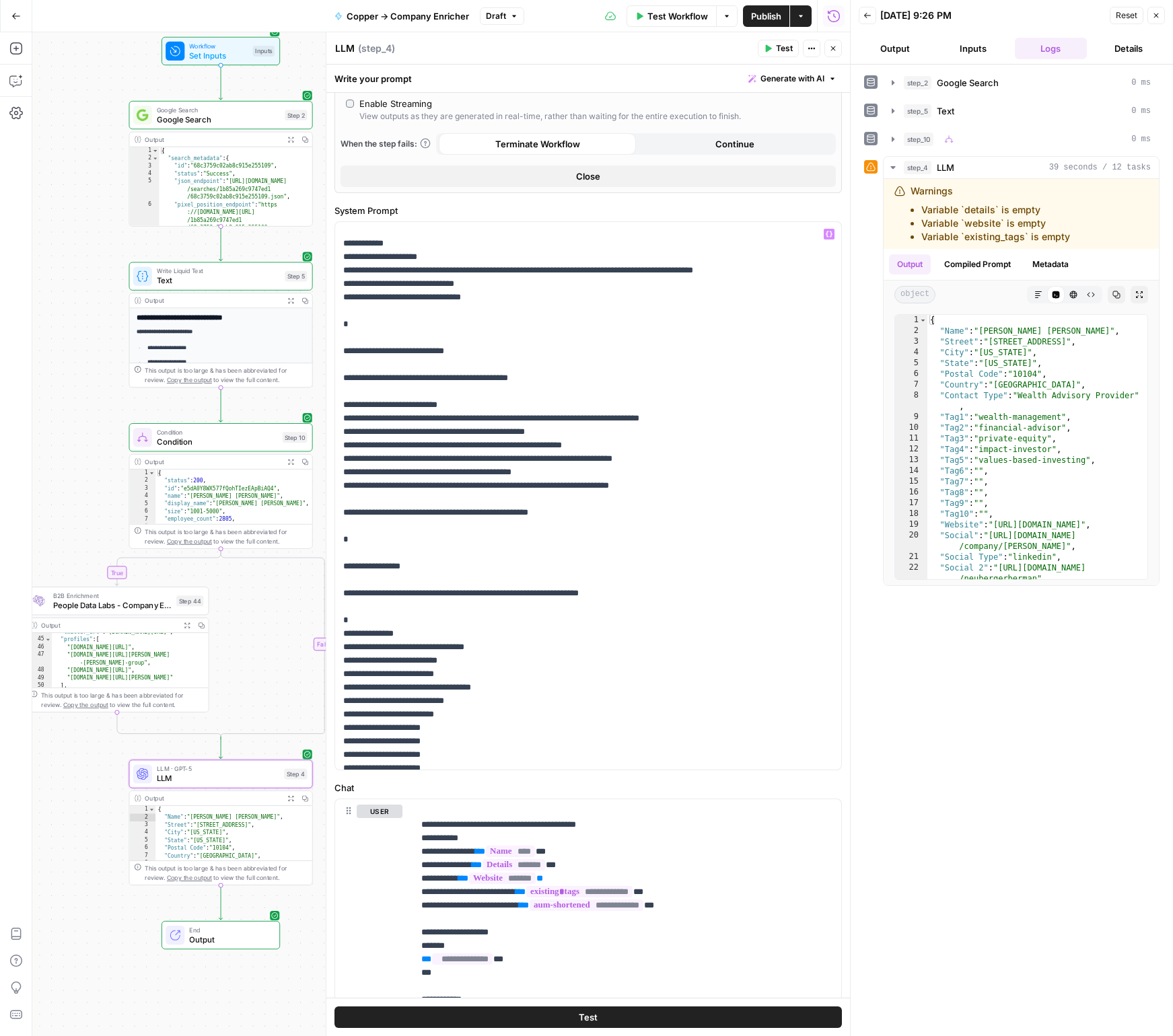
scroll to position [801, 0]
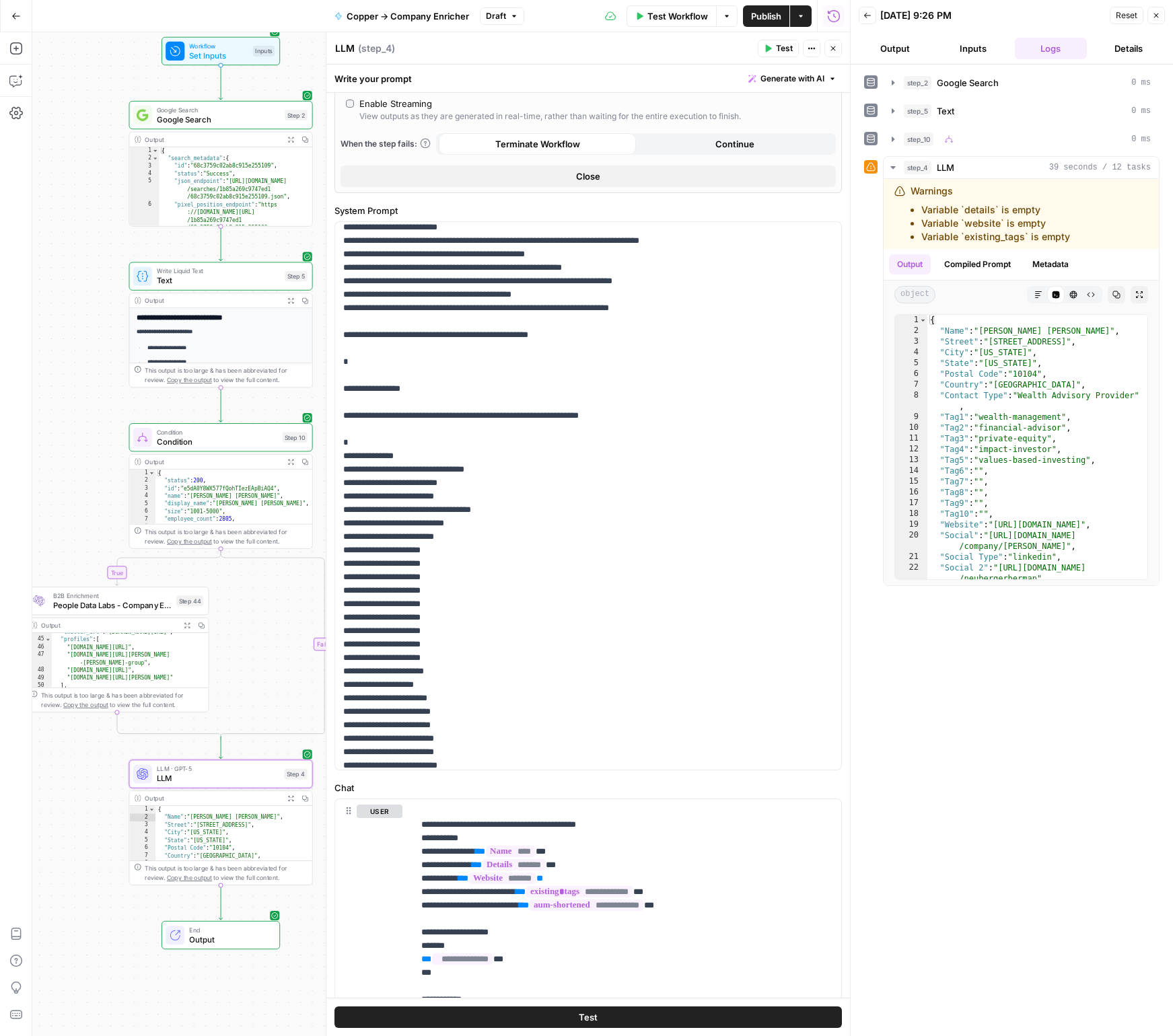
click at [761, 16] on span "Publish" at bounding box center [766, 16] width 30 height 13
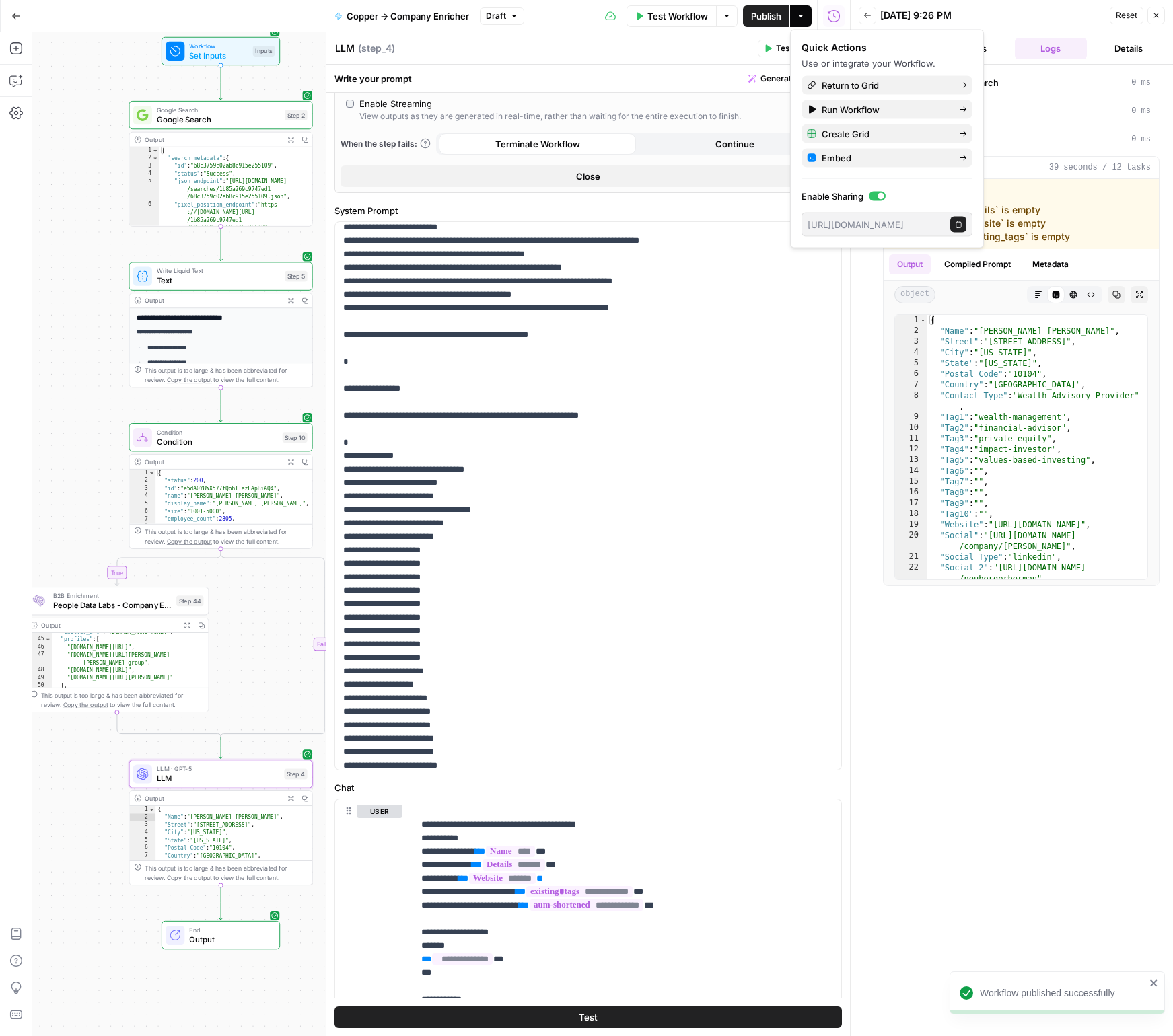
click at [545, 89] on div "Write your prompt Generate with AI" at bounding box center [588, 78] width 524 height 28
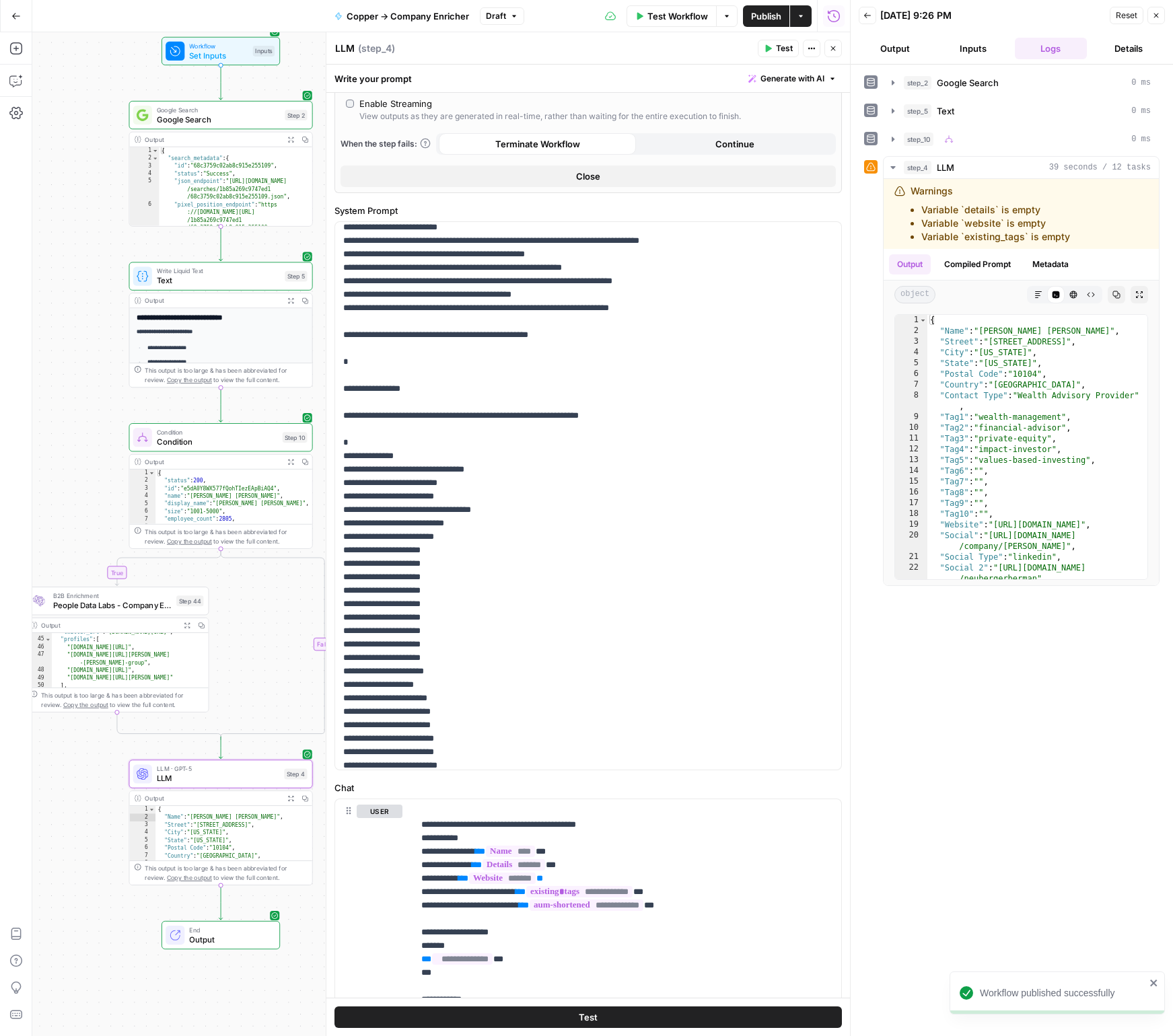
click at [23, 19] on button "Go Back" at bounding box center [16, 16] width 24 height 24
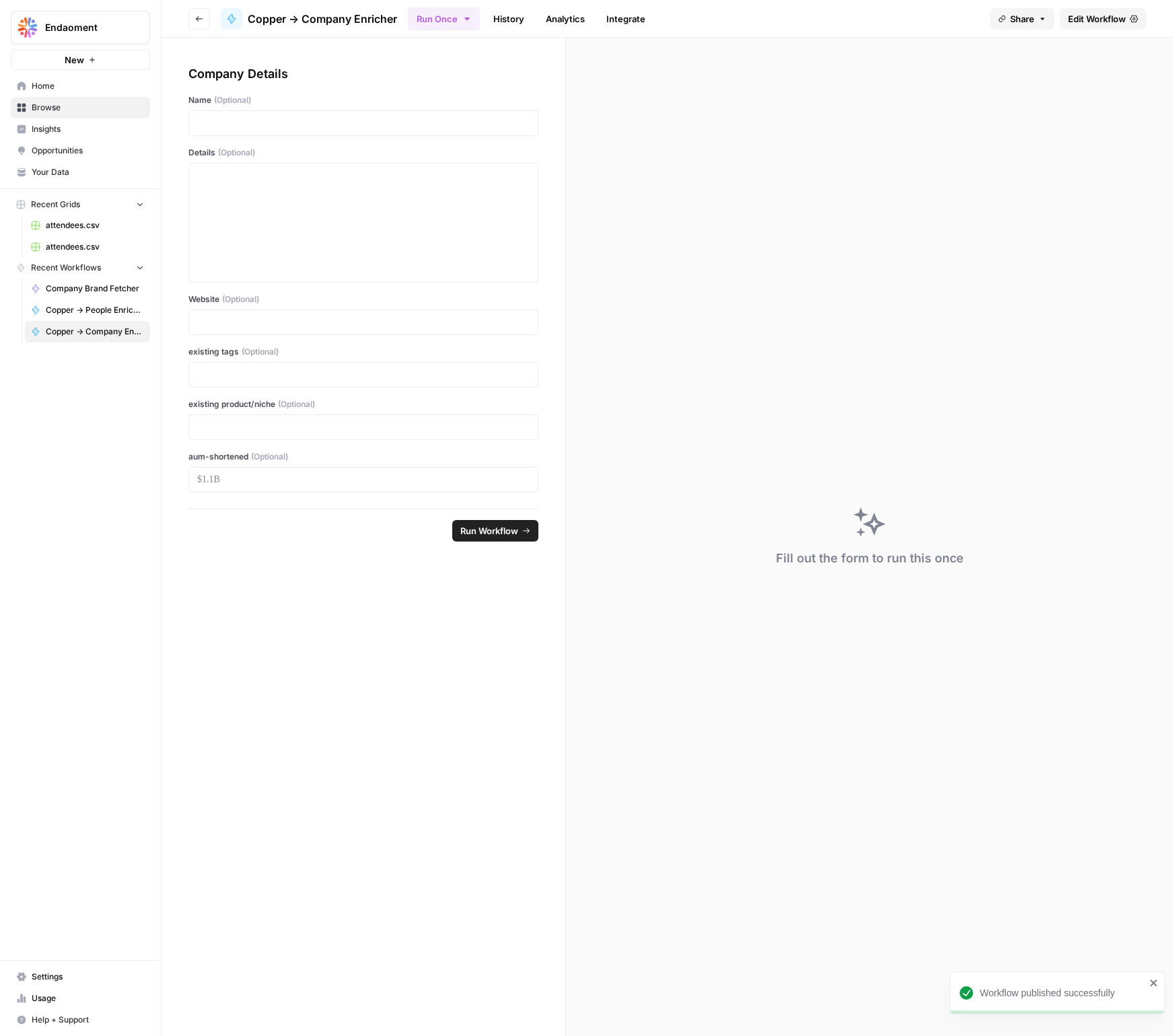
click at [50, 230] on span "attendees.csv" at bounding box center [95, 226] width 98 height 12
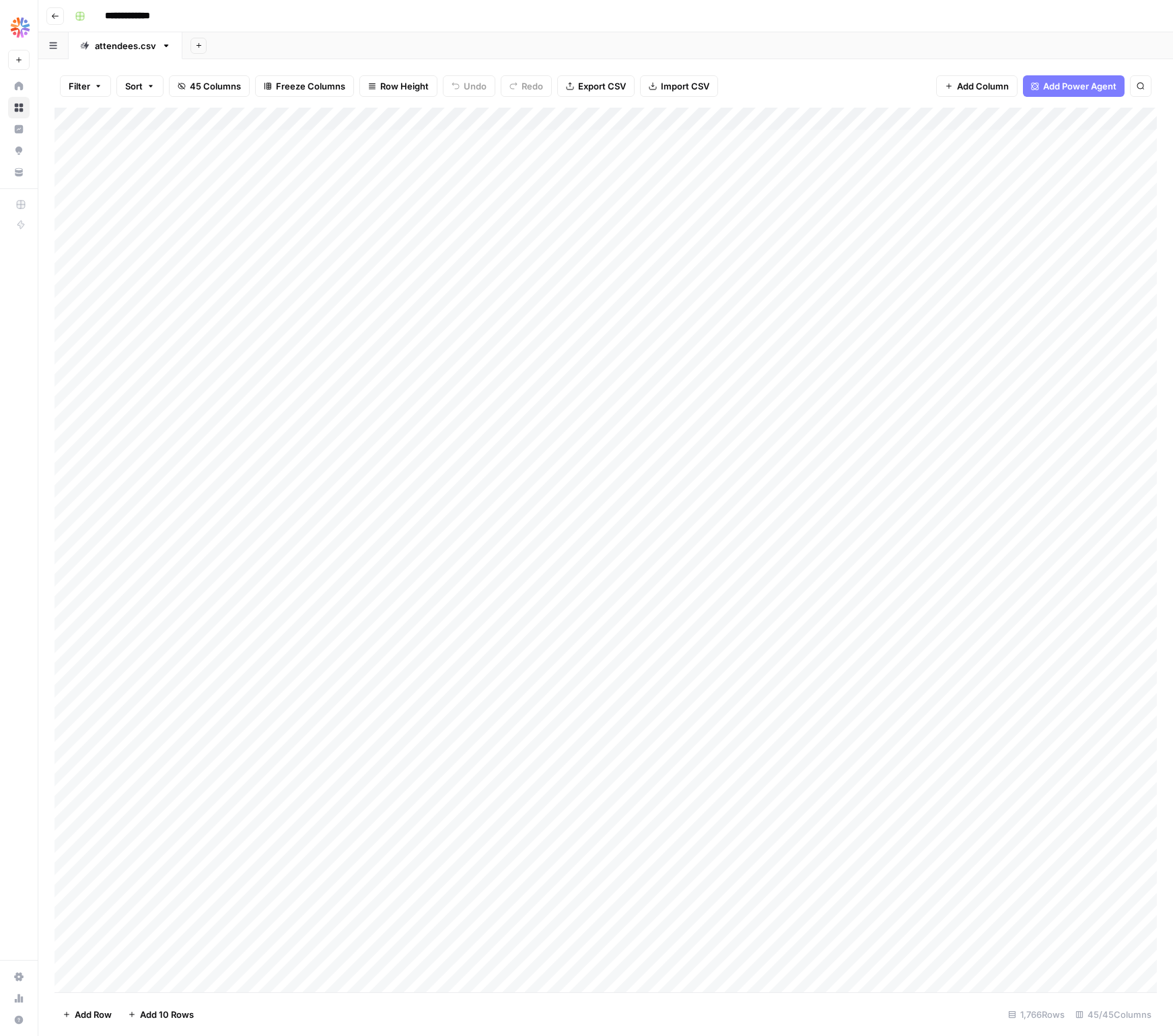
click at [748, 136] on div "Add Column" at bounding box center [605, 550] width 1102 height 885
click at [799, 139] on div "Add Column" at bounding box center [605, 550] width 1102 height 885
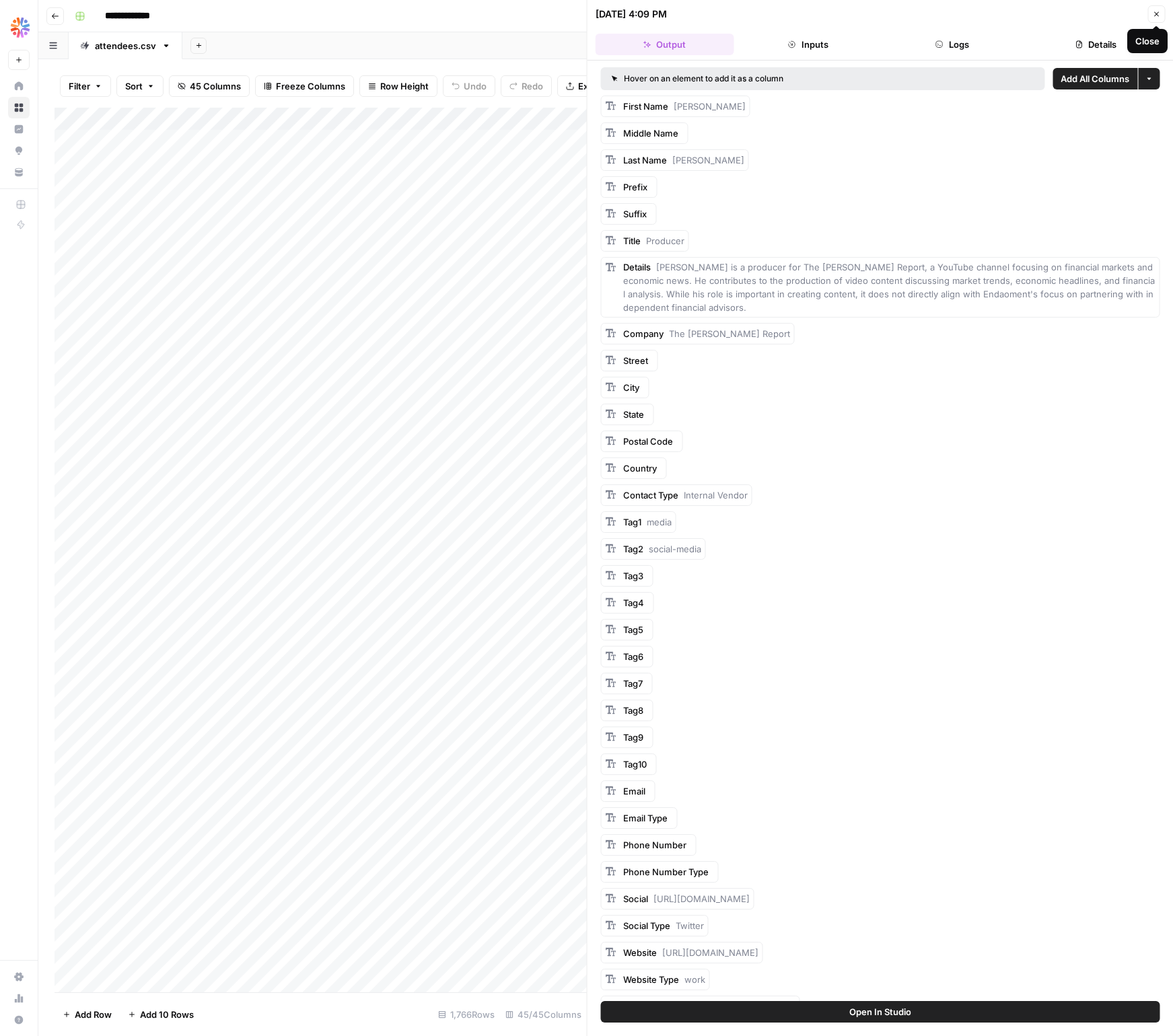
click at [1155, 13] on icon "button" at bounding box center [1156, 14] width 8 height 8
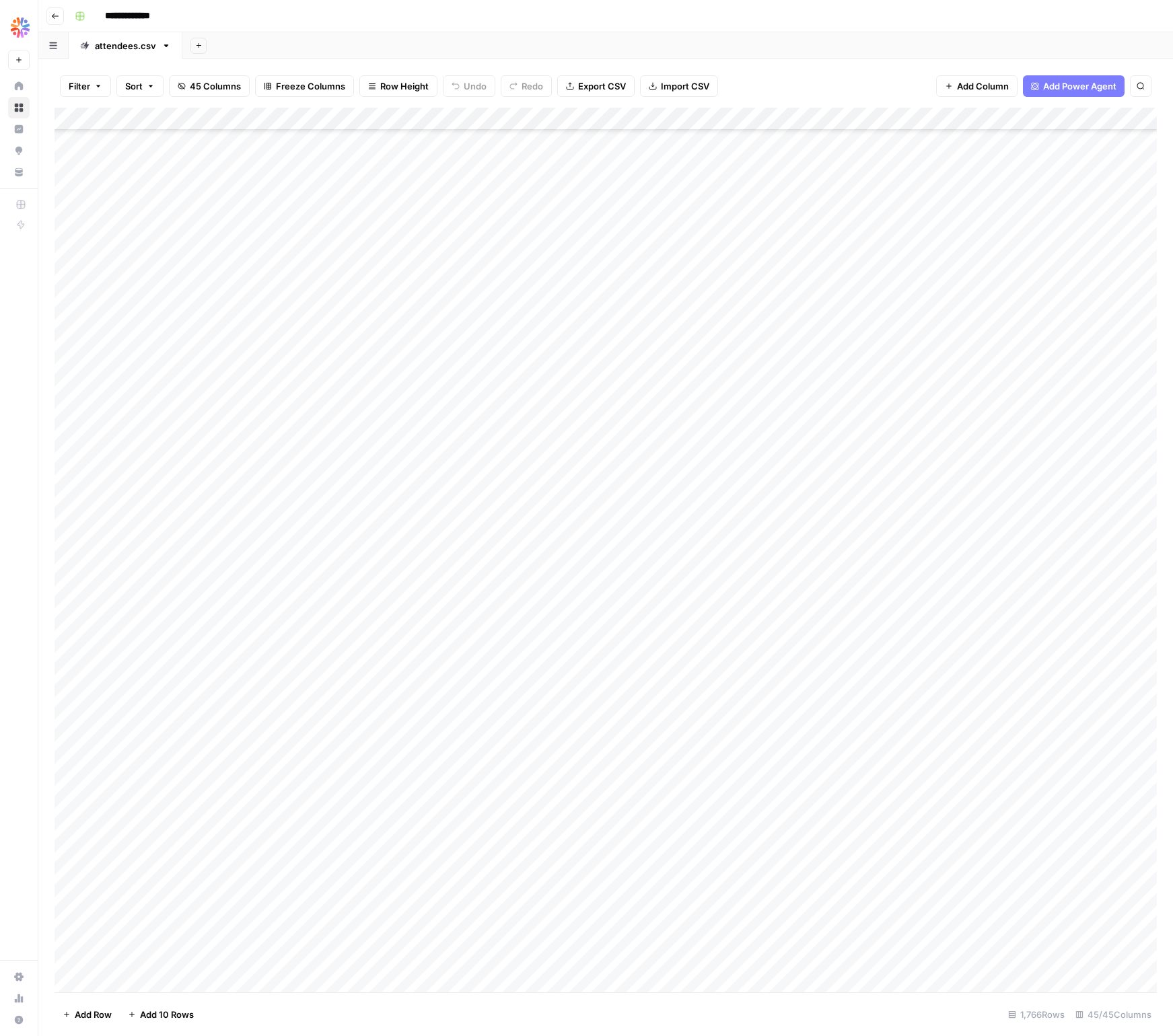
scroll to position [237, 0]
click at [49, 13] on button "Go back" at bounding box center [55, 16] width 17 height 17
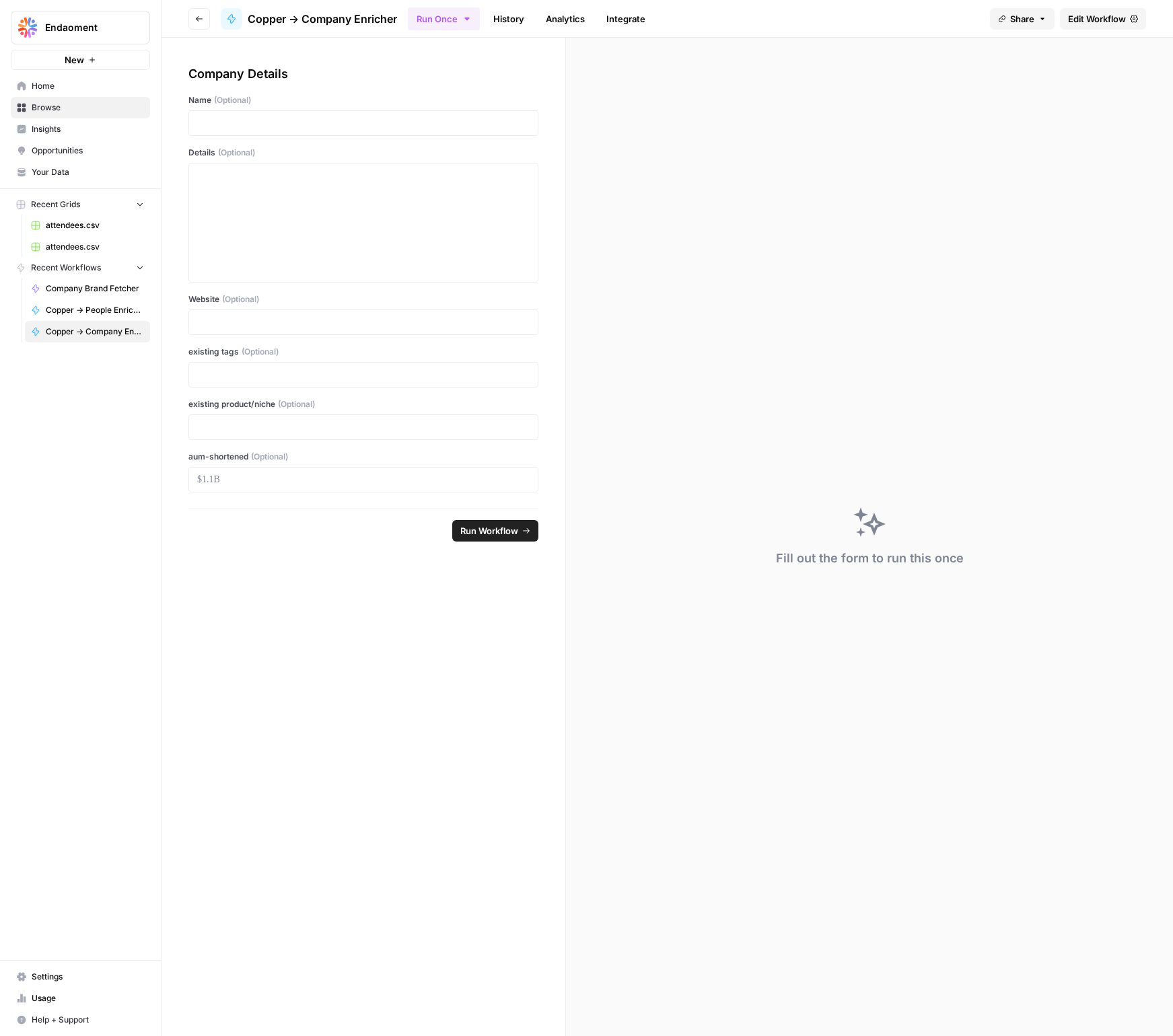
click at [101, 65] on button "New" at bounding box center [80, 59] width 139 height 20
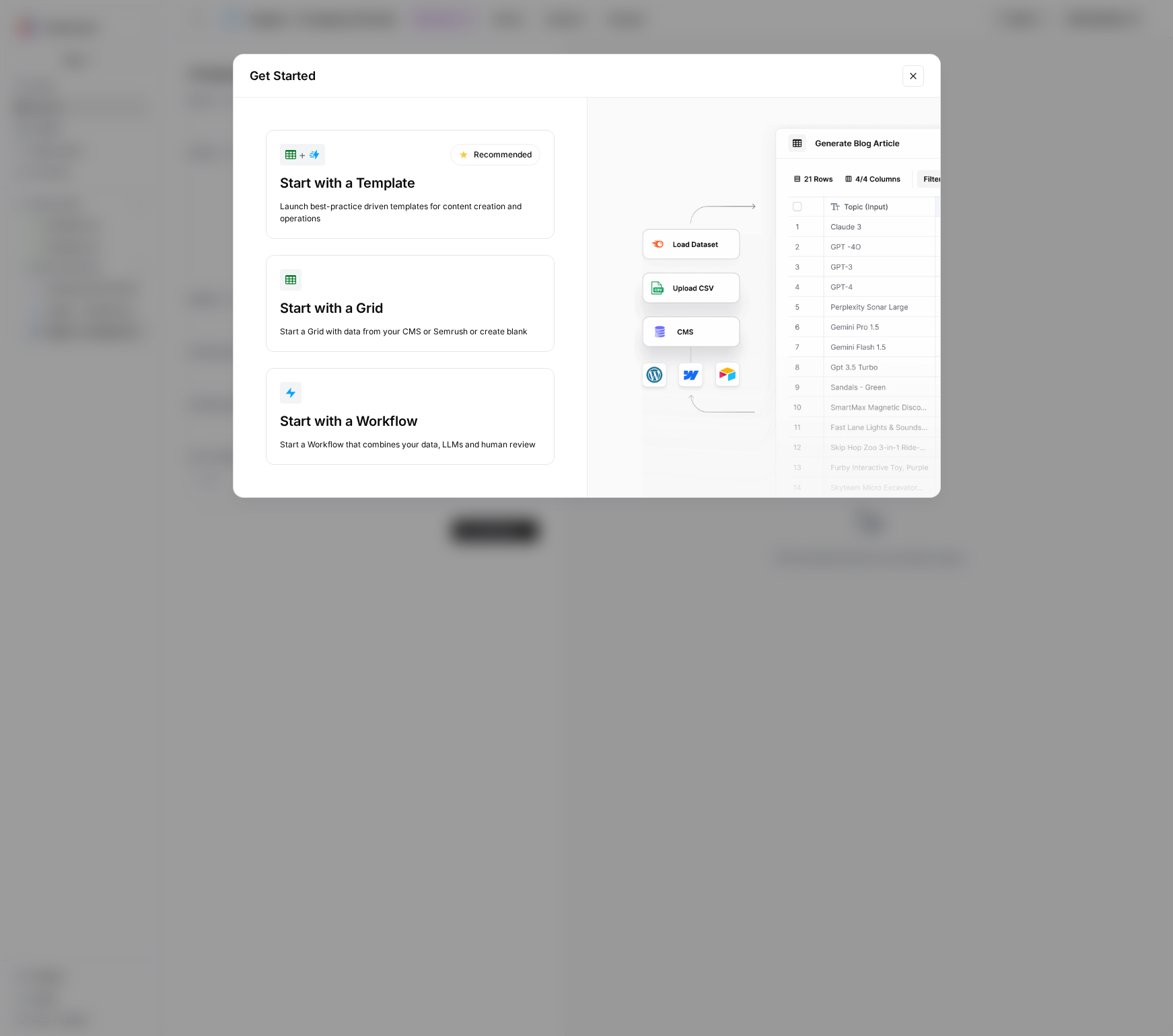
click at [396, 289] on div "button" at bounding box center [410, 280] width 260 height 22
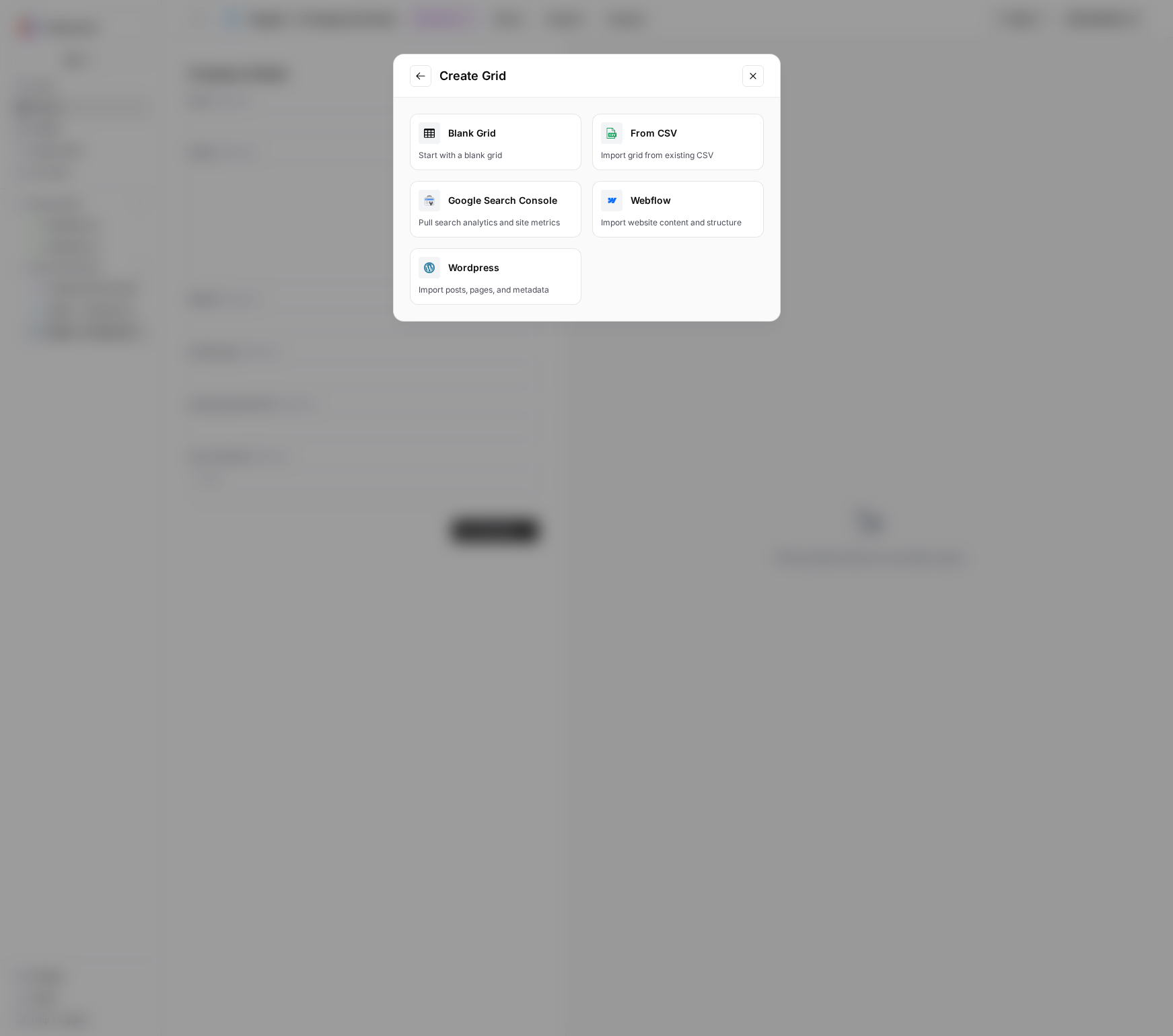
click at [634, 150] on div "Import grid from existing CSV" at bounding box center [677, 155] width 154 height 12
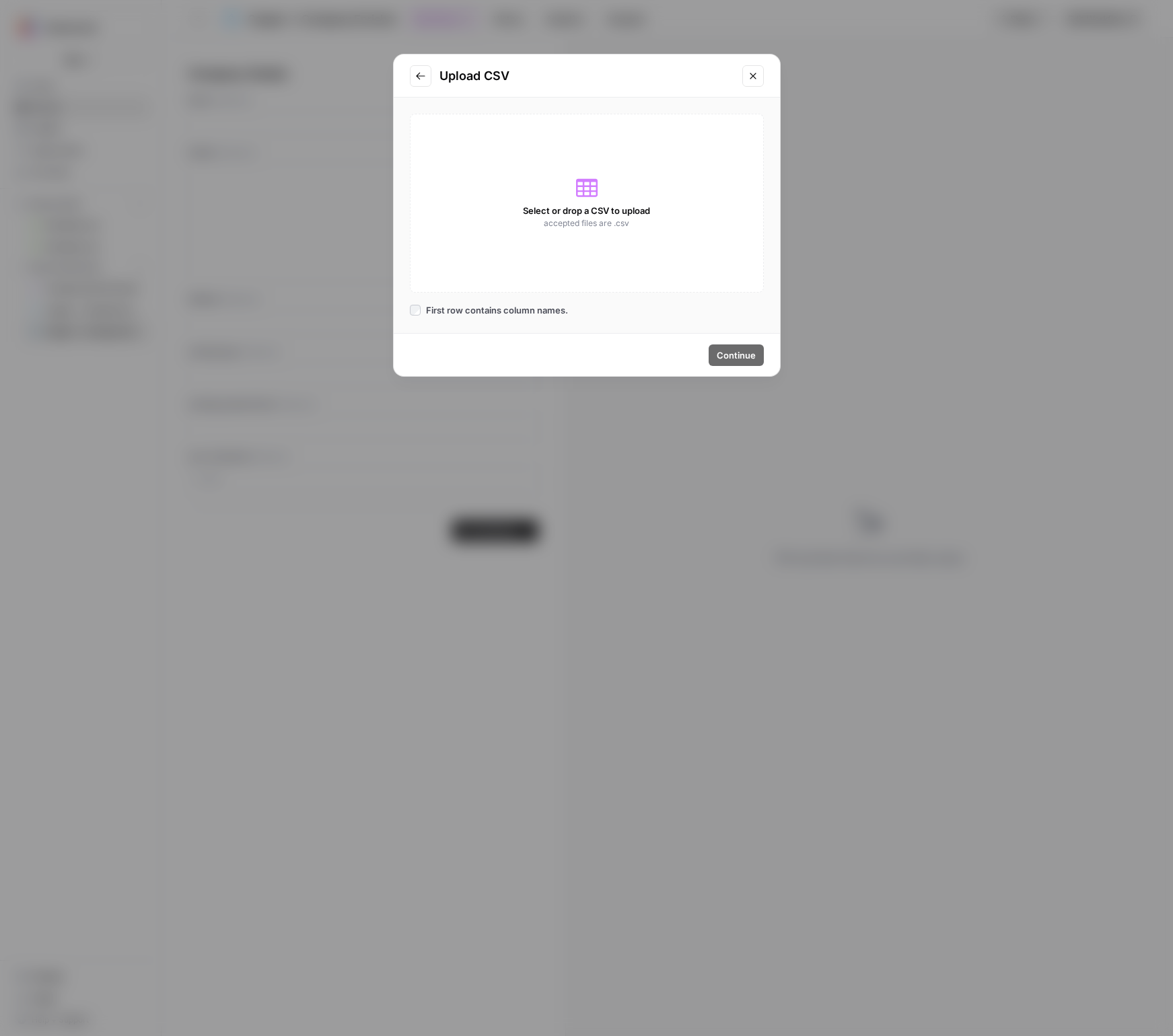
click at [548, 243] on div "Select or drop a CSV to upload accepted files are .csv" at bounding box center [587, 203] width 354 height 179
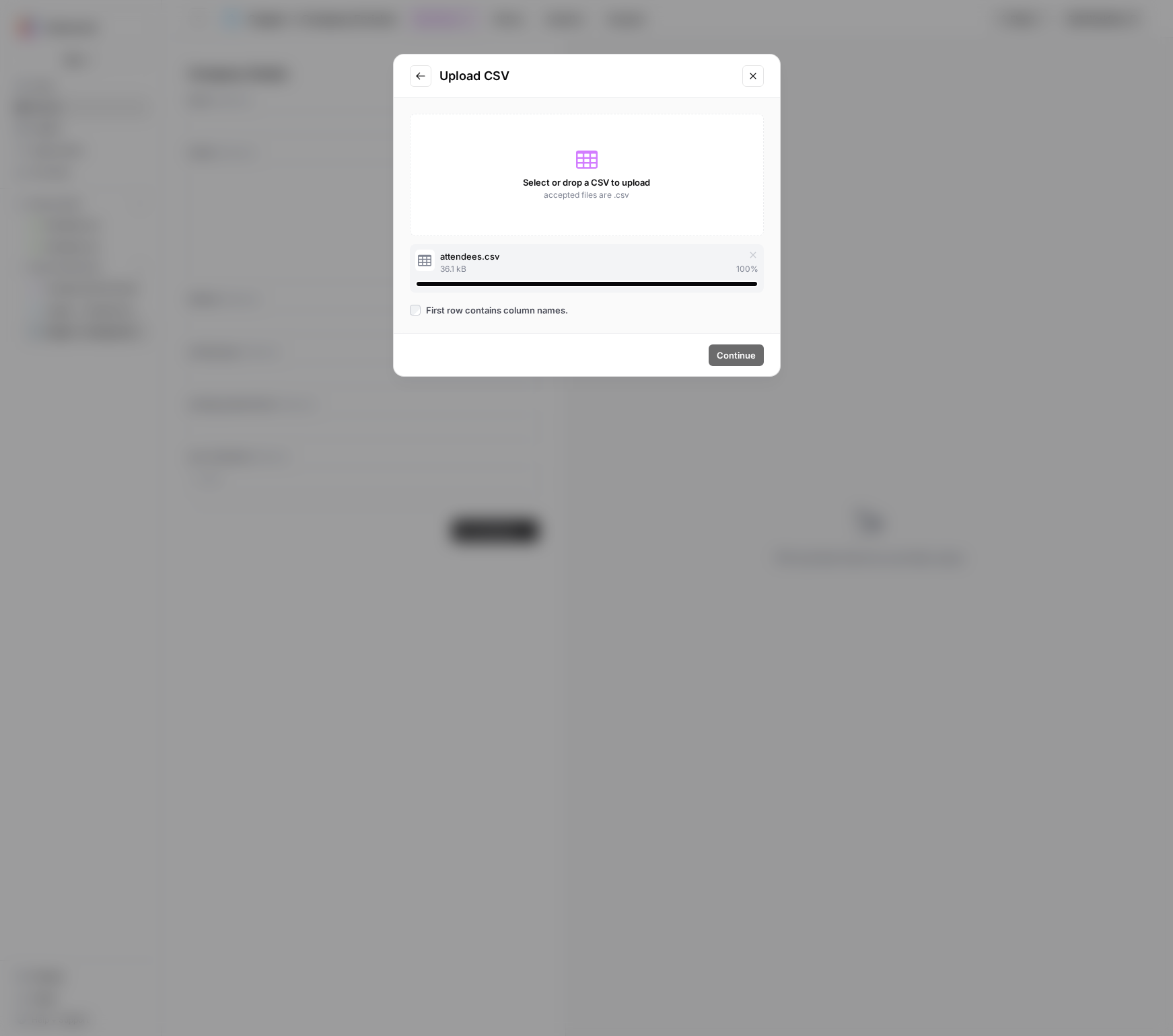
click at [491, 258] on span "attendees.csv" at bounding box center [470, 255] width 59 height 13
click at [730, 346] on button "Continue" at bounding box center [736, 355] width 56 height 22
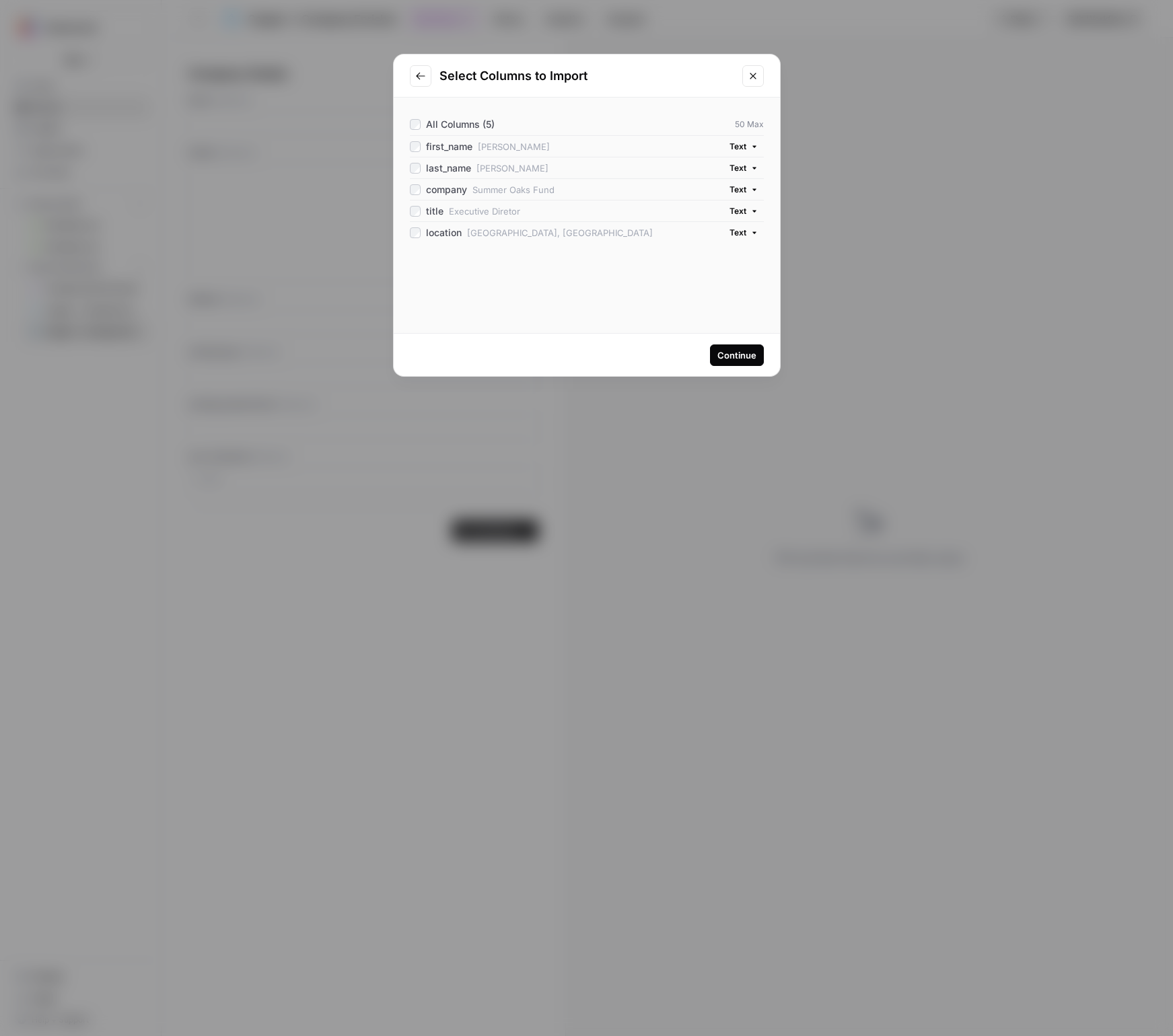
click at [720, 359] on div "Continue" at bounding box center [736, 354] width 39 height 13
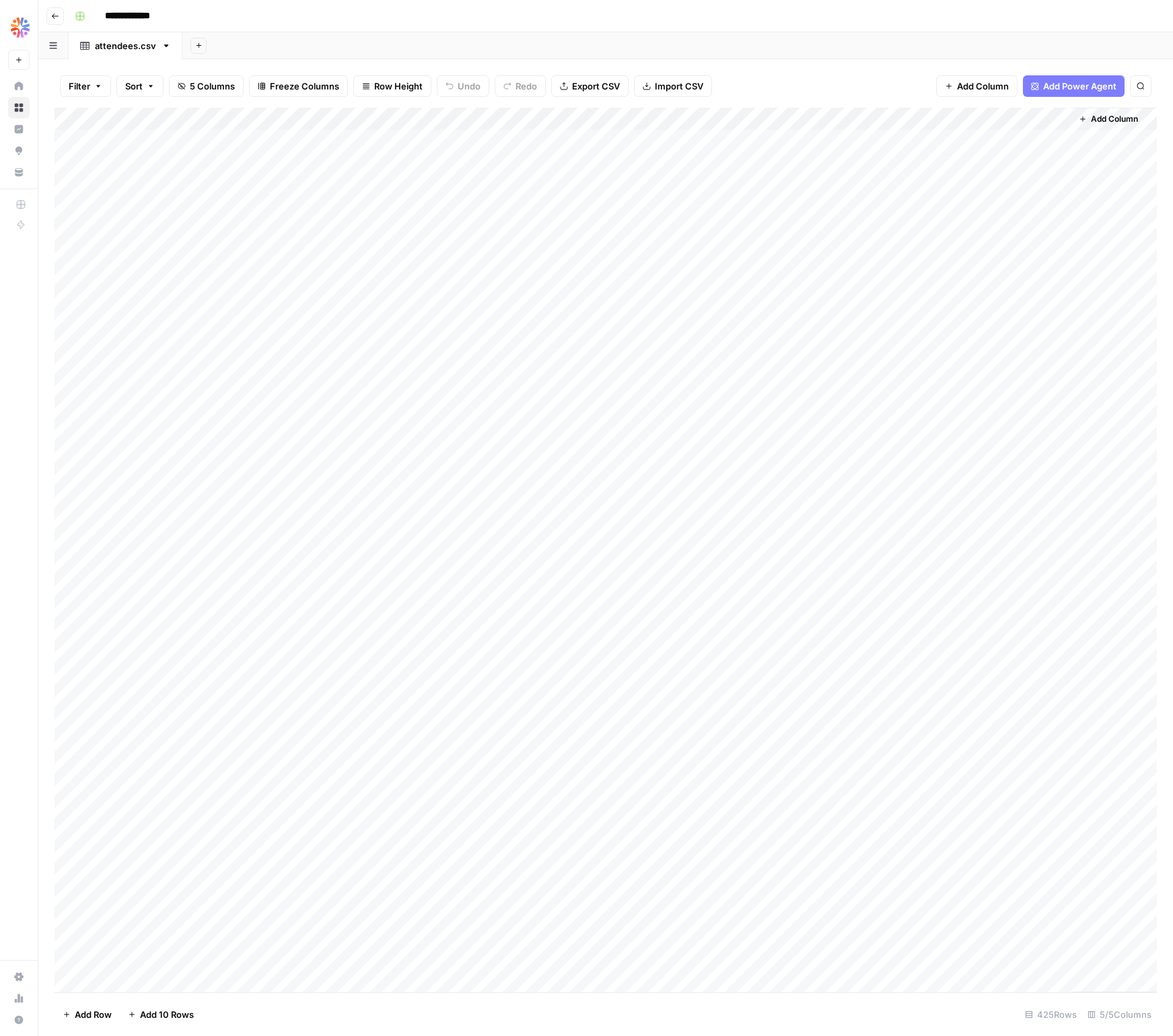
click at [124, 18] on input "**********" at bounding box center [137, 16] width 77 height 22
type input "**********"
click at [1119, 110] on button "Add Column" at bounding box center [1108, 119] width 70 height 17
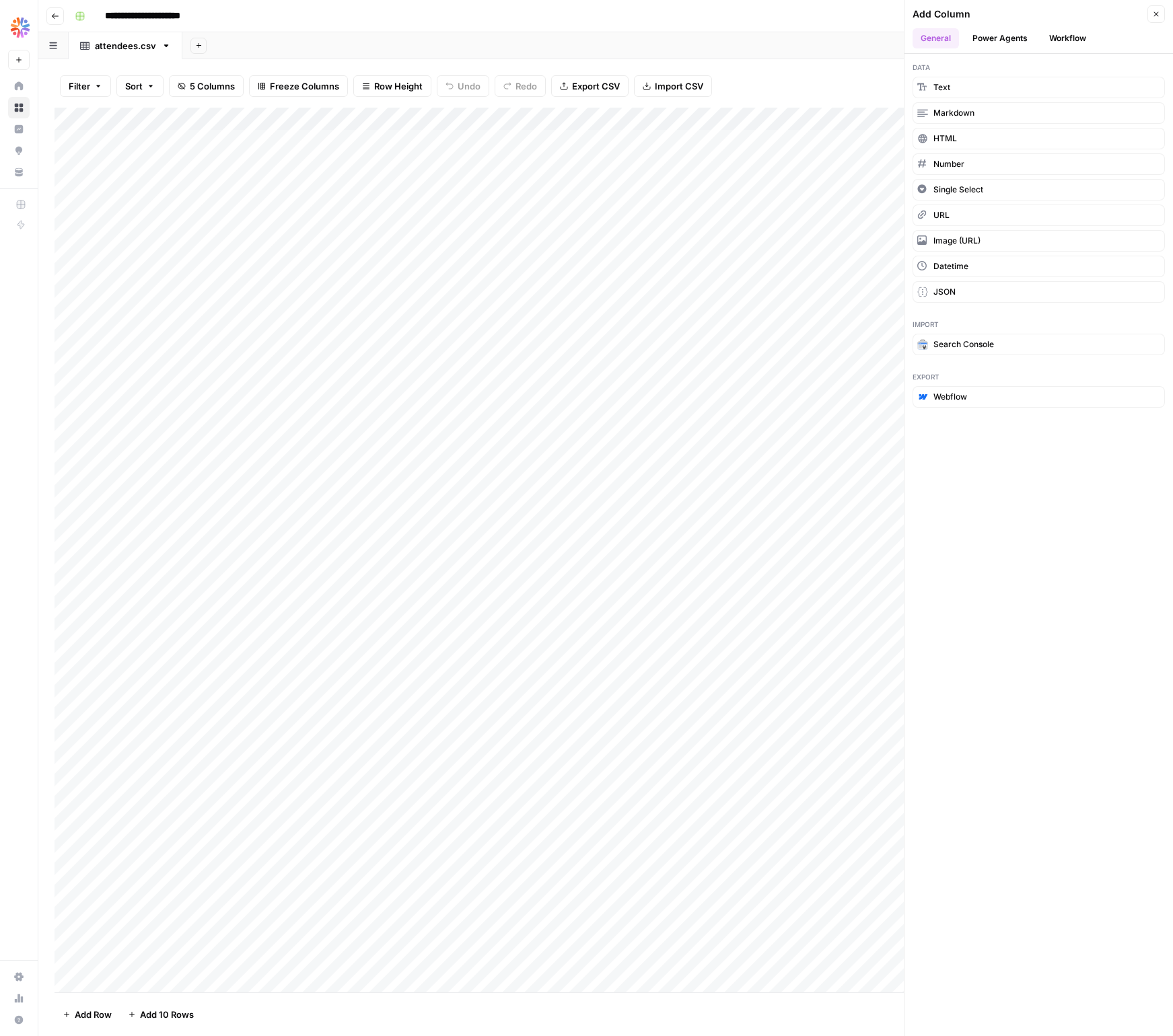
click at [1083, 33] on button "Workflow" at bounding box center [1067, 38] width 53 height 20
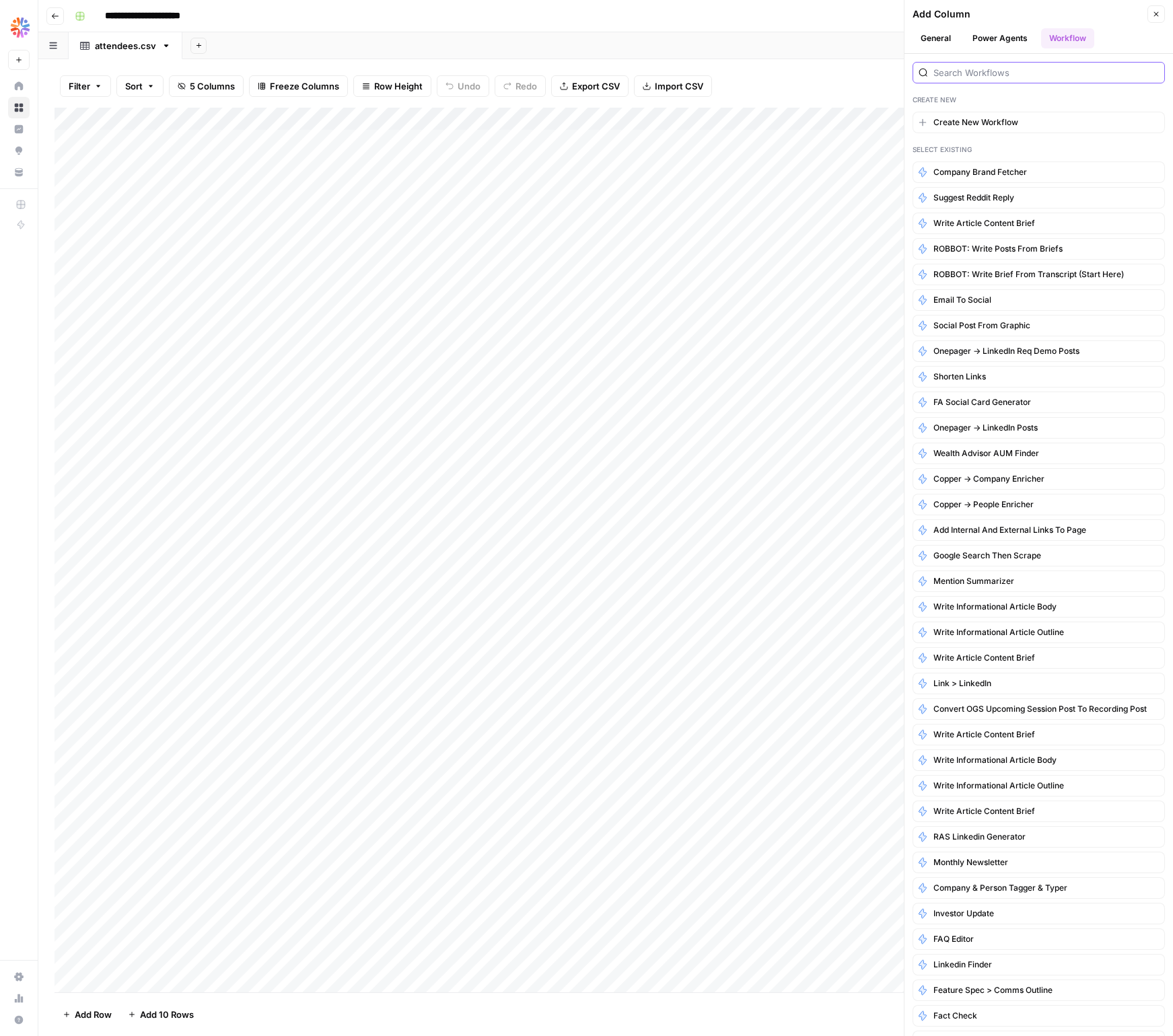
click at [981, 67] on input "search" at bounding box center [1046, 72] width 226 height 13
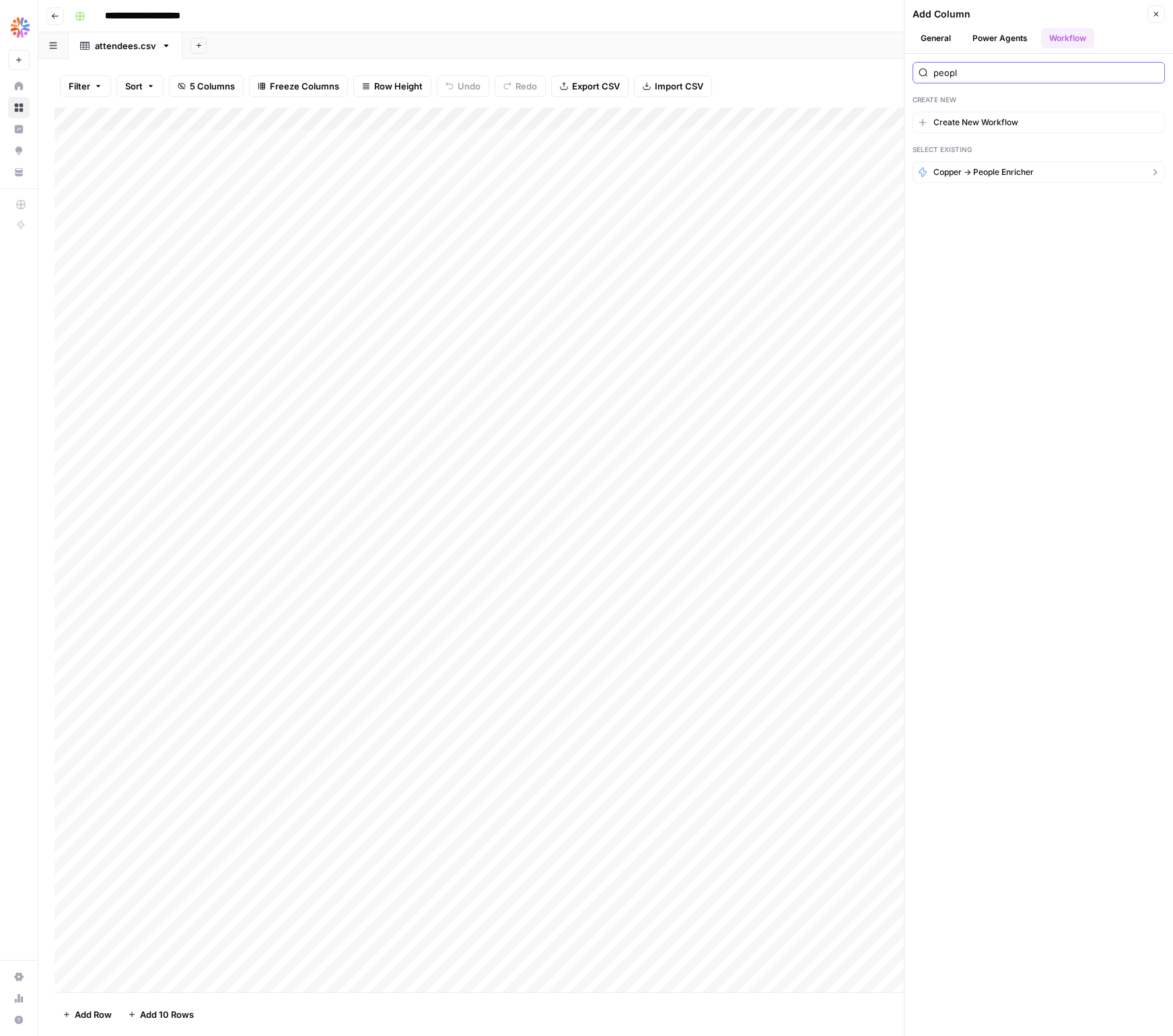
type input "peopl"
click at [999, 175] on span "Copper -> People Enricher" at bounding box center [983, 172] width 100 height 12
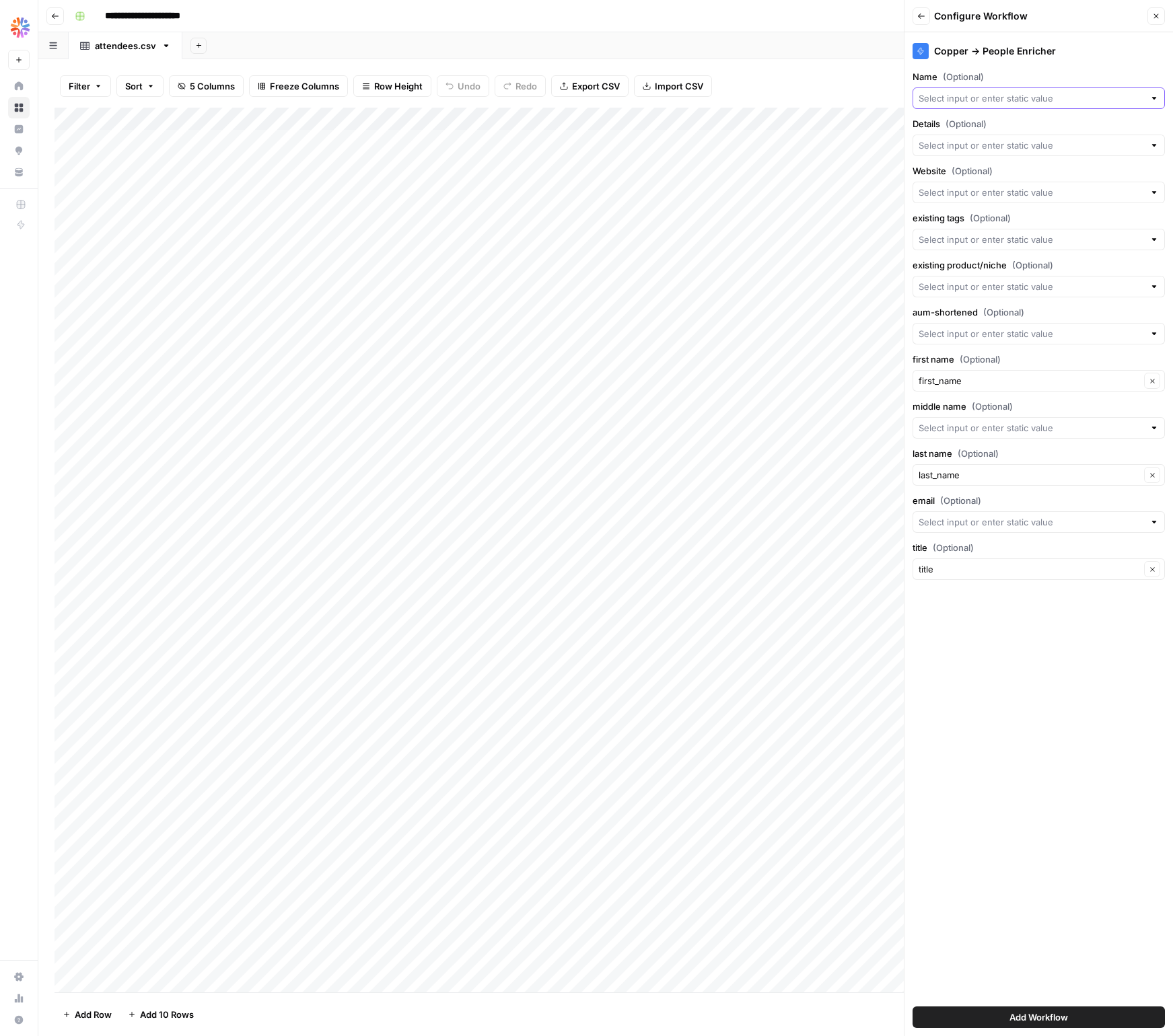
click at [979, 94] on input "Name (Optional)" at bounding box center [1031, 97] width 226 height 13
click at [1106, 223] on button "company" at bounding box center [1038, 215] width 241 height 19
type input "company"
click at [1110, 201] on div at bounding box center [1038, 192] width 253 height 22
click at [1104, 145] on input "Details (Optional)" at bounding box center [1031, 145] width 226 height 13
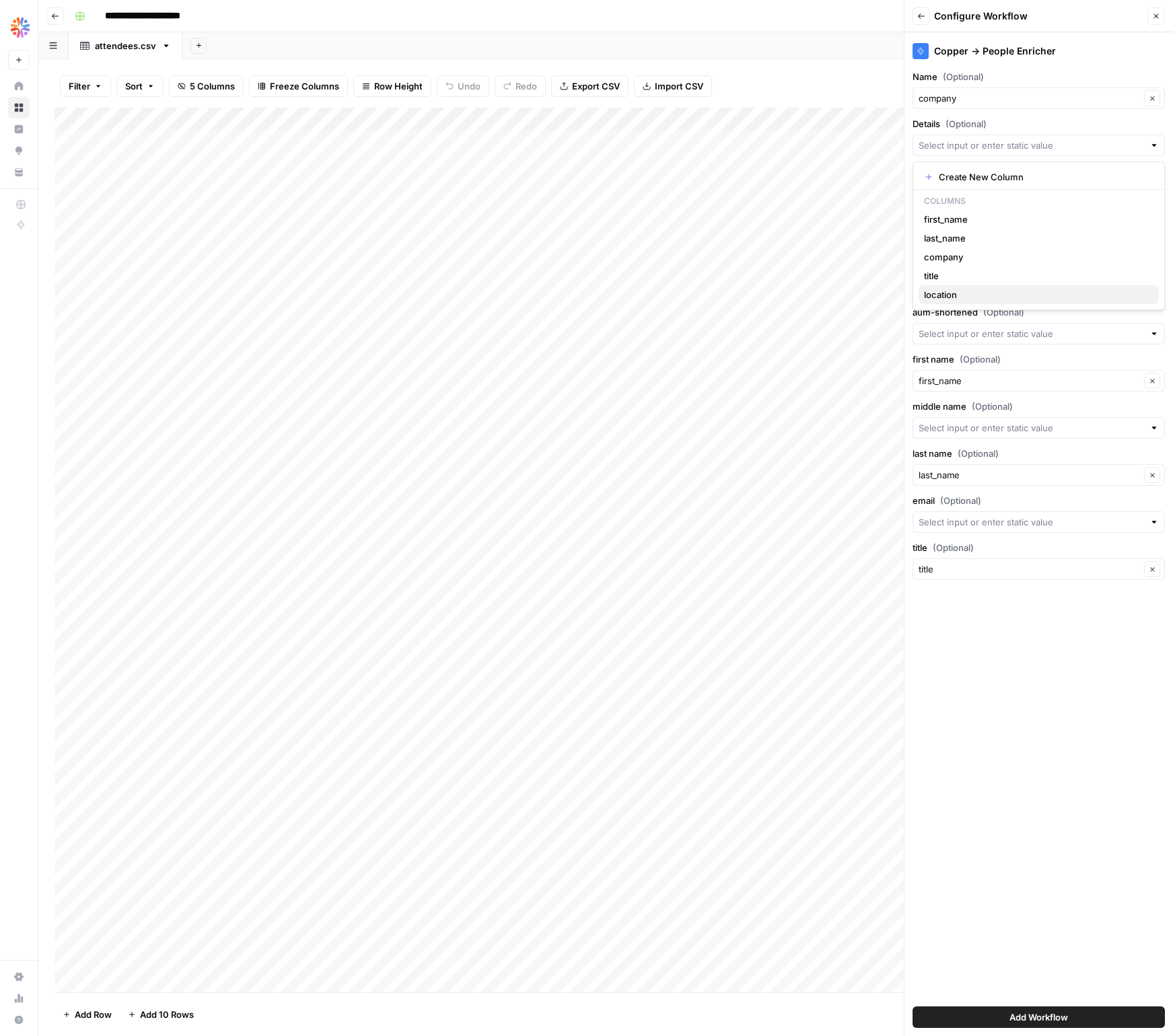
click at [1062, 294] on span "location" at bounding box center [1036, 294] width 224 height 13
type input "location"
click at [1026, 1013] on span "Add Workflow" at bounding box center [1038, 1017] width 58 height 13
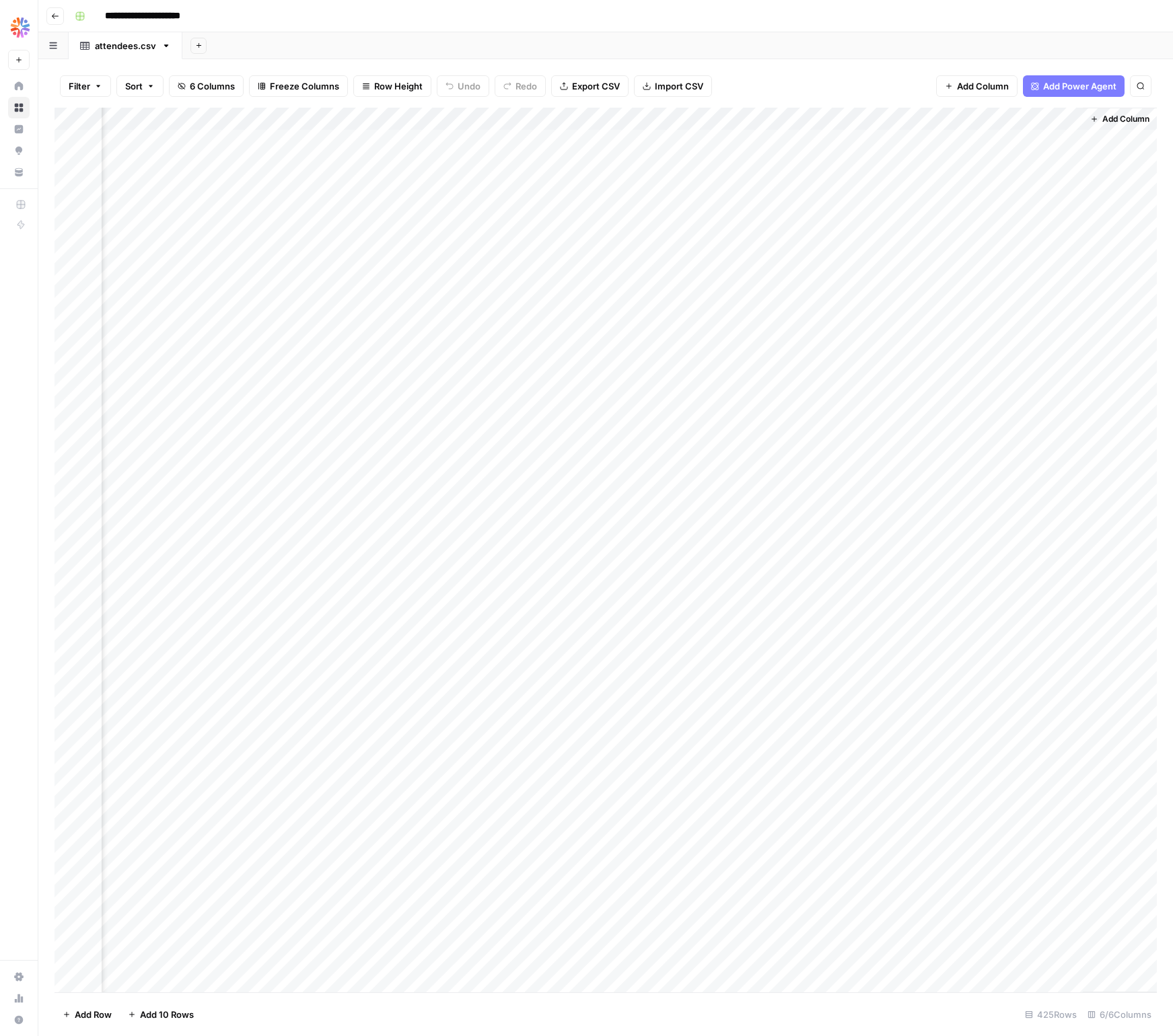
scroll to position [0, 163]
click at [996, 136] on div "Add Column" at bounding box center [605, 550] width 1102 height 885
drag, startPoint x: 998, startPoint y: 162, endPoint x: 991, endPoint y: 193, distance: 31.8
click at [998, 163] on div "Add Column" at bounding box center [605, 550] width 1102 height 885
click at [993, 190] on div "Add Column" at bounding box center [605, 550] width 1102 height 885
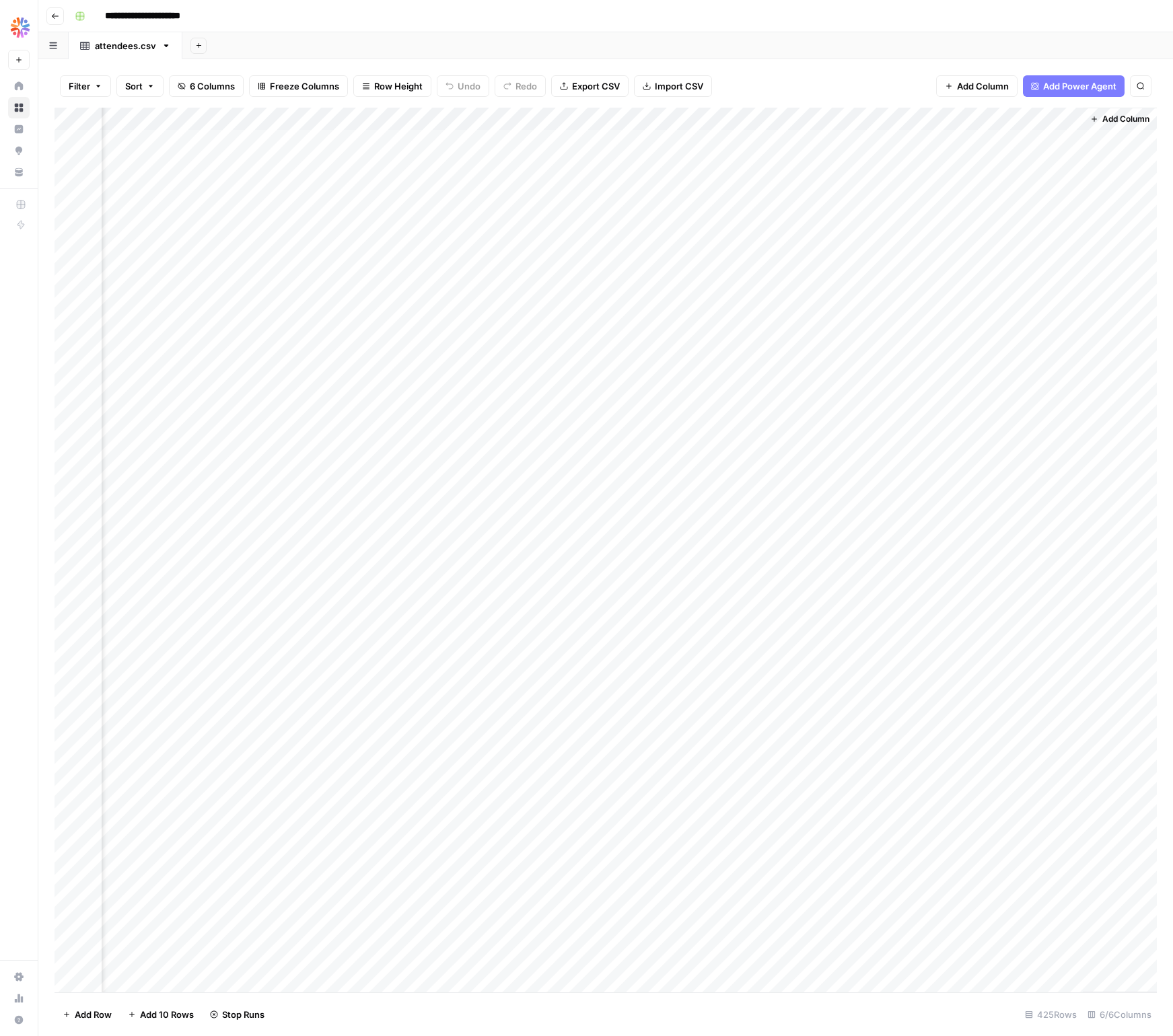
click at [992, 214] on div "Add Column" at bounding box center [605, 550] width 1102 height 885
click at [992, 244] on div "Add Column" at bounding box center [605, 550] width 1102 height 885
click at [991, 234] on div "Add Column" at bounding box center [605, 550] width 1102 height 885
click at [787, 117] on div "Add Column" at bounding box center [605, 550] width 1102 height 885
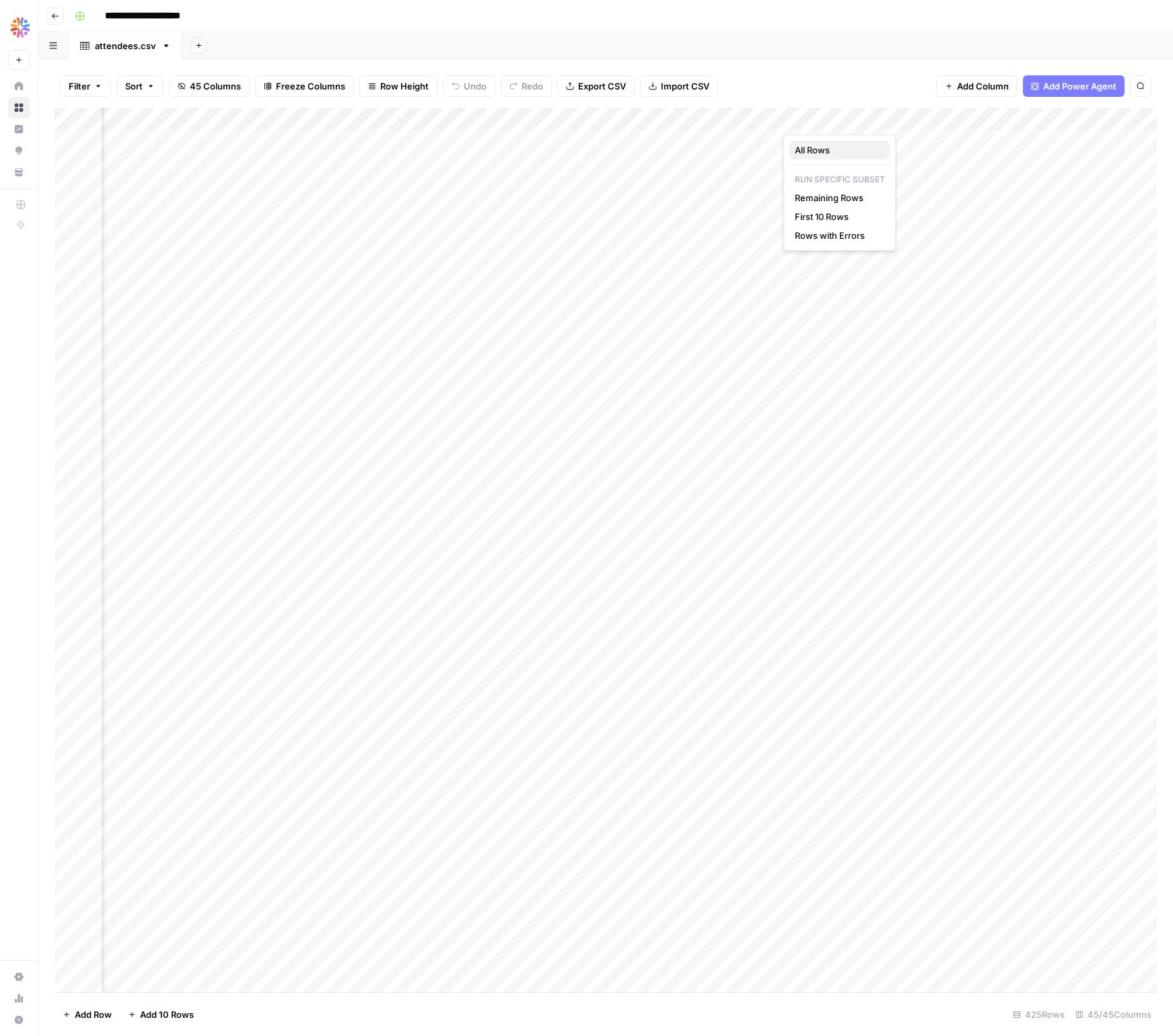
click at [826, 145] on span "All Rows" at bounding box center [837, 149] width 85 height 13
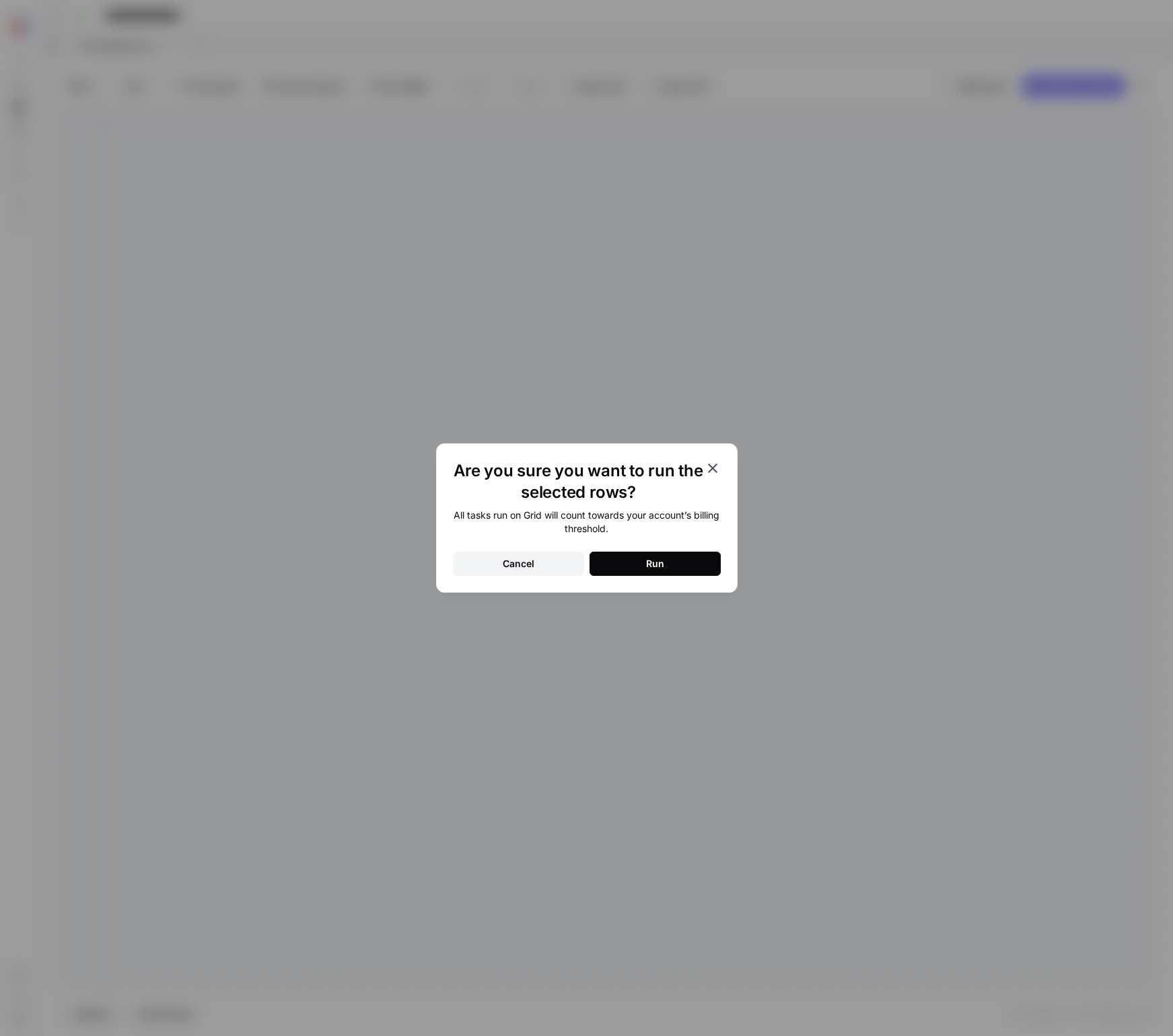
click at [632, 557] on button "Run" at bounding box center [655, 564] width 131 height 24
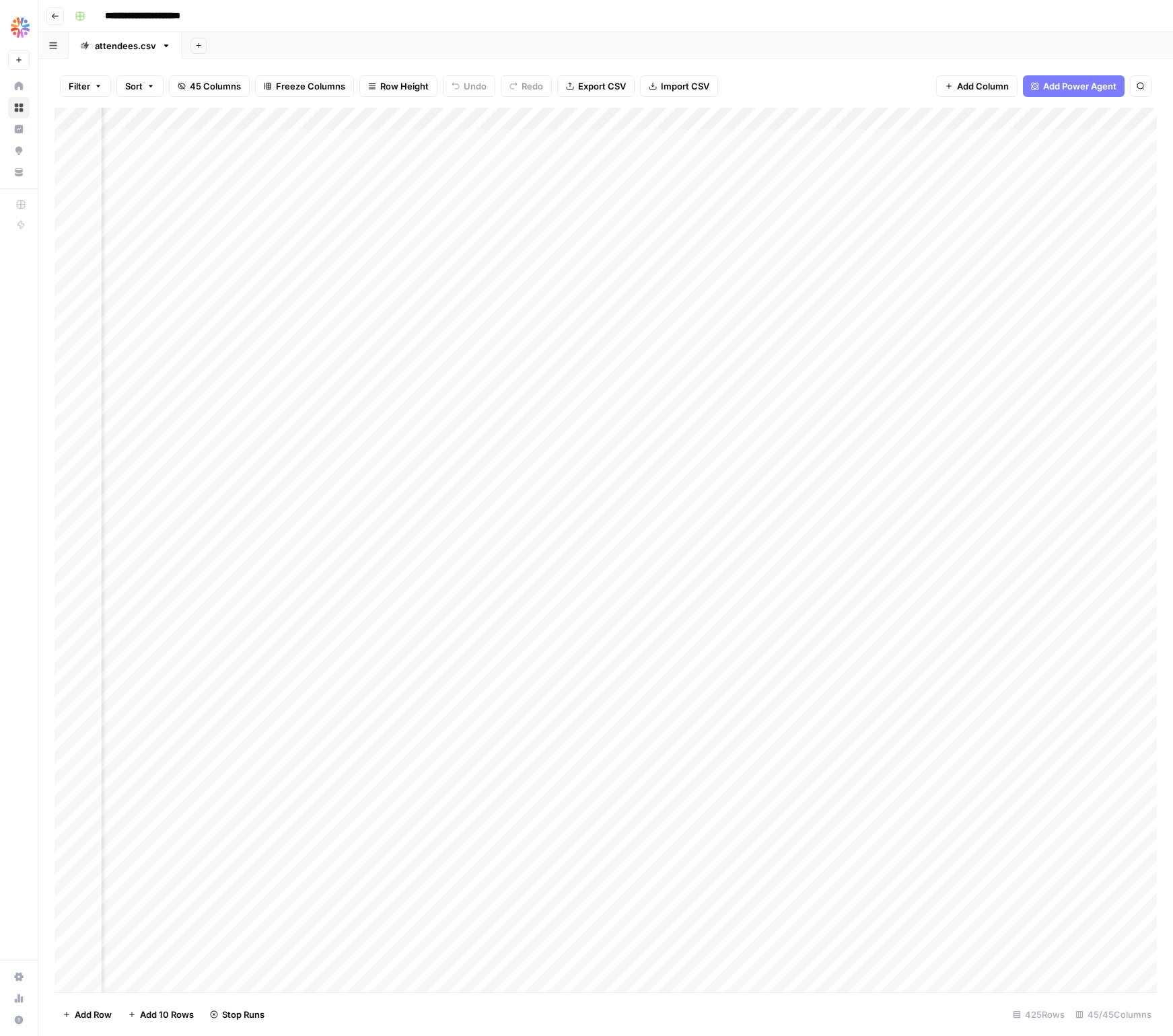
scroll to position [0, 4886]
click at [1025, 115] on div "Add Column" at bounding box center [605, 550] width 1102 height 885
click at [894, 56] on div "Add Sheet" at bounding box center [677, 45] width 991 height 27
click at [1071, 118] on div "Add Column" at bounding box center [605, 550] width 1102 height 885
click at [853, 64] on div "Filter Sort 45 Columns Freeze Columns Row Height Undo Redo Export CSV Import CS…" at bounding box center [605, 547] width 1134 height 977
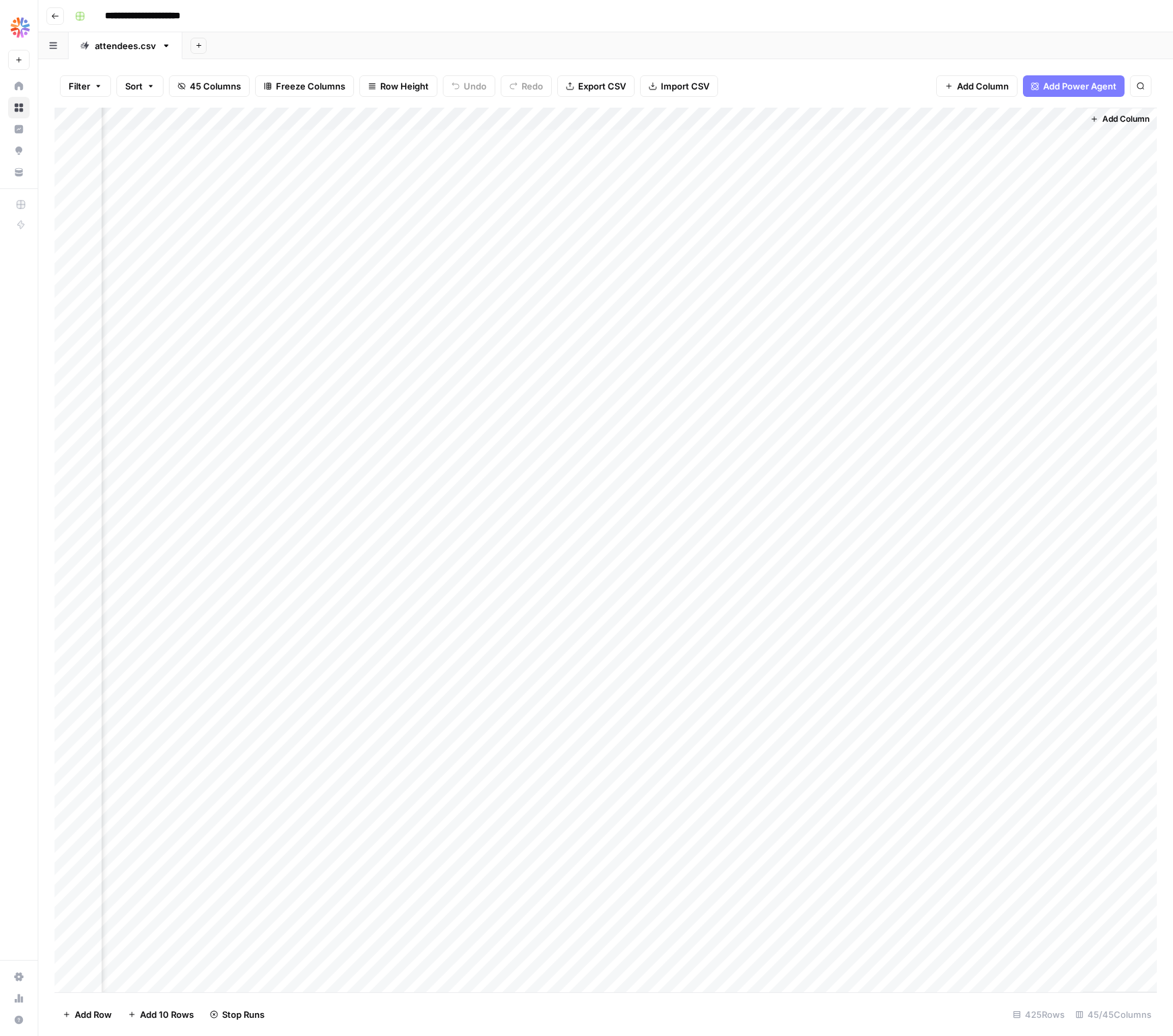
click at [1015, 115] on div "Add Column" at bounding box center [605, 550] width 1102 height 885
click at [1015, 115] on div at bounding box center [1021, 121] width 122 height 27
click at [796, 64] on div "Filter Sort 45 Columns Freeze Columns Row Height Undo Redo Export CSV Import CS…" at bounding box center [605, 86] width 1102 height 43
click at [146, 82] on button "Sort" at bounding box center [140, 86] width 47 height 22
click at [188, 159] on button "Add Sort" at bounding box center [277, 158] width 289 height 17
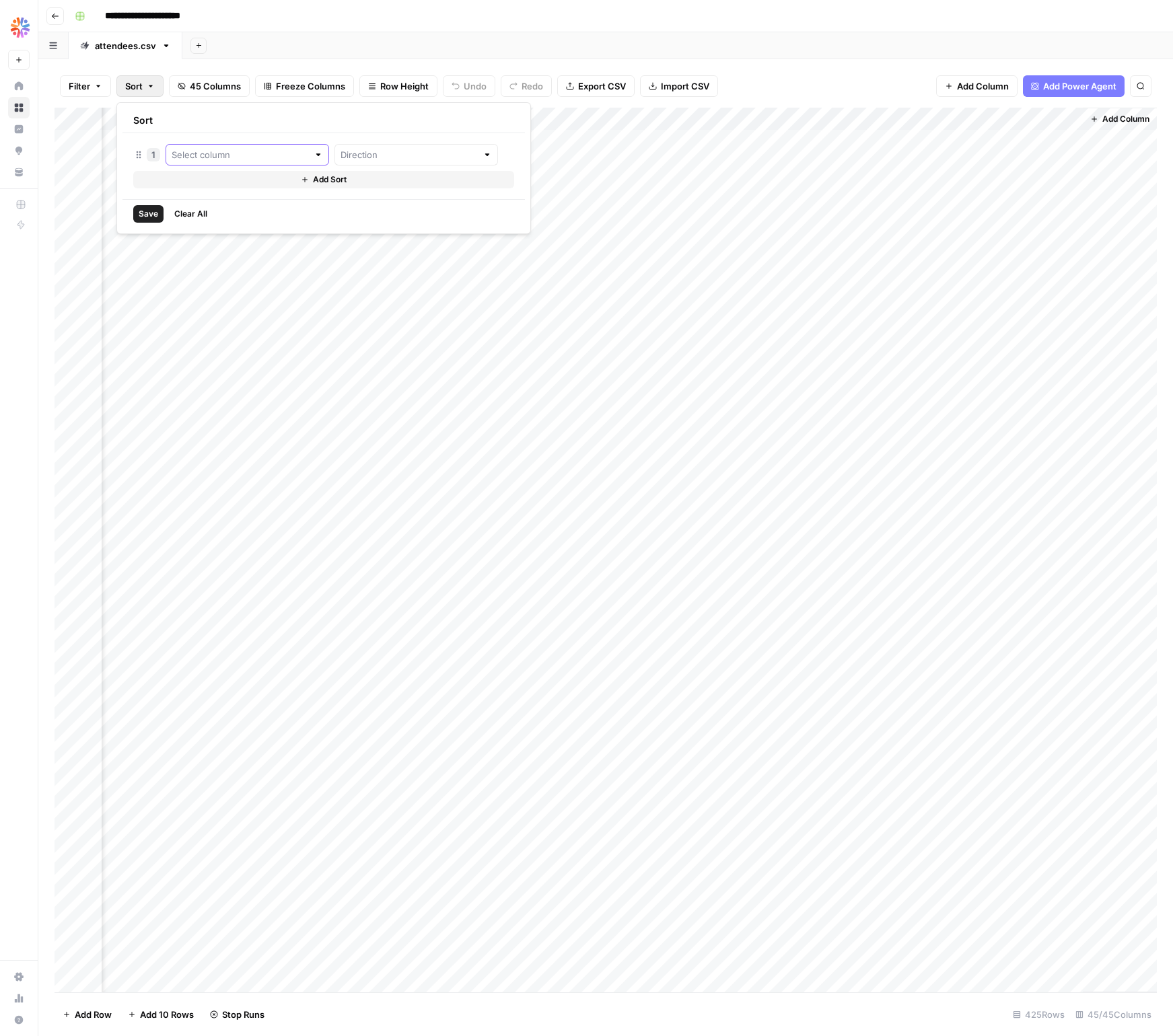
click at [209, 154] on input "text" at bounding box center [240, 154] width 136 height 13
click at [573, 121] on div "Add Column" at bounding box center [605, 550] width 1102 height 885
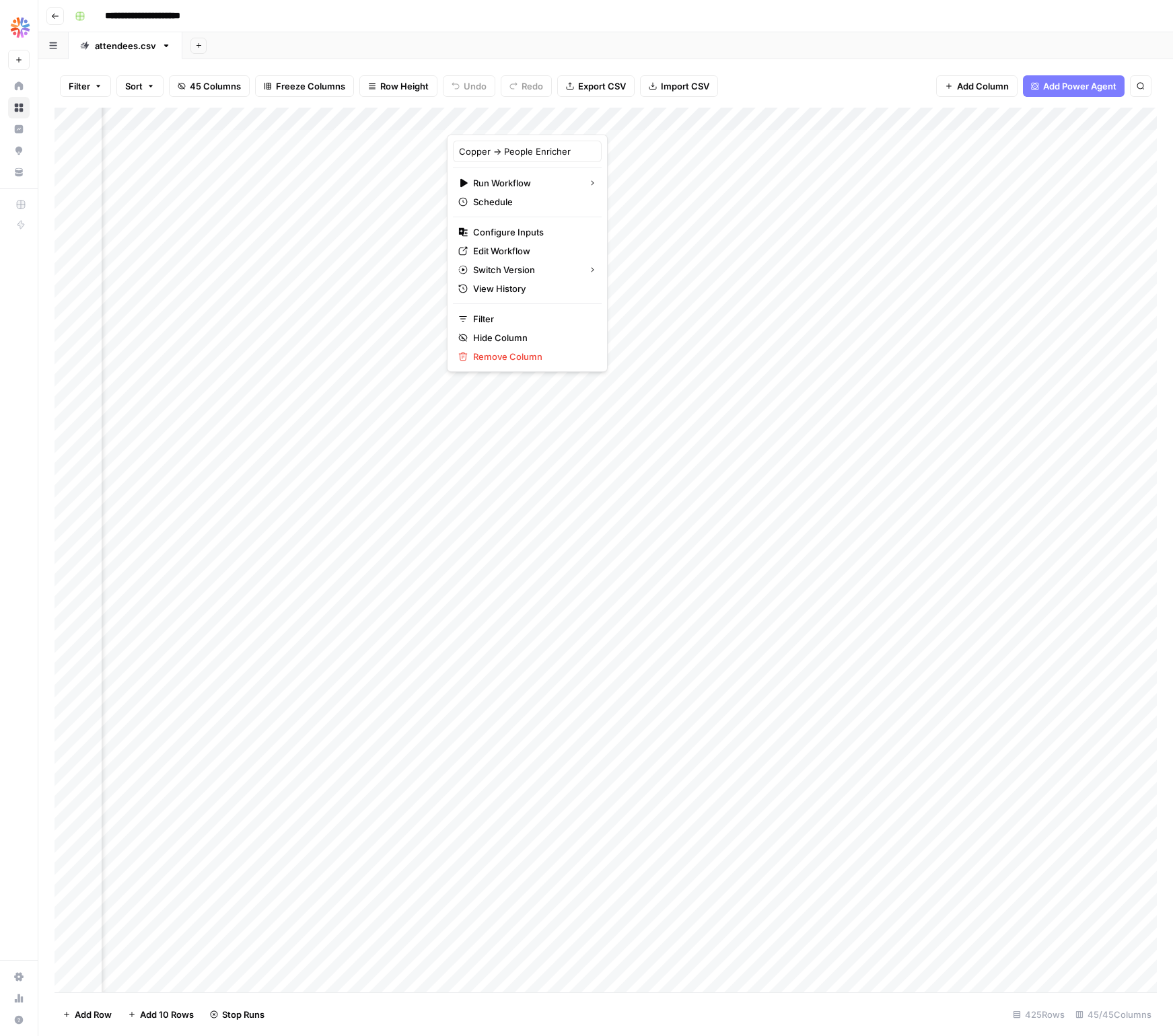
click at [590, 120] on div at bounding box center [533, 121] width 175 height 27
click at [591, 116] on div at bounding box center [533, 121] width 175 height 27
click at [668, 118] on div "Add Column" at bounding box center [605, 550] width 1102 height 885
click at [570, 118] on div "Add Column" at bounding box center [605, 550] width 1102 height 885
click at [518, 234] on span "Configure Inputs" at bounding box center [532, 232] width 118 height 13
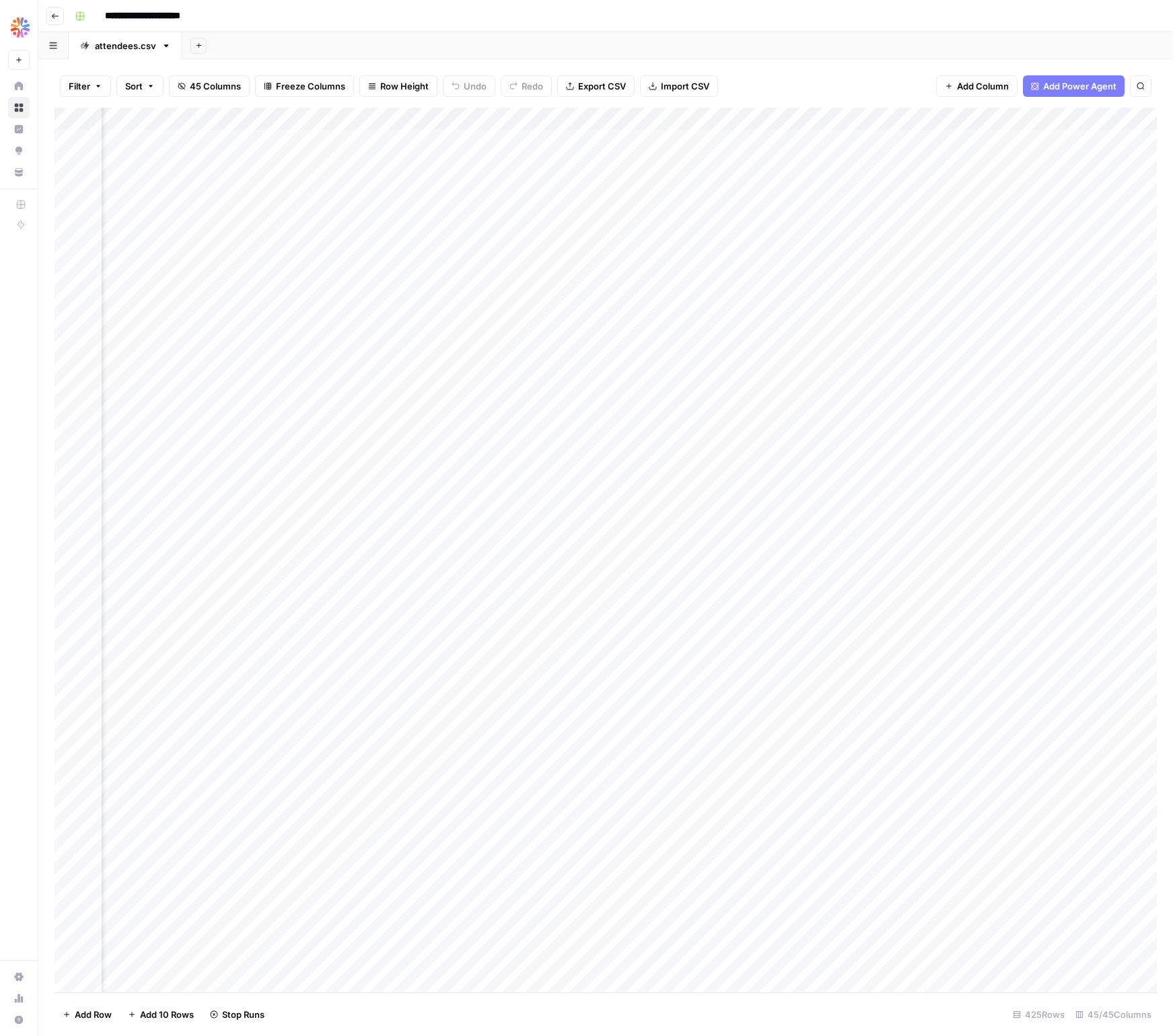
click at [589, 117] on div "Add Column" at bounding box center [605, 550] width 1102 height 885
click at [588, 139] on div "Add Column" at bounding box center [605, 550] width 1102 height 885
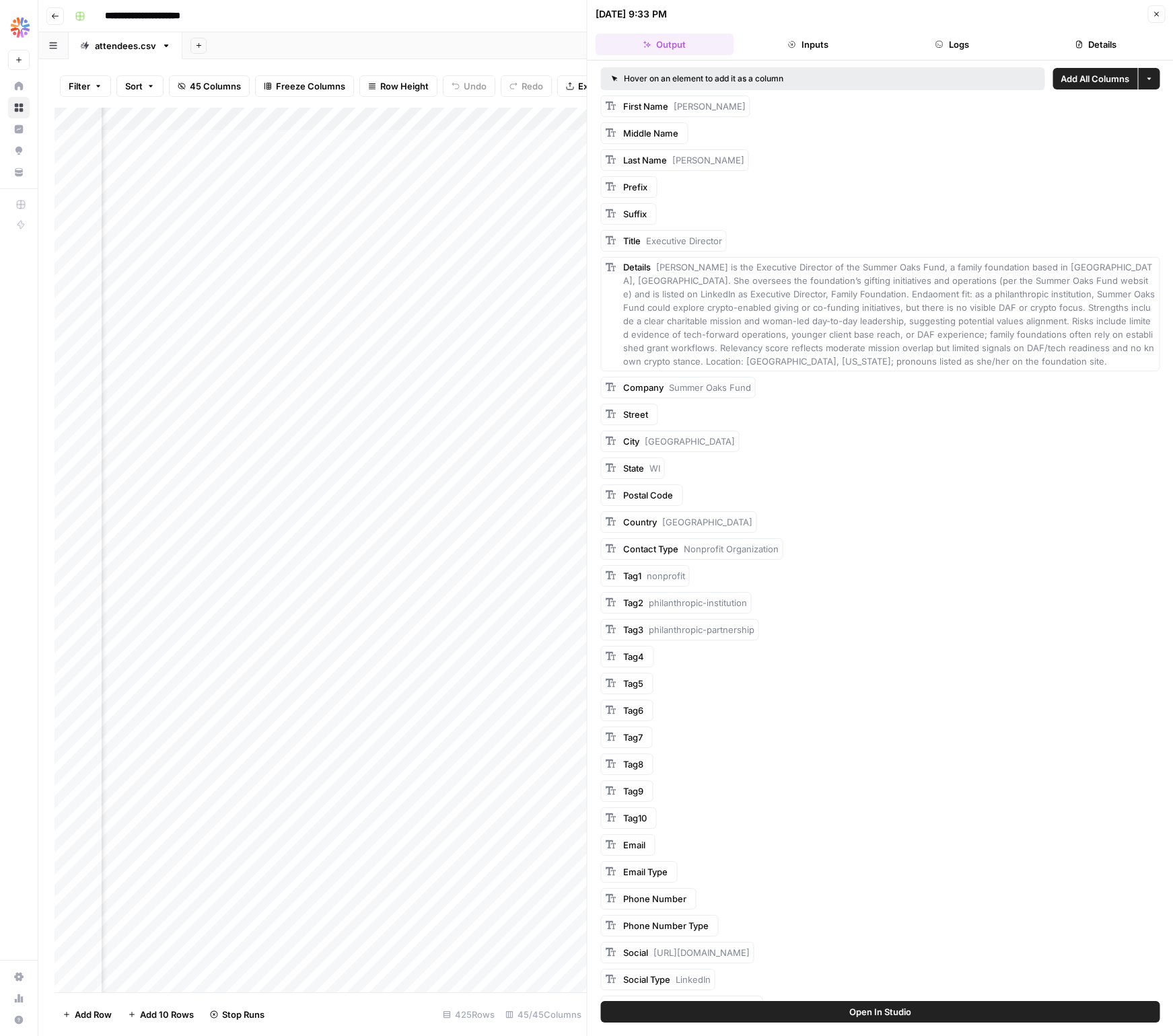
click at [1097, 80] on span "Add All Columns" at bounding box center [1094, 78] width 69 height 13
click at [1088, 79] on span "Add All Columns" at bounding box center [1094, 78] width 69 height 13
click at [1071, 79] on span "Add All Columns" at bounding box center [1094, 78] width 69 height 13
click at [1163, 12] on button "Close" at bounding box center [1156, 14] width 17 height 17
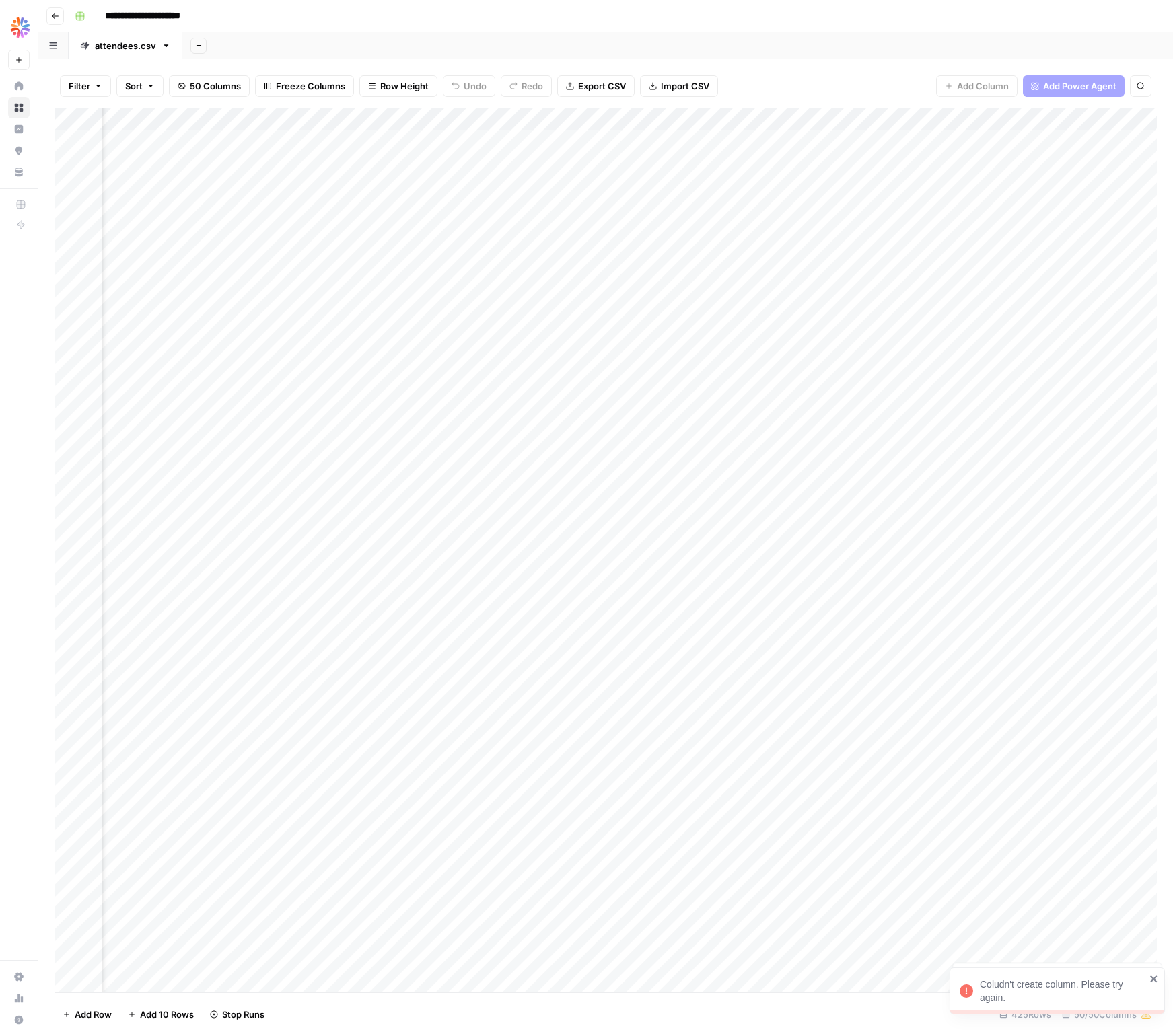
scroll to position [0, 5492]
click at [125, 76] on button "Sort" at bounding box center [140, 86] width 47 height 22
click at [190, 162] on div at bounding box center [247, 155] width 163 height 22
drag, startPoint x: 755, startPoint y: 59, endPoint x: 738, endPoint y: 69, distance: 19.7
click at [755, 59] on div "Filter Sort 50 Columns Freeze Columns Row Height Undo Redo Export CSV Import CS…" at bounding box center [605, 547] width 1134 height 977
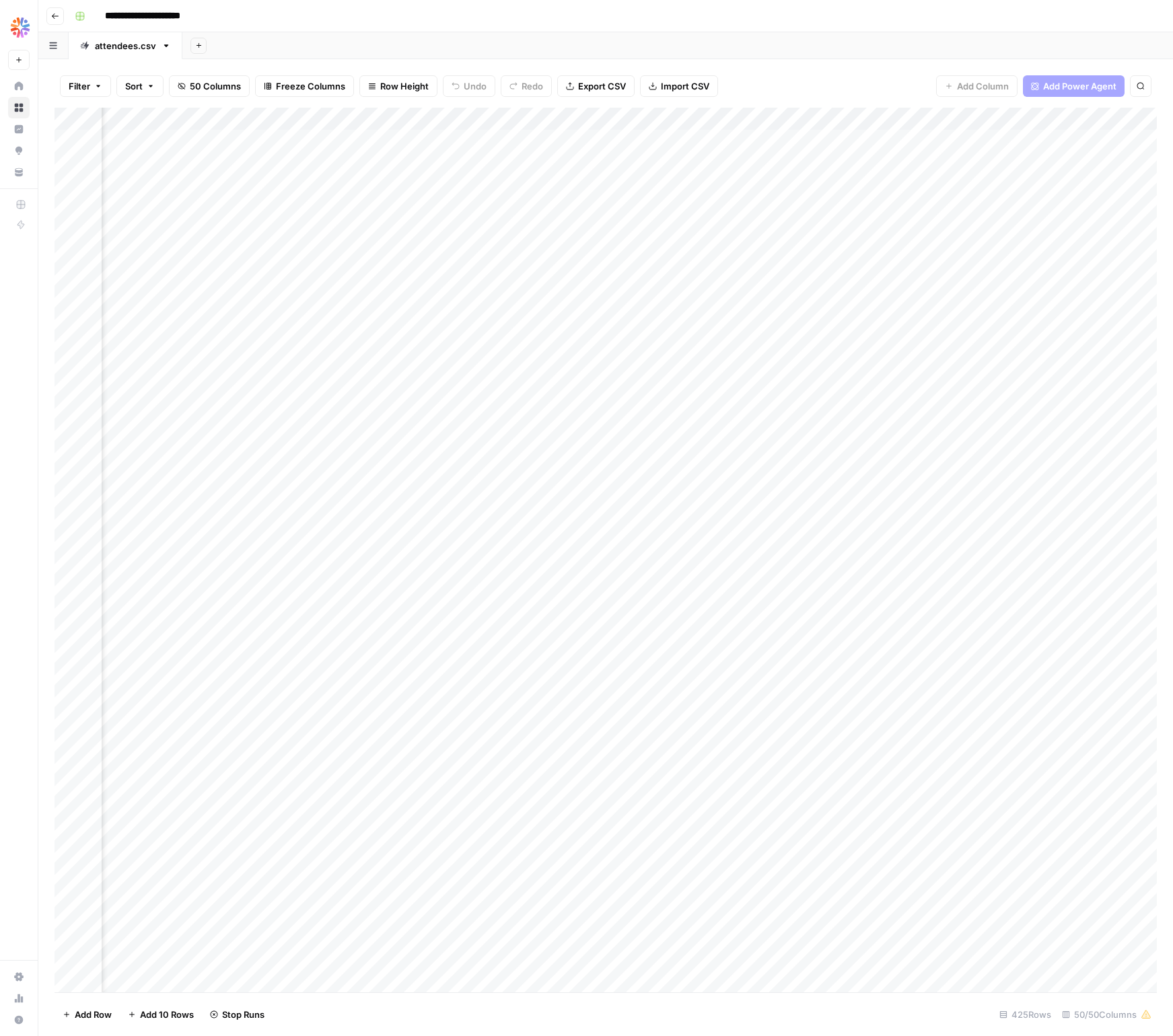
scroll to position [0, 201]
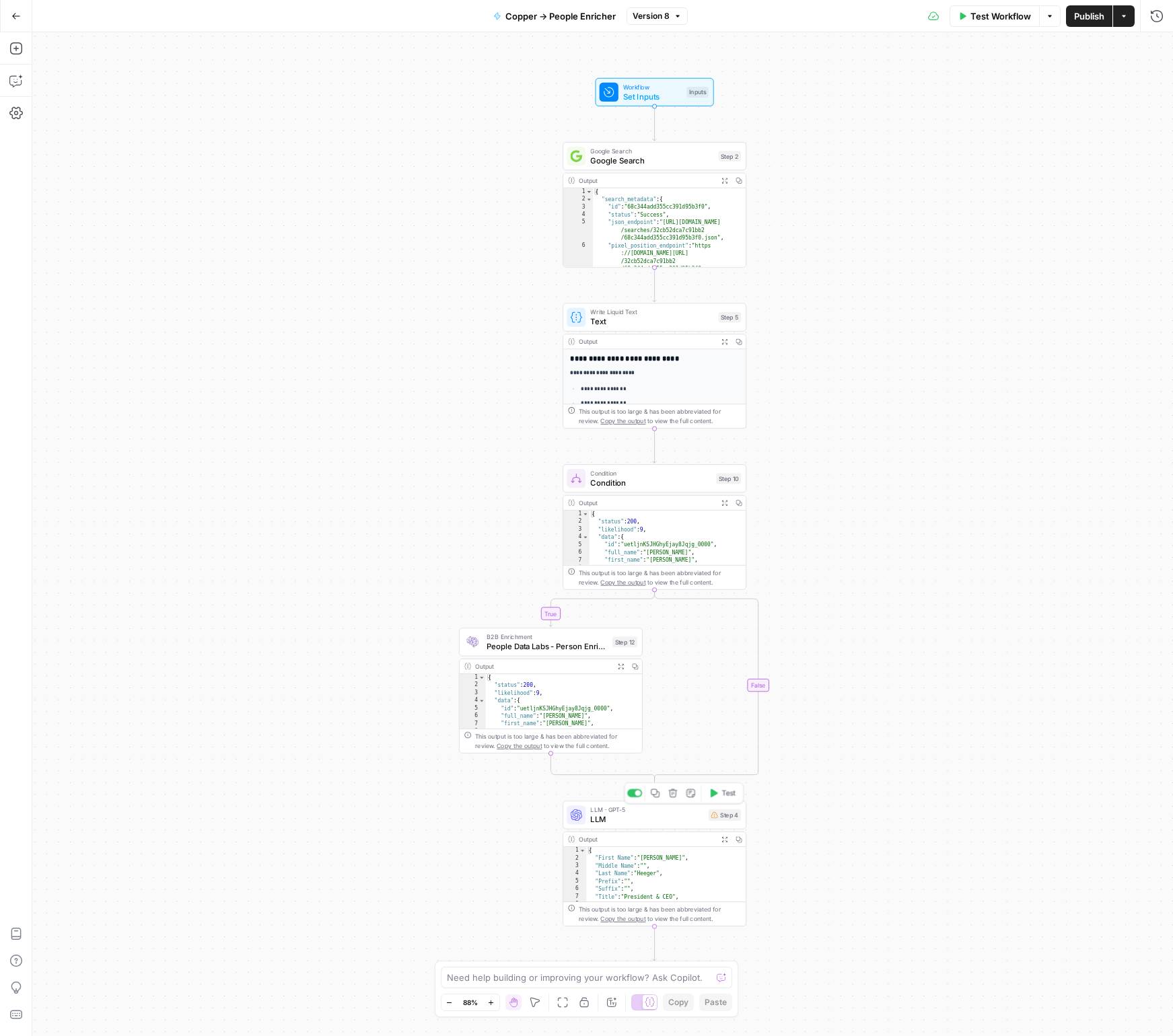
click at [674, 807] on span "LLM · GPT-5" at bounding box center [647, 809] width 113 height 10
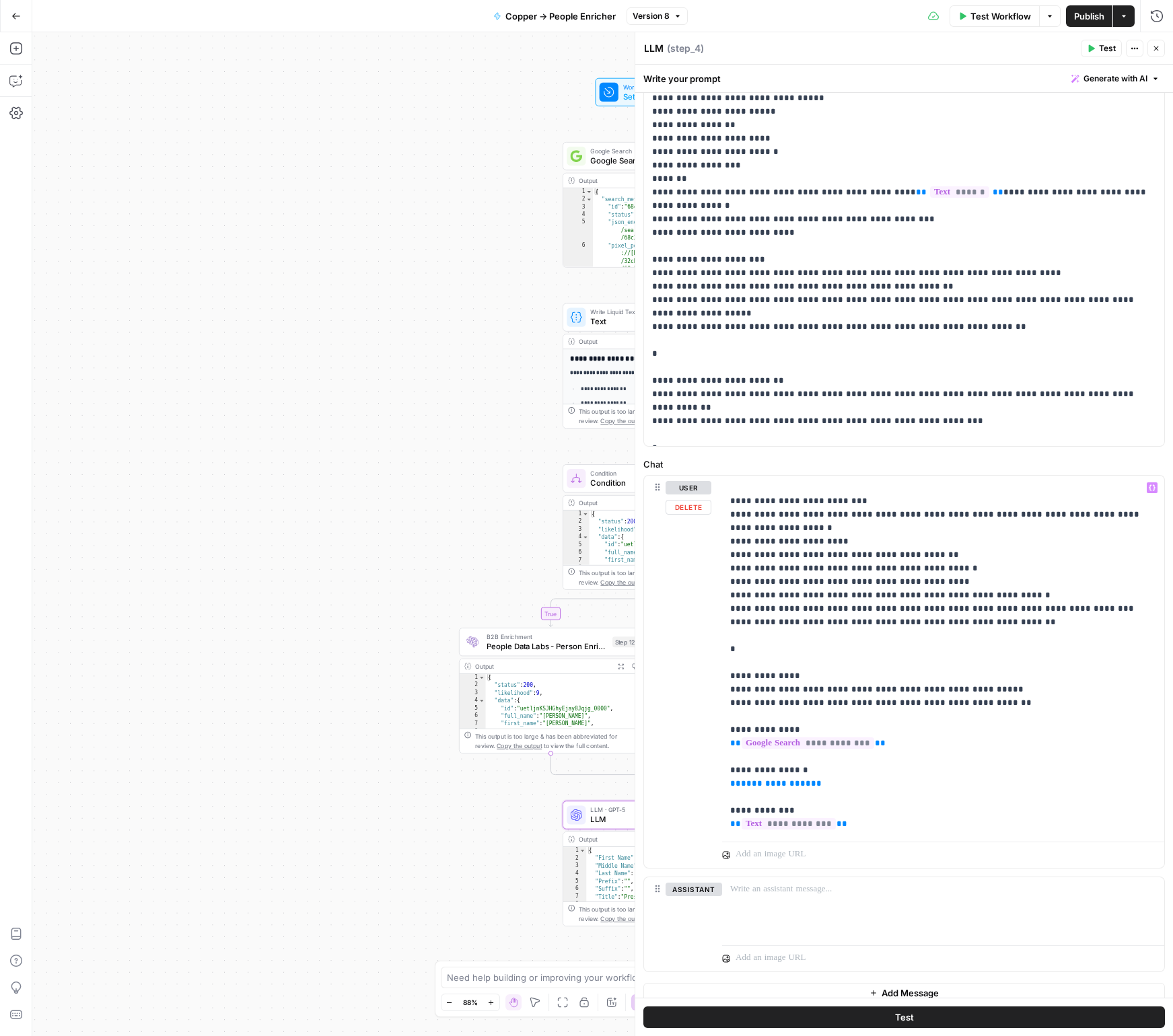
scroll to position [271, 0]
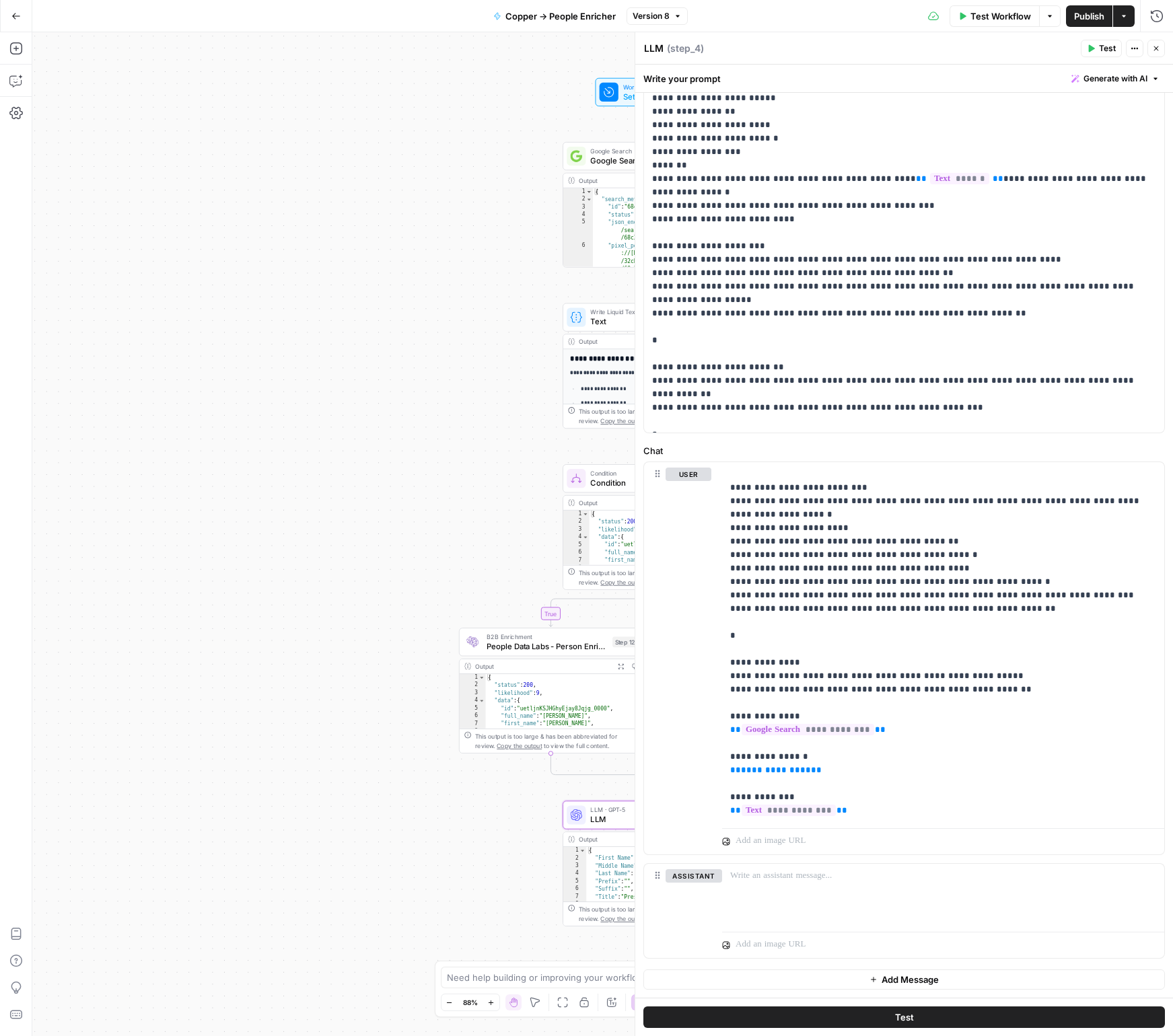
click at [560, 922] on div "**********" at bounding box center [602, 534] width 1140 height 1004
click at [596, 936] on div "**********" at bounding box center [602, 534] width 1140 height 1004
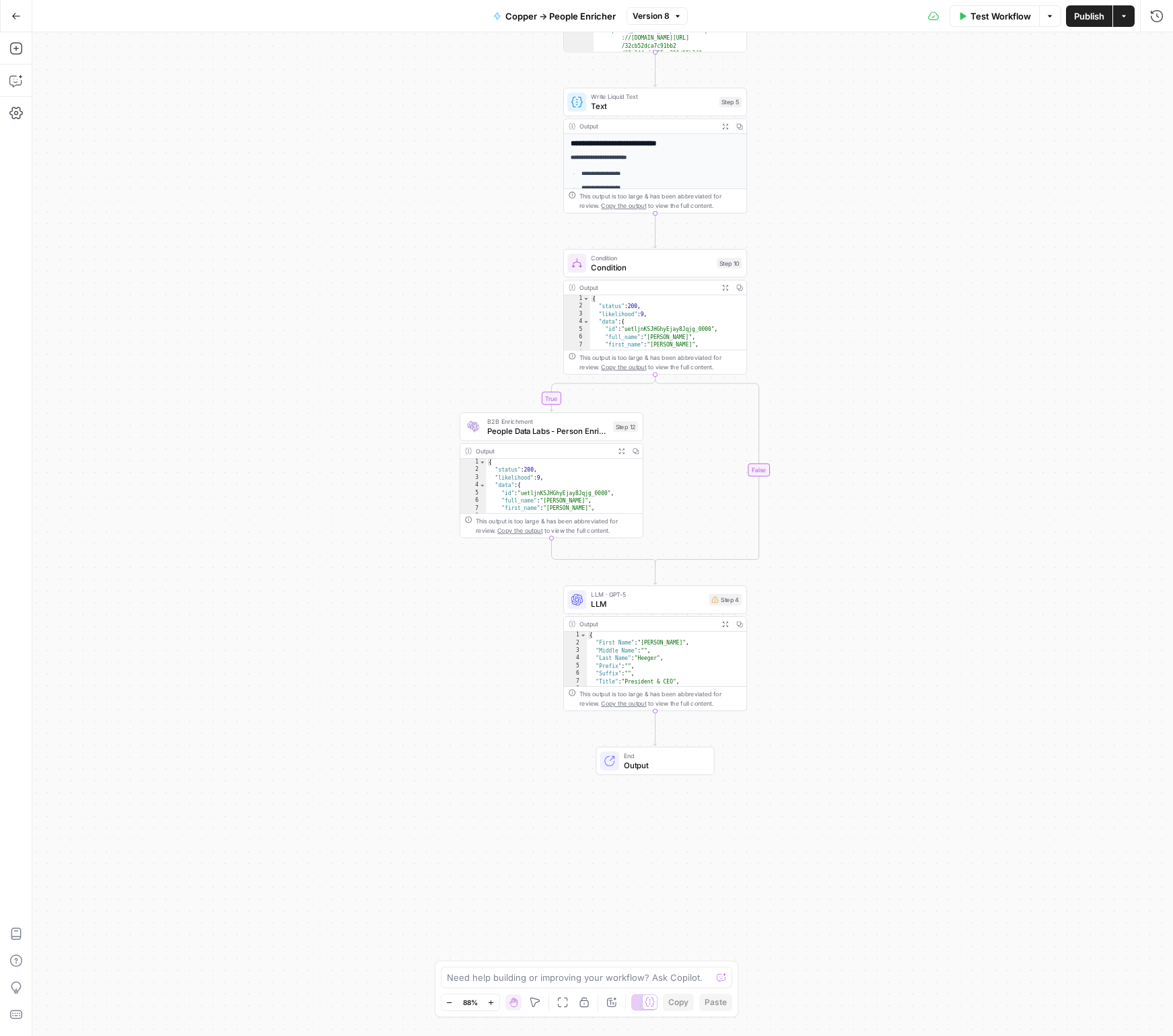
click at [659, 750] on div "End Output" at bounding box center [655, 761] width 118 height 29
click at [665, 599] on span "LLM" at bounding box center [647, 604] width 113 height 12
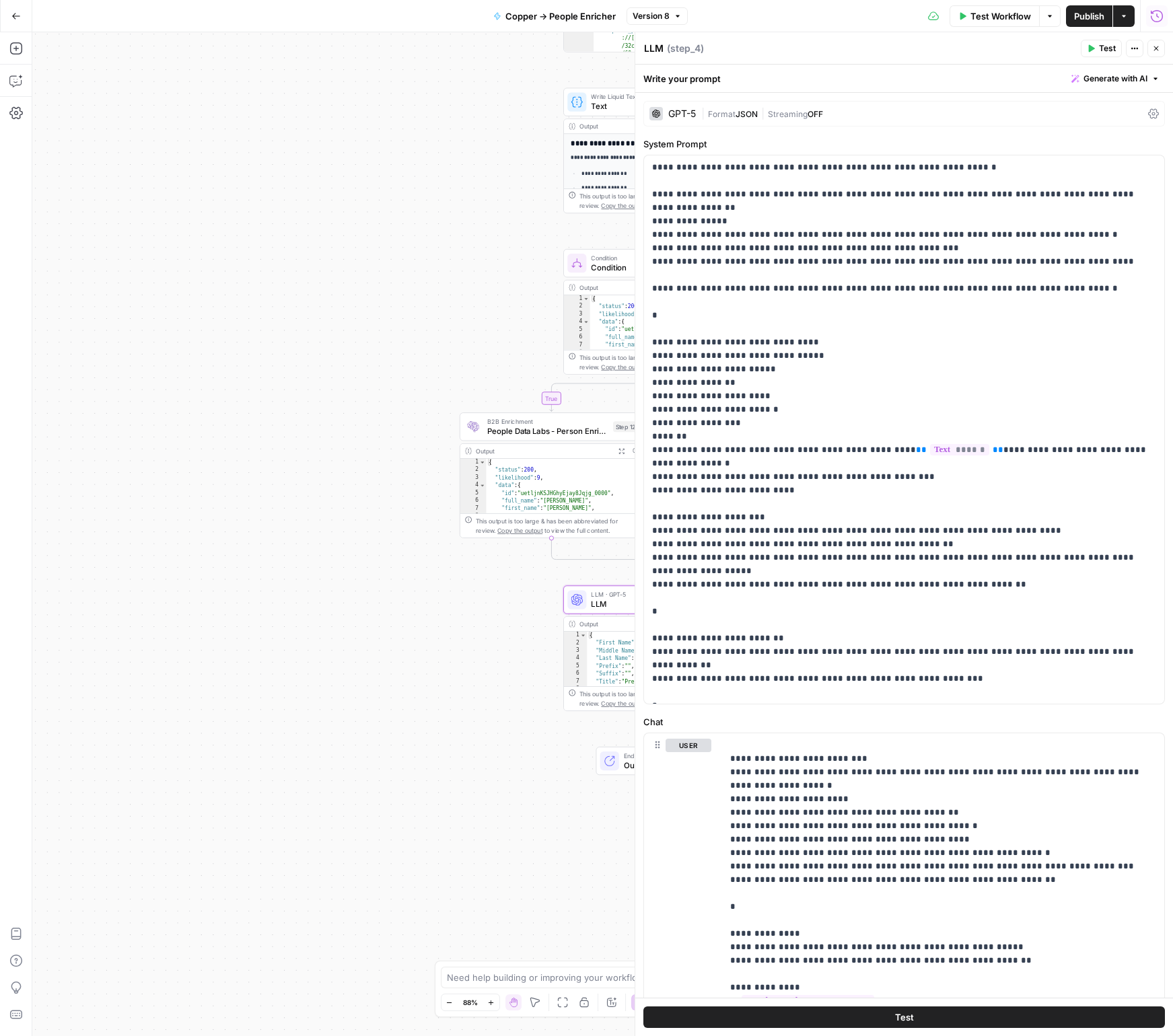
click at [1152, 20] on icon "button" at bounding box center [1157, 16] width 12 height 12
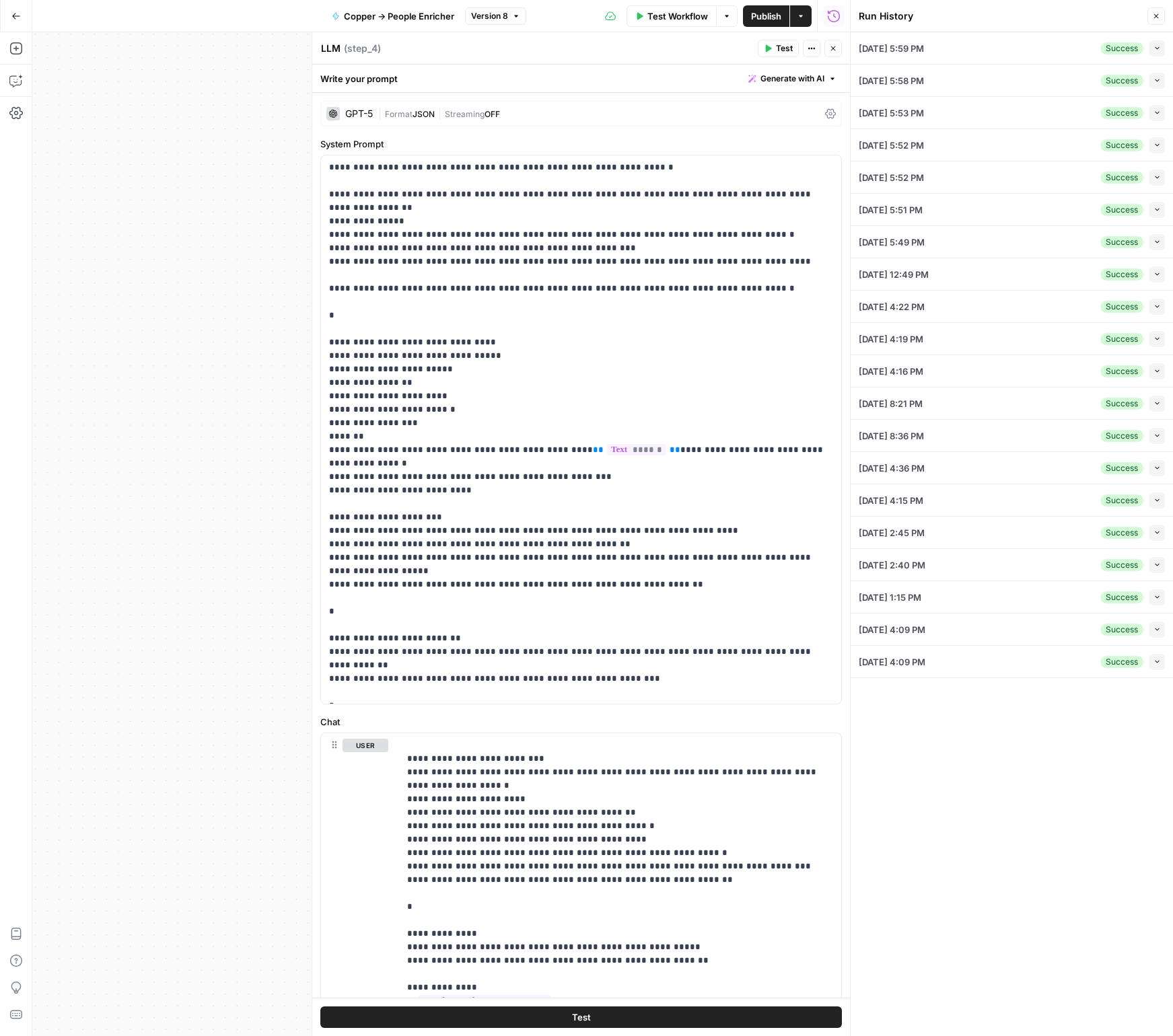
click at [1005, 56] on div "09/11/25 at 5:59 PM Success Collapse" at bounding box center [1012, 48] width 306 height 31
click at [1155, 48] on icon "button" at bounding box center [1157, 48] width 8 height 8
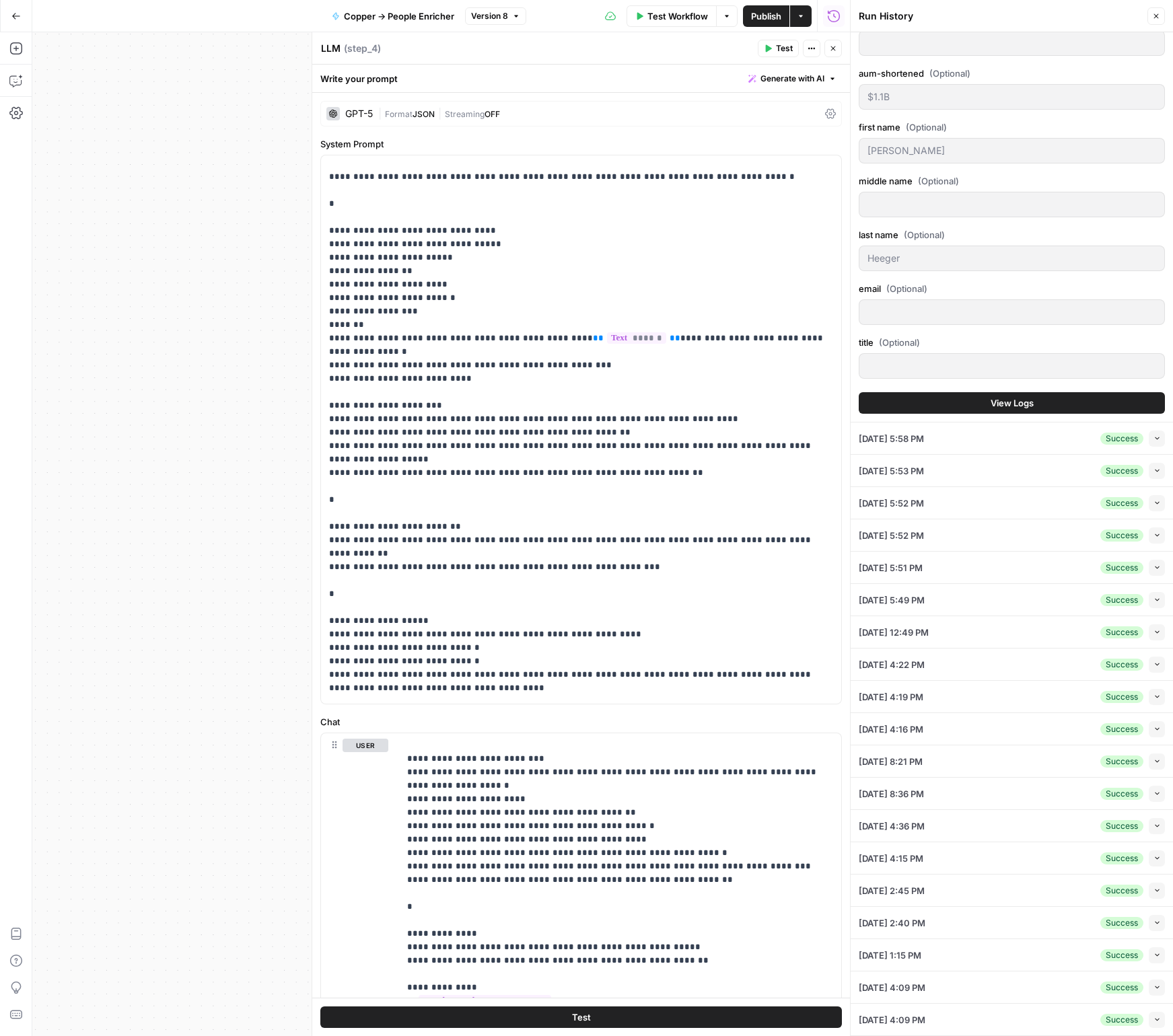
scroll to position [0, 0]
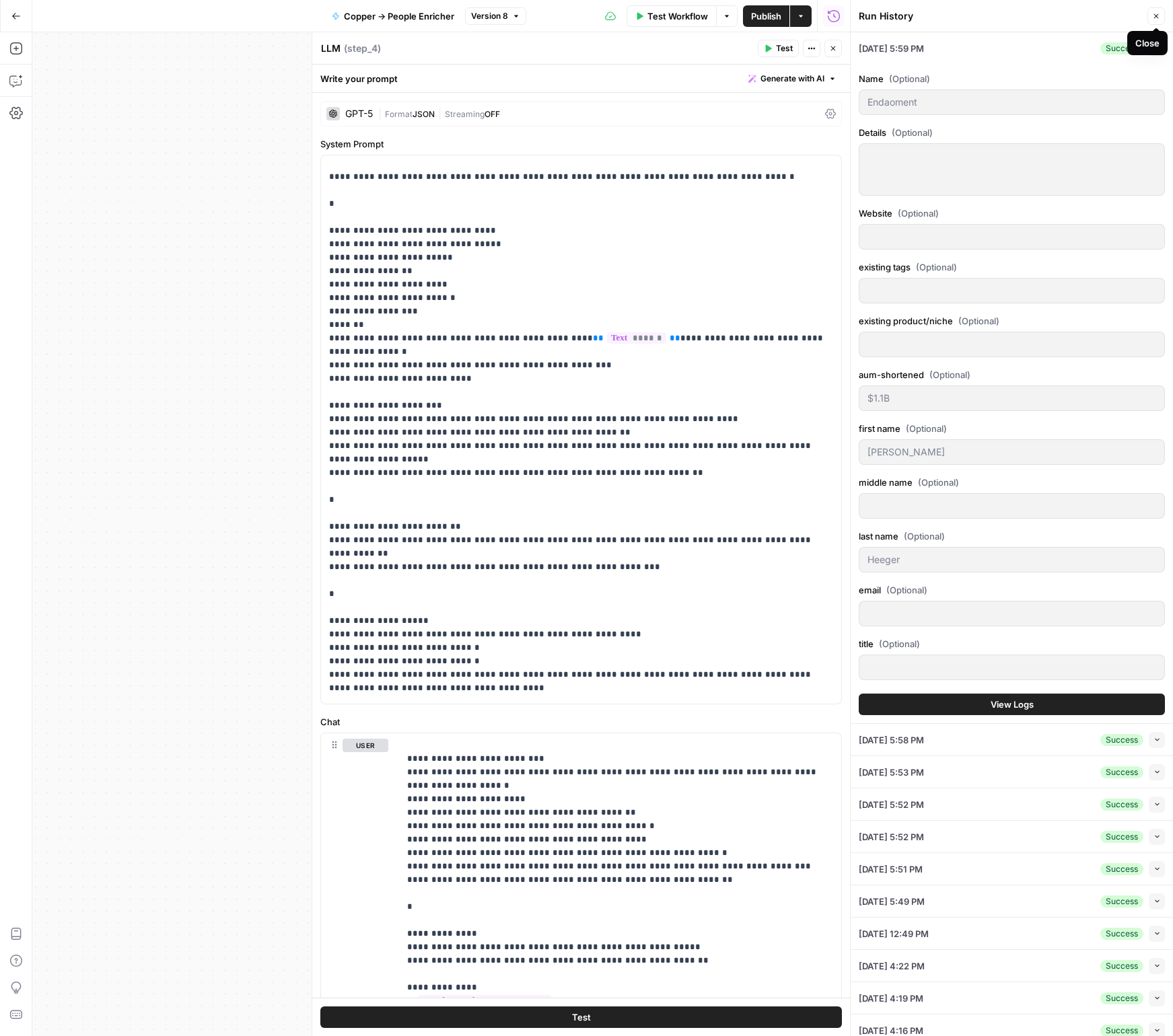
click at [1150, 19] on button "Close" at bounding box center [1156, 16] width 17 height 17
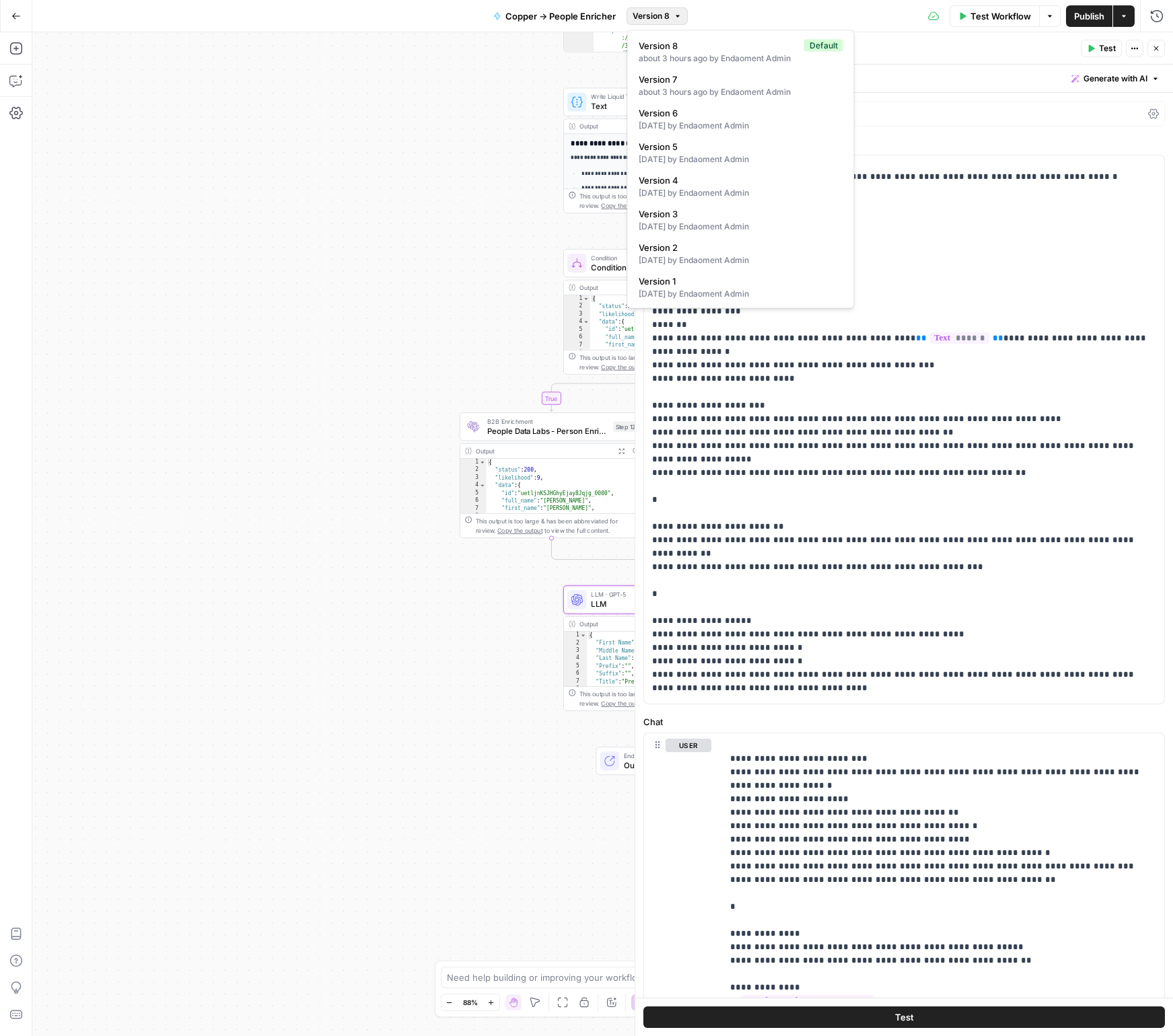
click at [649, 16] on span "Version 8" at bounding box center [650, 16] width 37 height 12
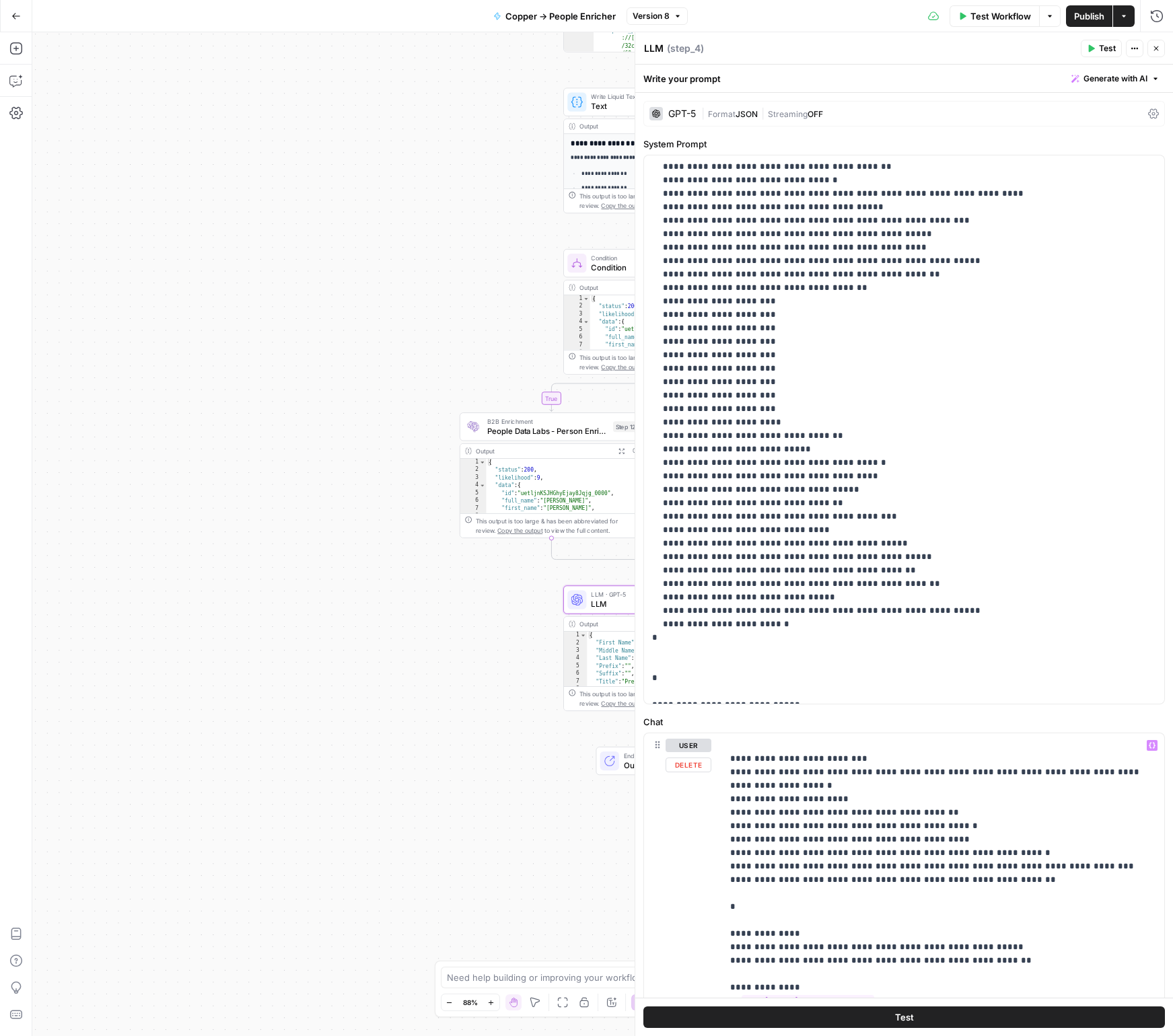
scroll to position [271, 0]
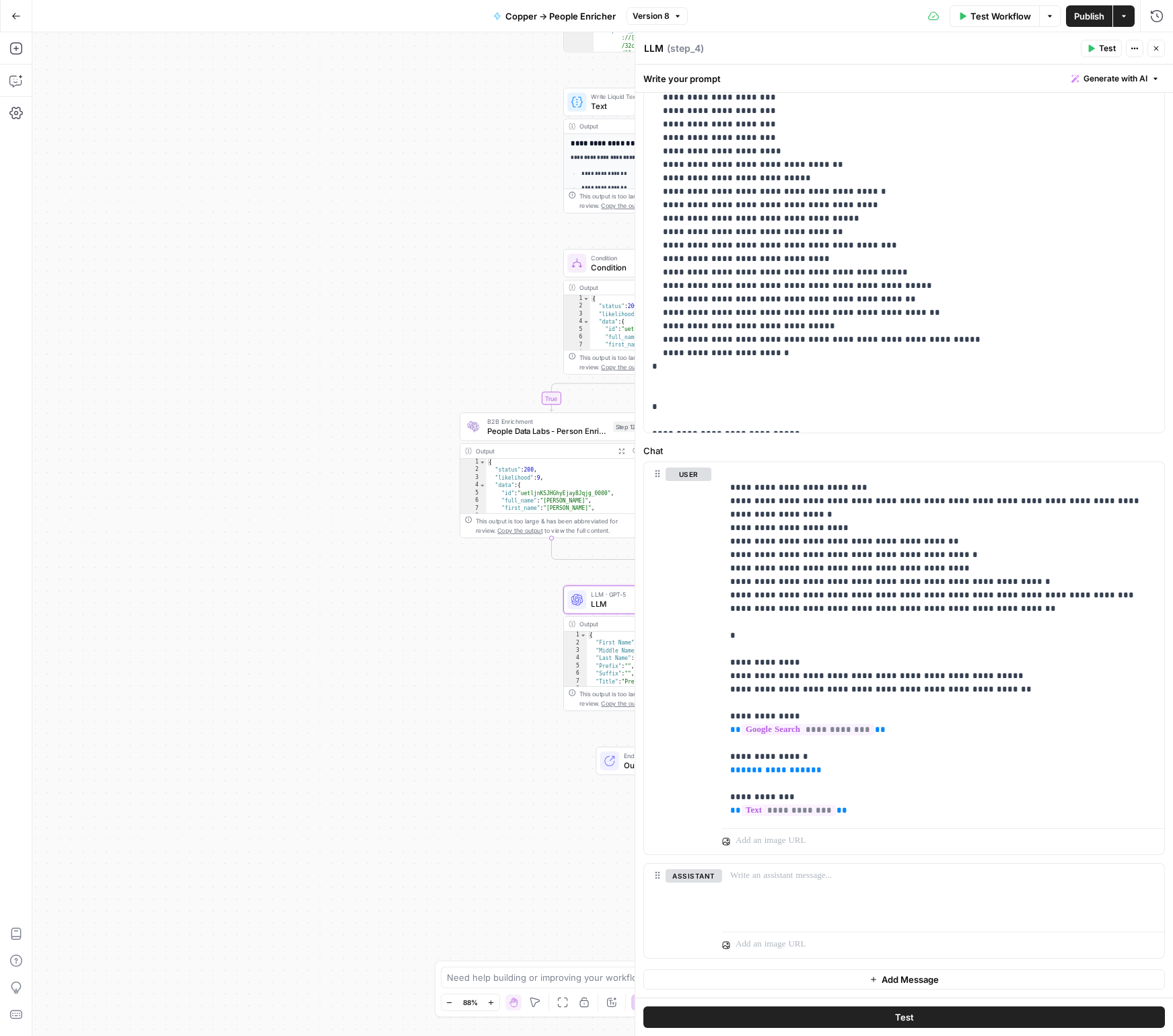
click at [862, 1013] on button "Test" at bounding box center [904, 1017] width 522 height 22
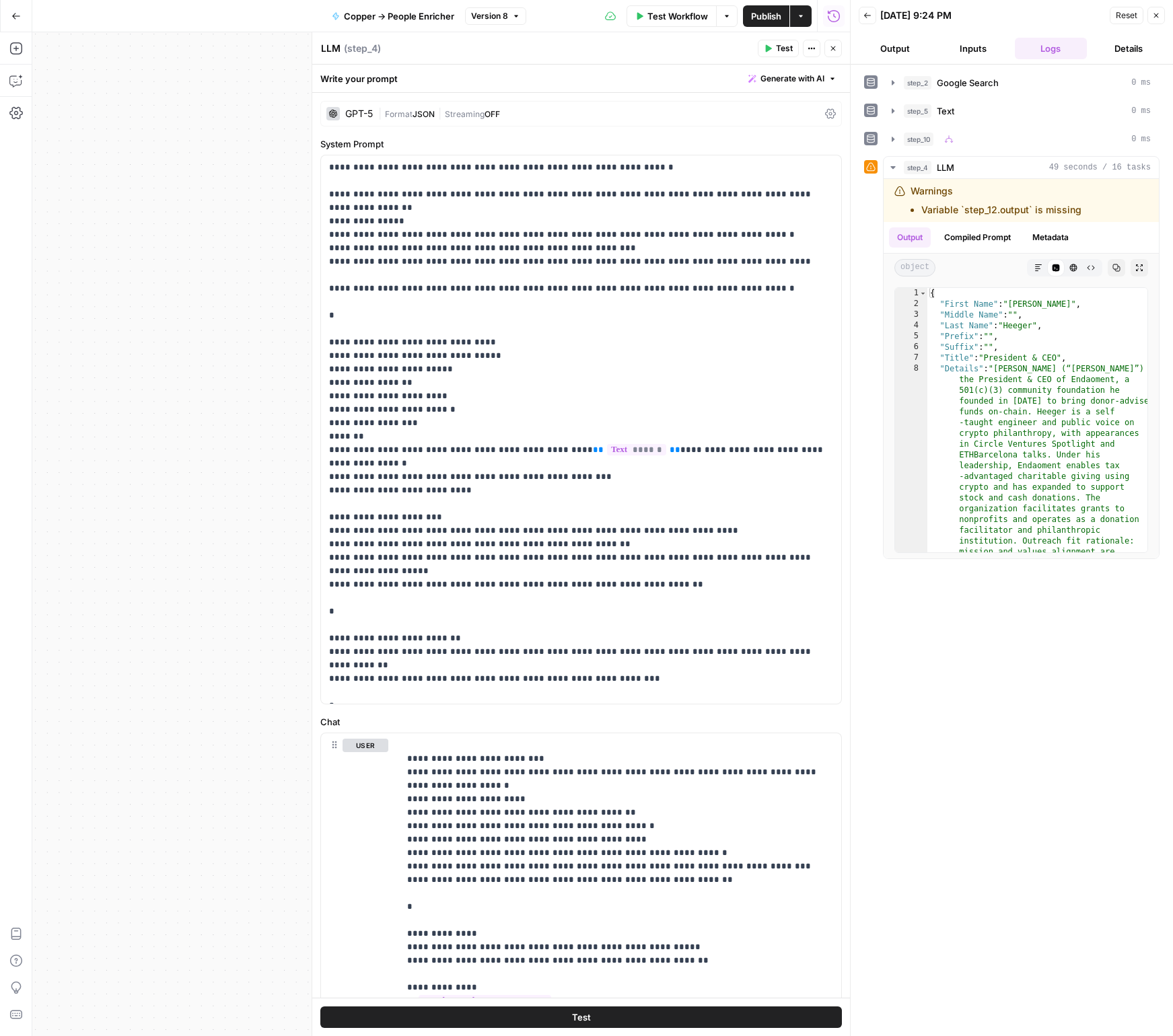
click at [471, 115] on span "Streaming" at bounding box center [465, 115] width 40 height 10
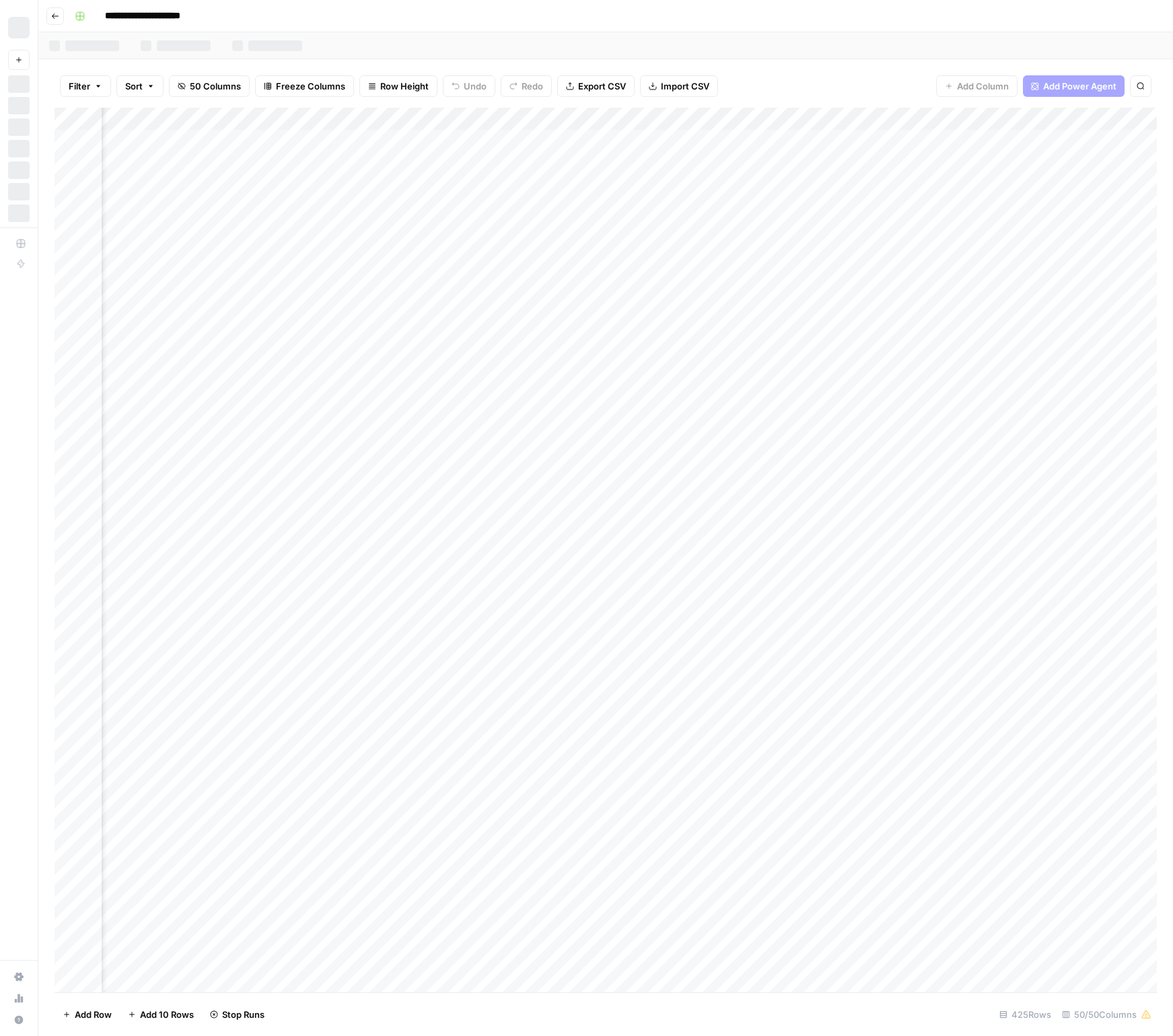
scroll to position [0, 621]
click at [592, 142] on div "Add Column" at bounding box center [605, 550] width 1102 height 885
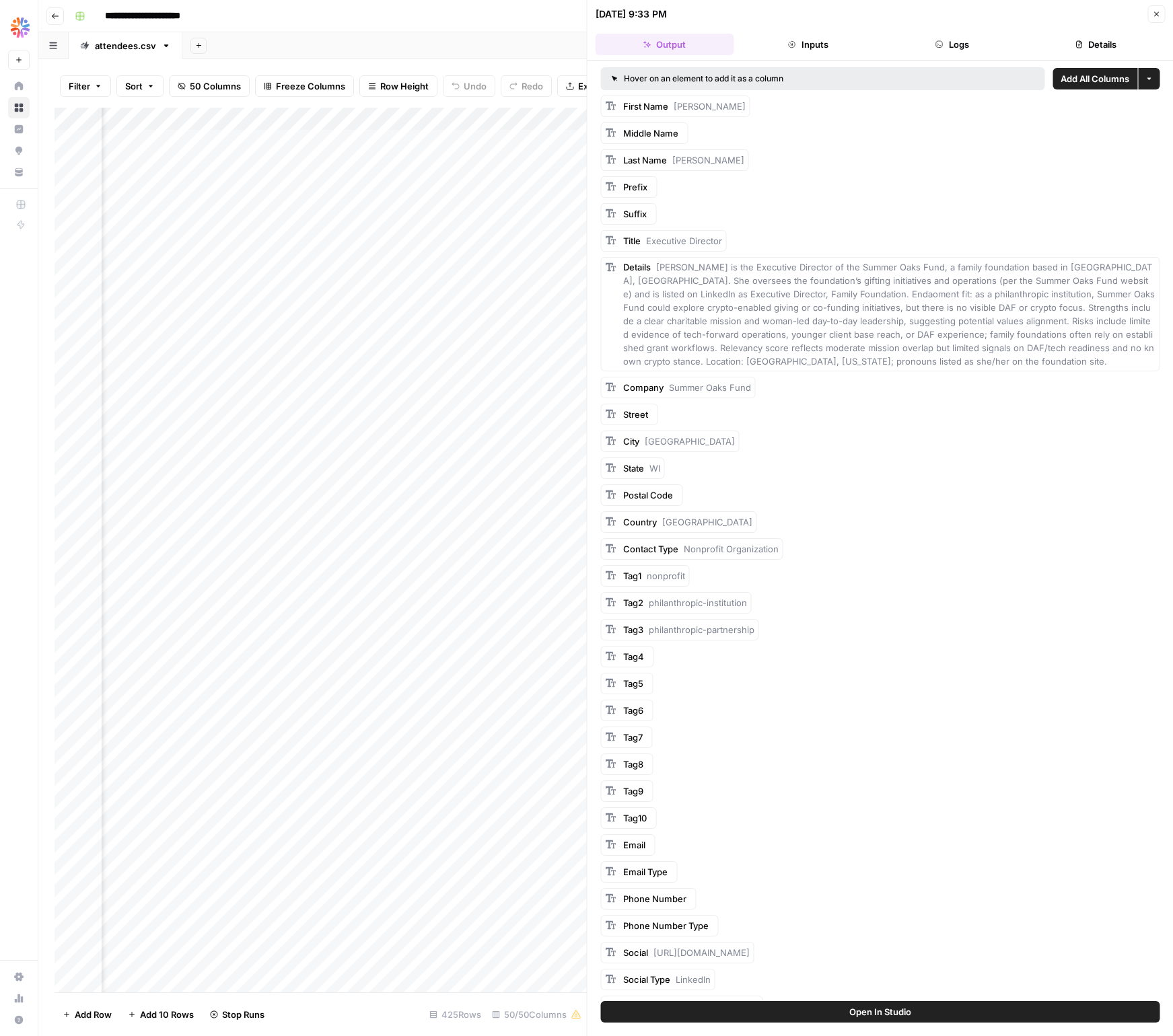
click at [1087, 76] on span "Add All Columns" at bounding box center [1094, 78] width 69 height 13
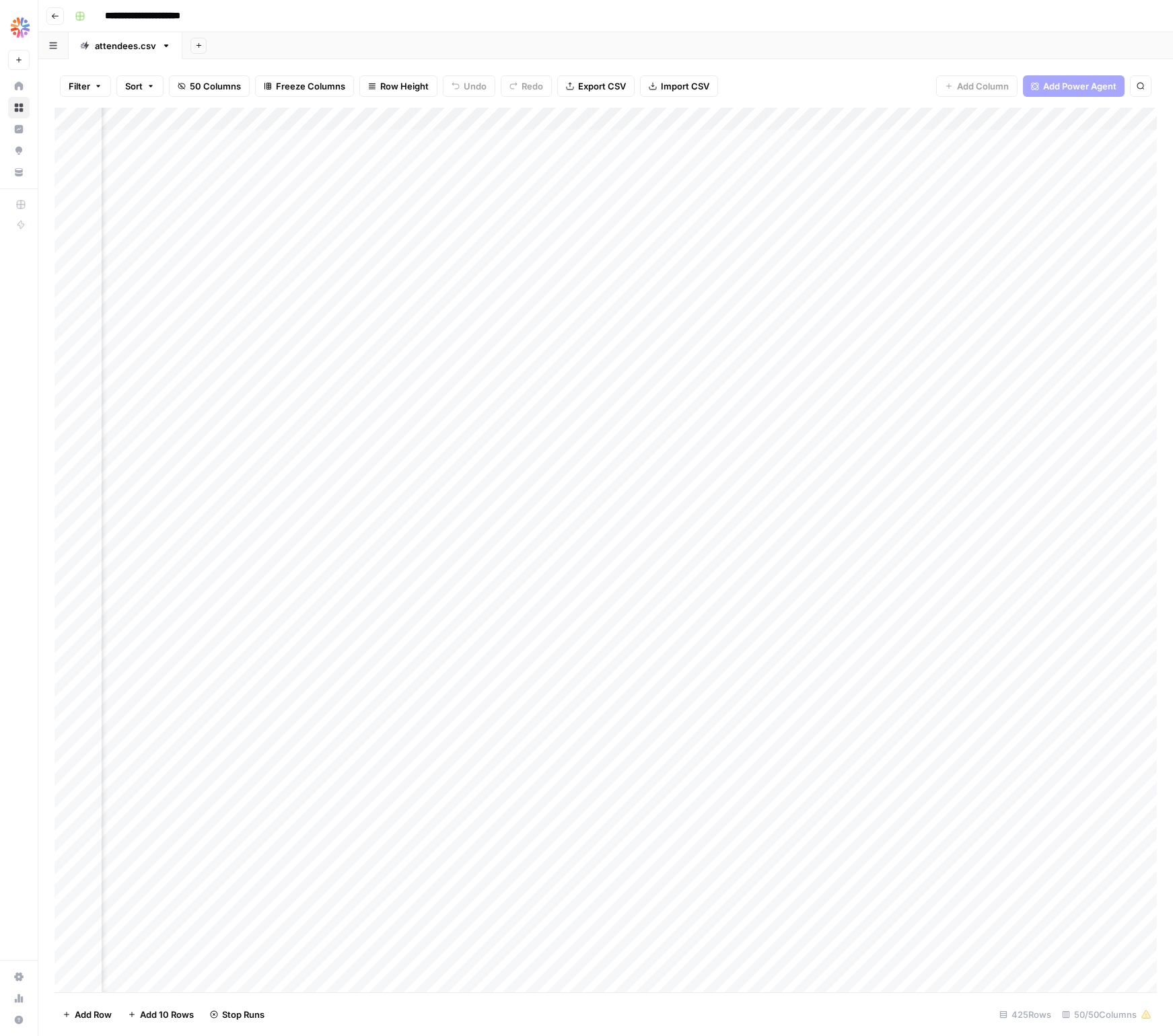
scroll to position [0, 5492]
click at [998, 208] on div "Add Column" at bounding box center [605, 550] width 1102 height 885
click at [1005, 115] on div "Add Column" at bounding box center [605, 550] width 1102 height 885
click at [823, 178] on div "Add Column" at bounding box center [605, 550] width 1102 height 885
